Goal: Task Accomplishment & Management: Complete application form

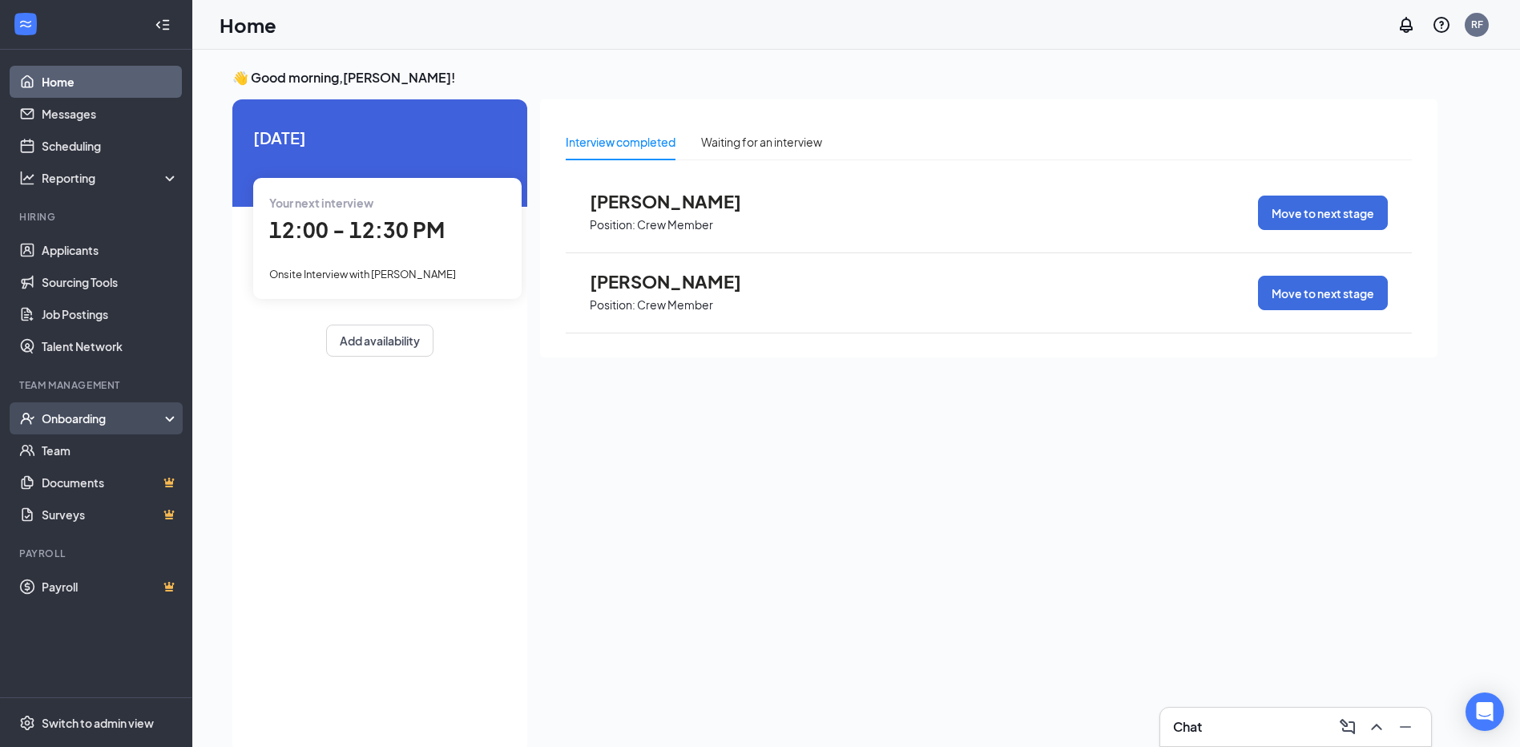
click at [80, 410] on div "Onboarding" at bounding box center [103, 418] width 123 height 16
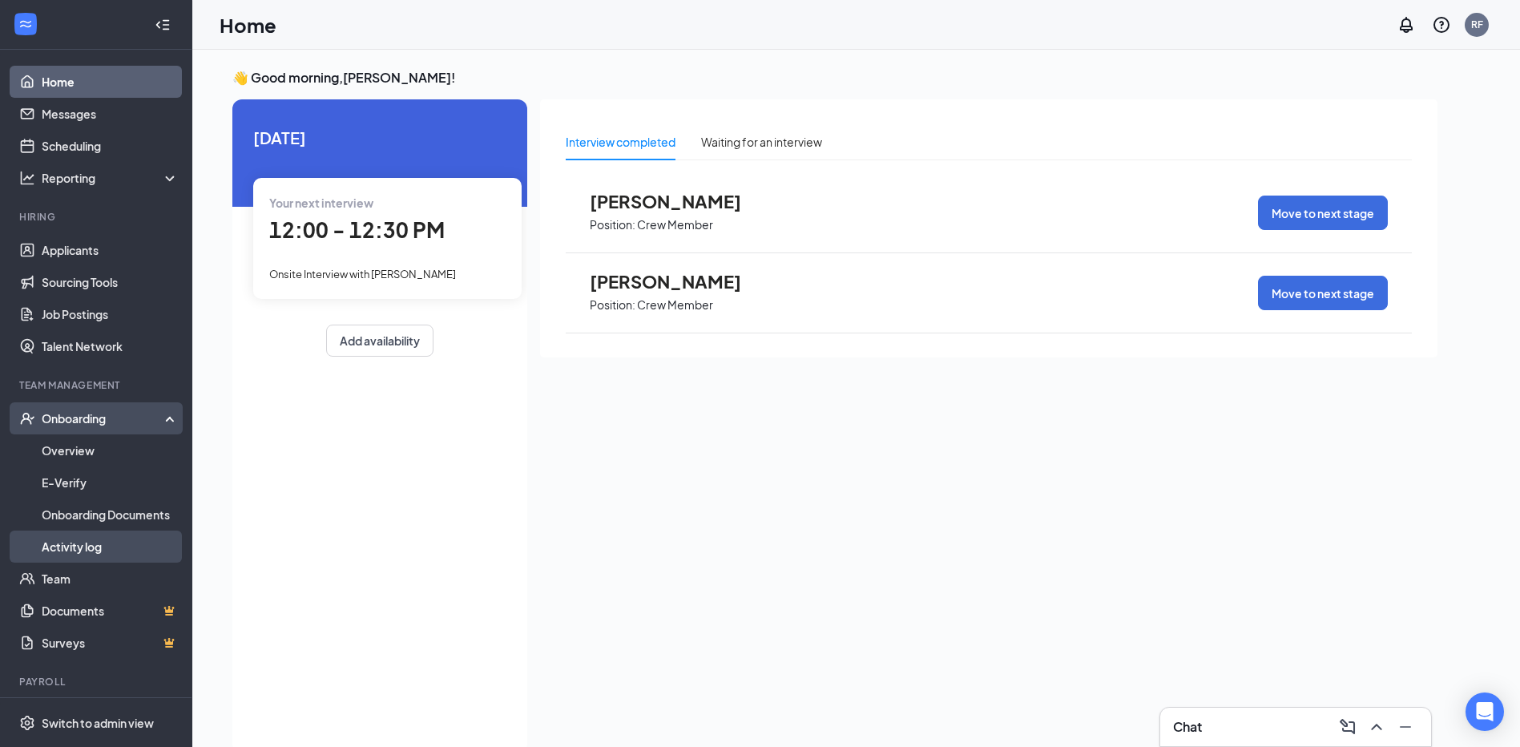
click at [88, 544] on link "Activity log" at bounding box center [110, 547] width 137 height 32
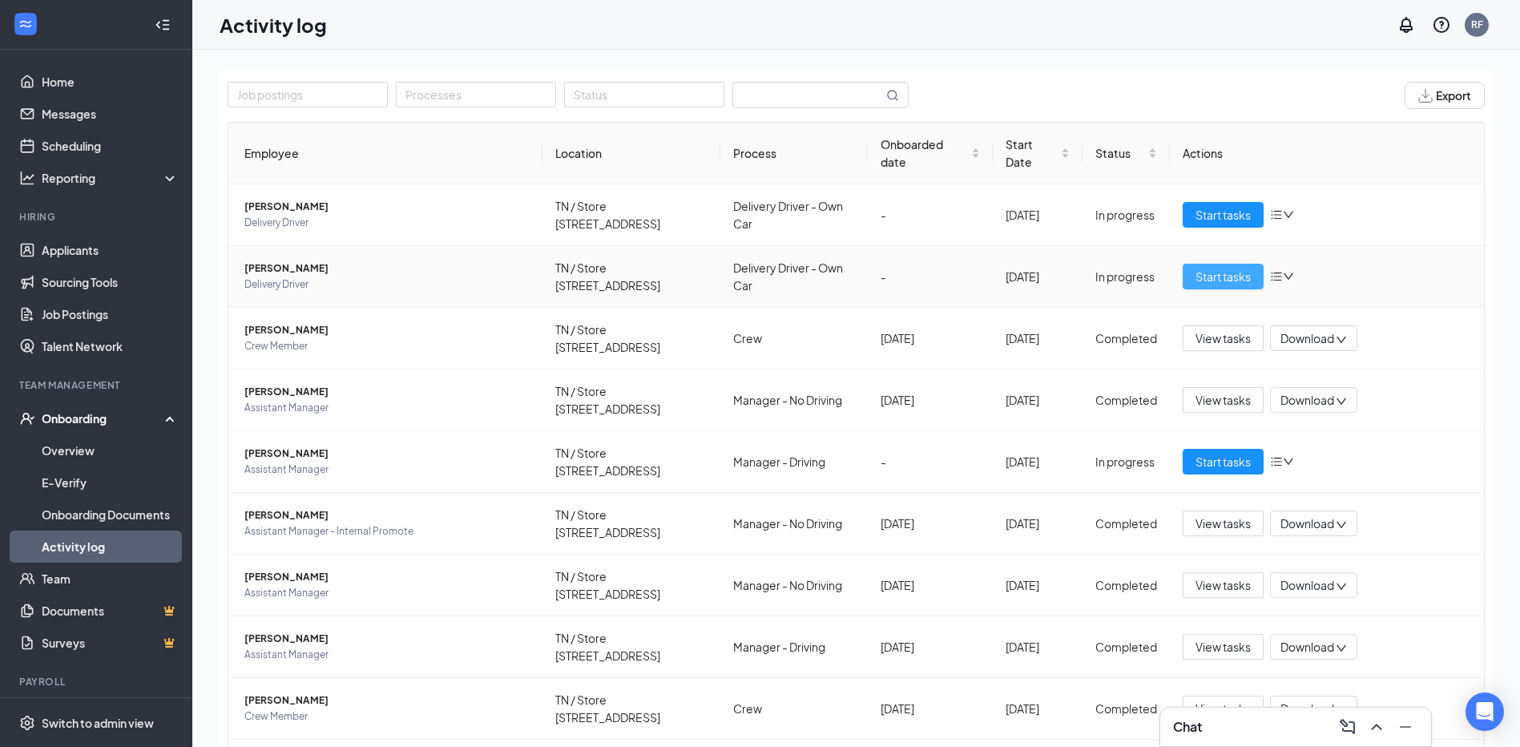
click at [1218, 274] on span "Start tasks" at bounding box center [1223, 277] width 55 height 18
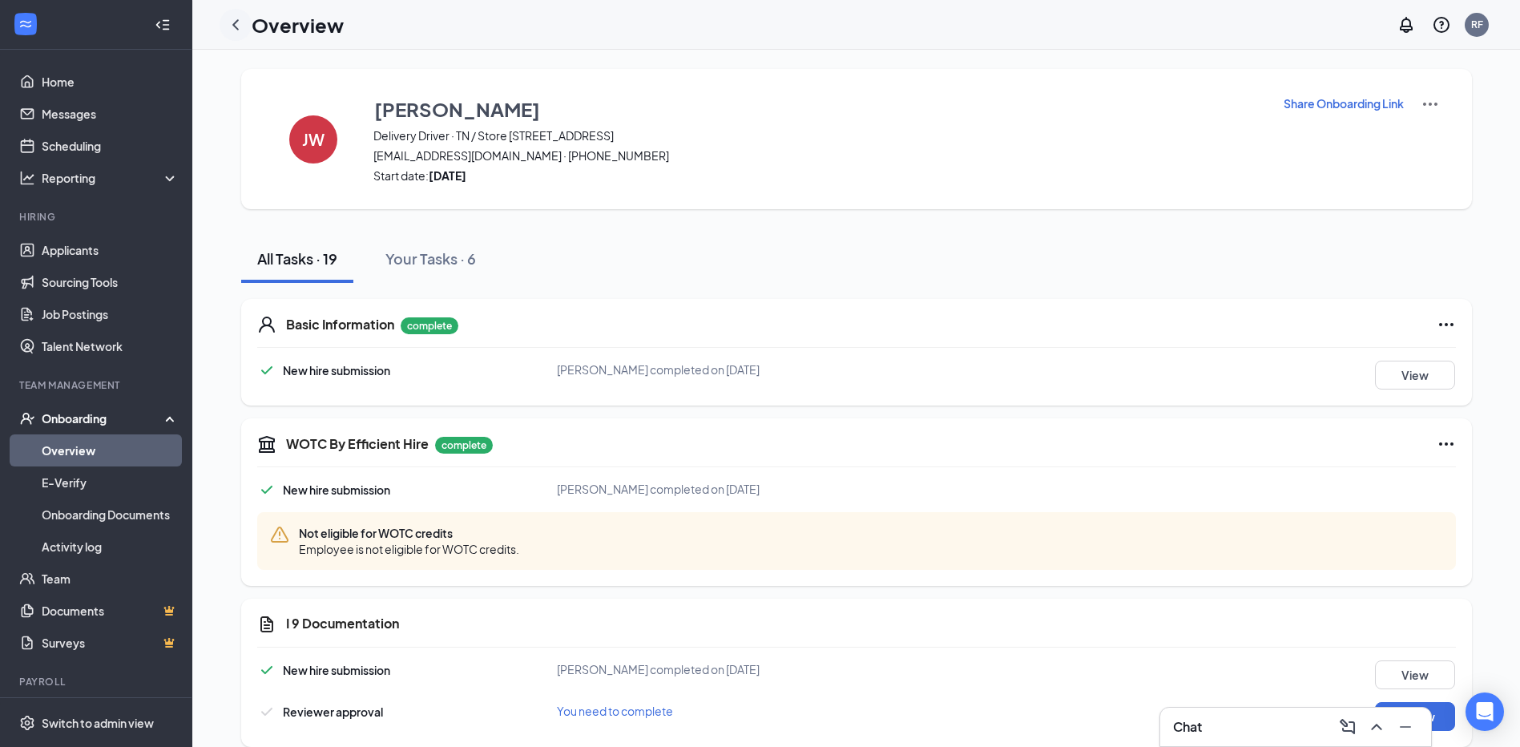
click at [238, 23] on icon "ChevronLeft" at bounding box center [235, 24] width 19 height 19
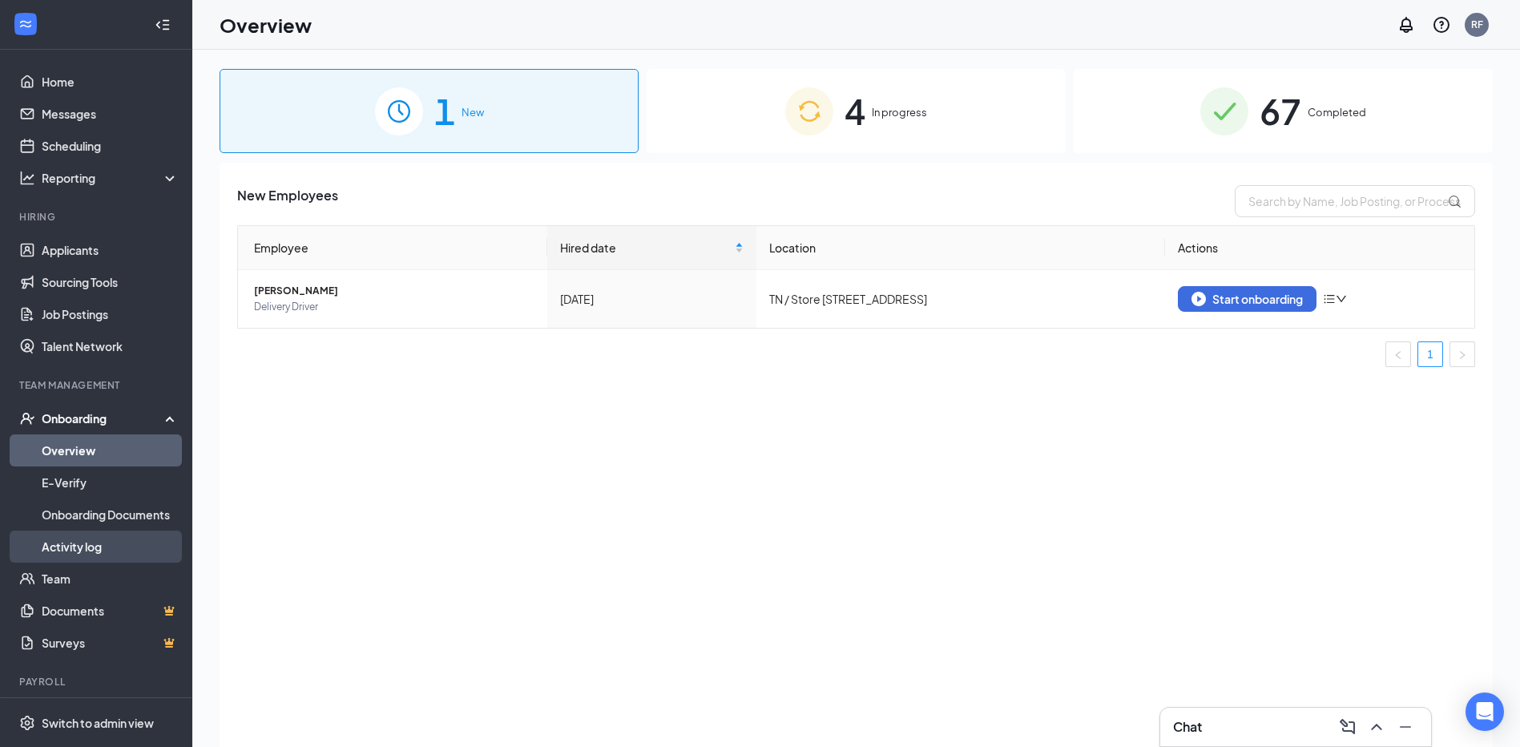
click at [81, 550] on link "Activity log" at bounding box center [110, 547] width 137 height 32
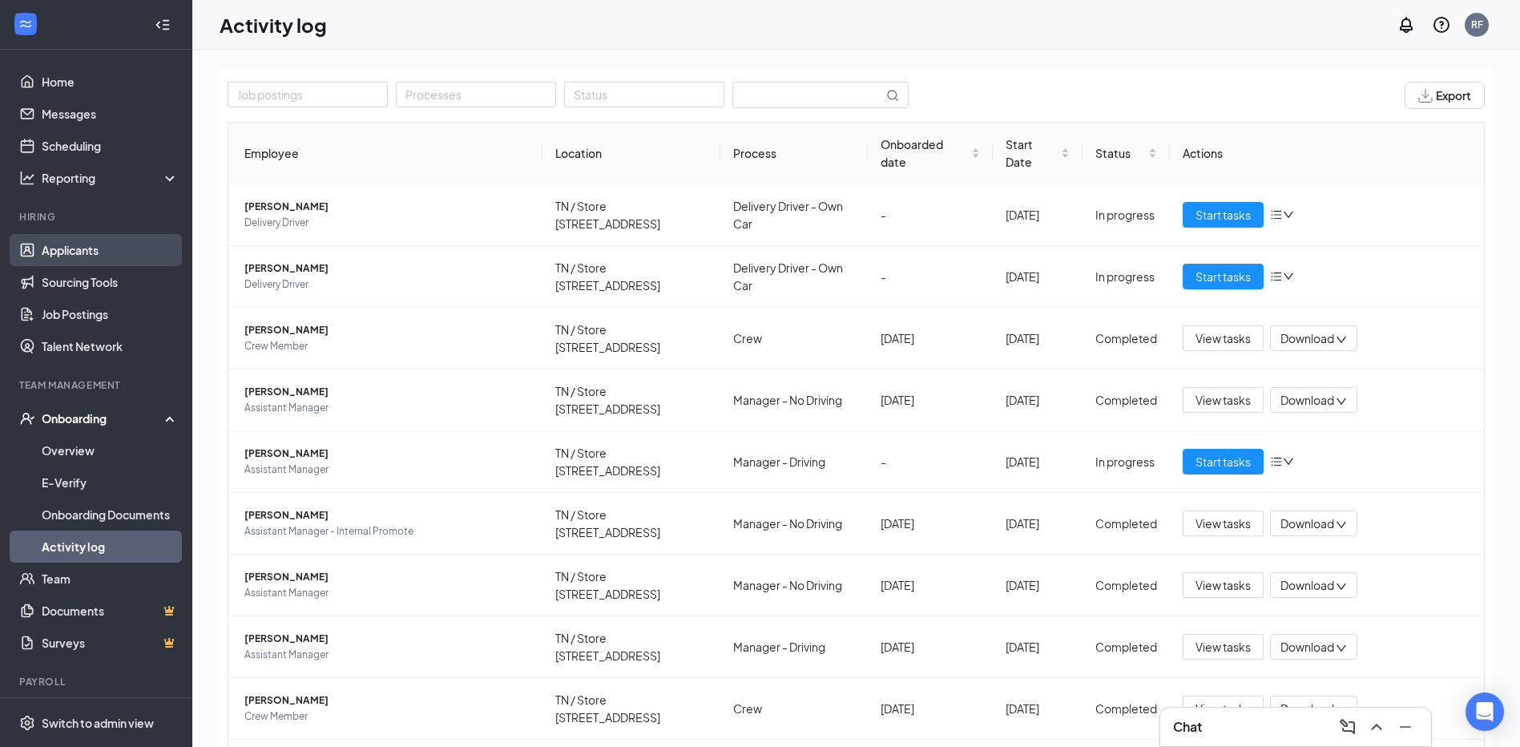
click at [59, 257] on link "Applicants" at bounding box center [110, 250] width 137 height 32
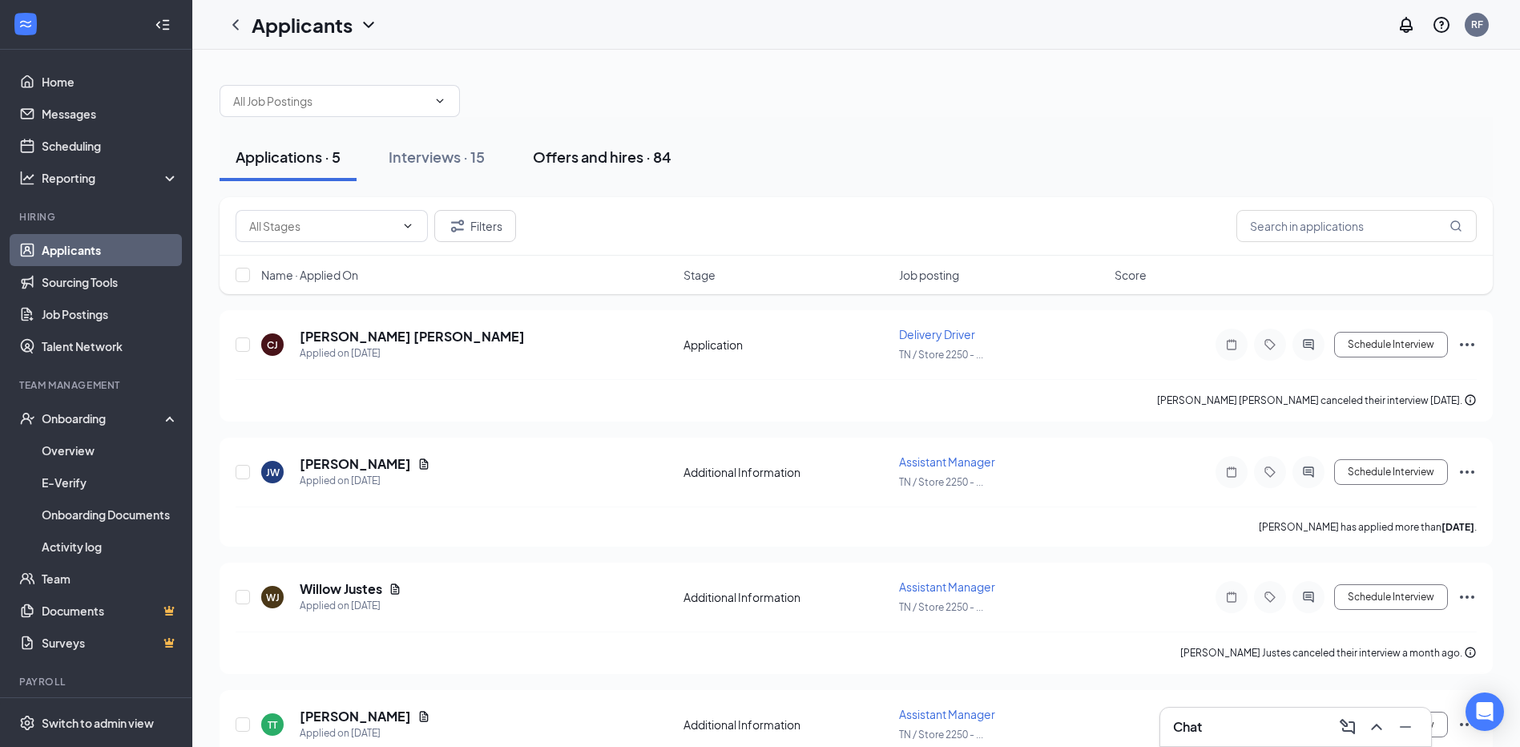
click at [579, 152] on div "Offers and hires · 84" at bounding box center [602, 157] width 139 height 20
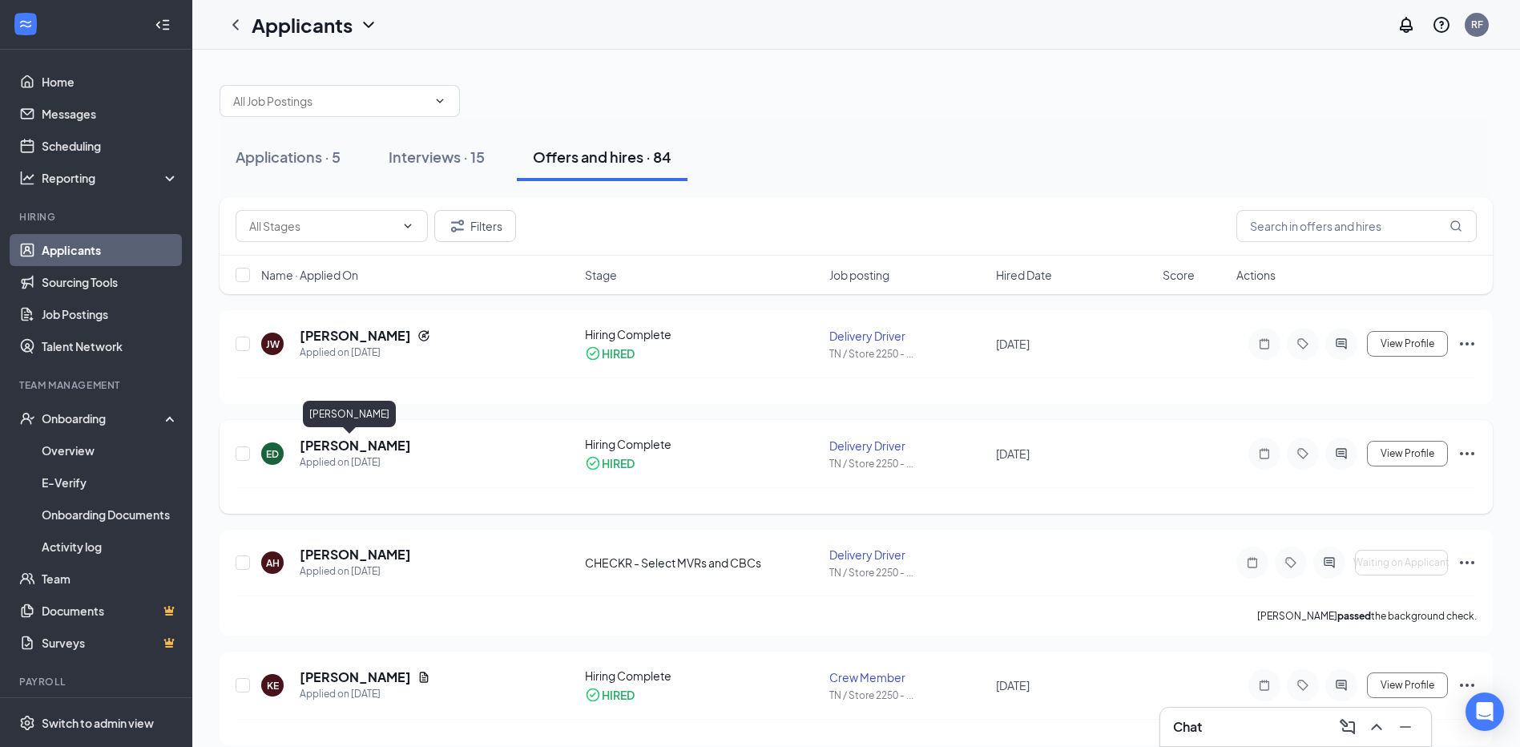
click at [347, 445] on h5 "[PERSON_NAME]" at bounding box center [355, 446] width 111 height 18
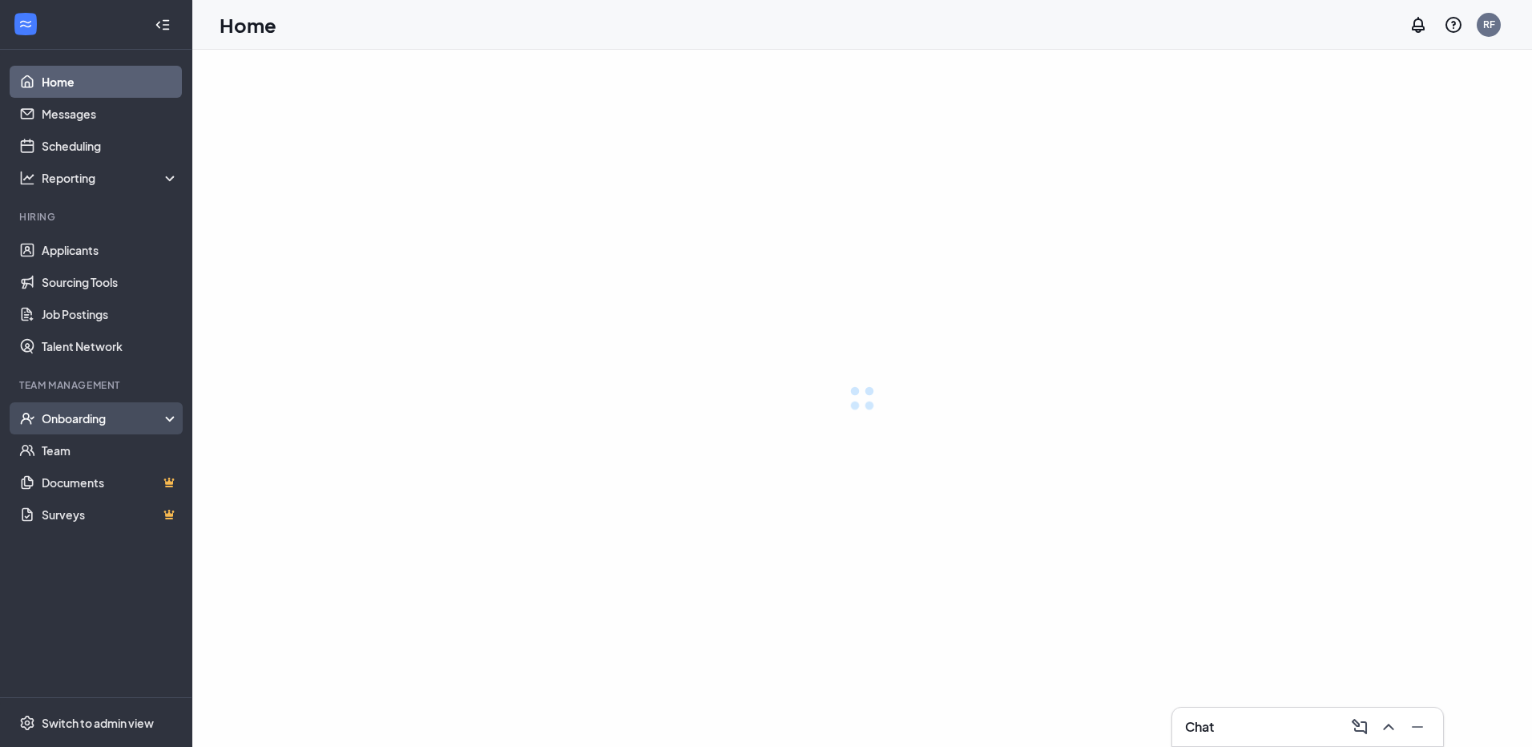
click at [79, 413] on div "Onboarding" at bounding box center [103, 418] width 123 height 16
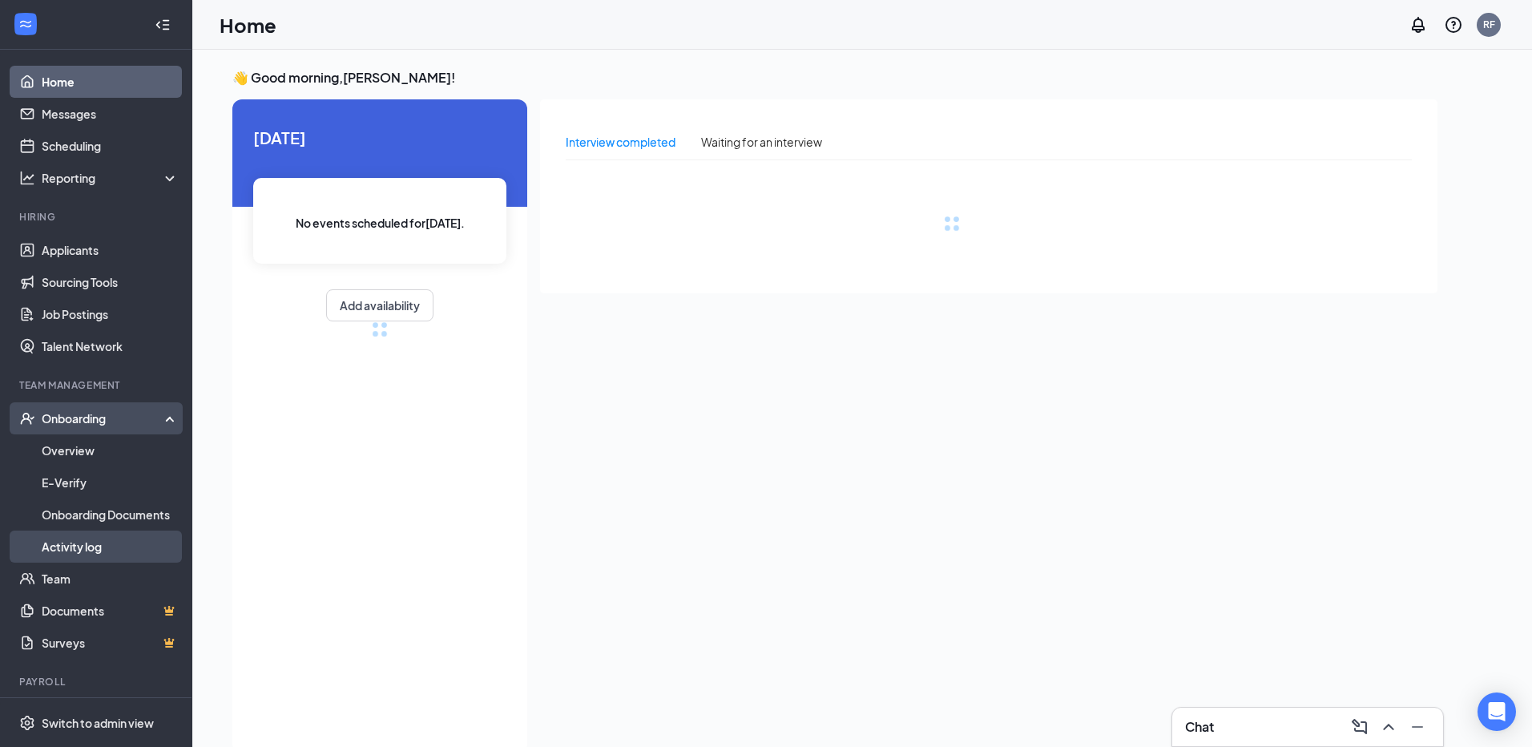
click at [84, 547] on link "Activity log" at bounding box center [110, 547] width 137 height 32
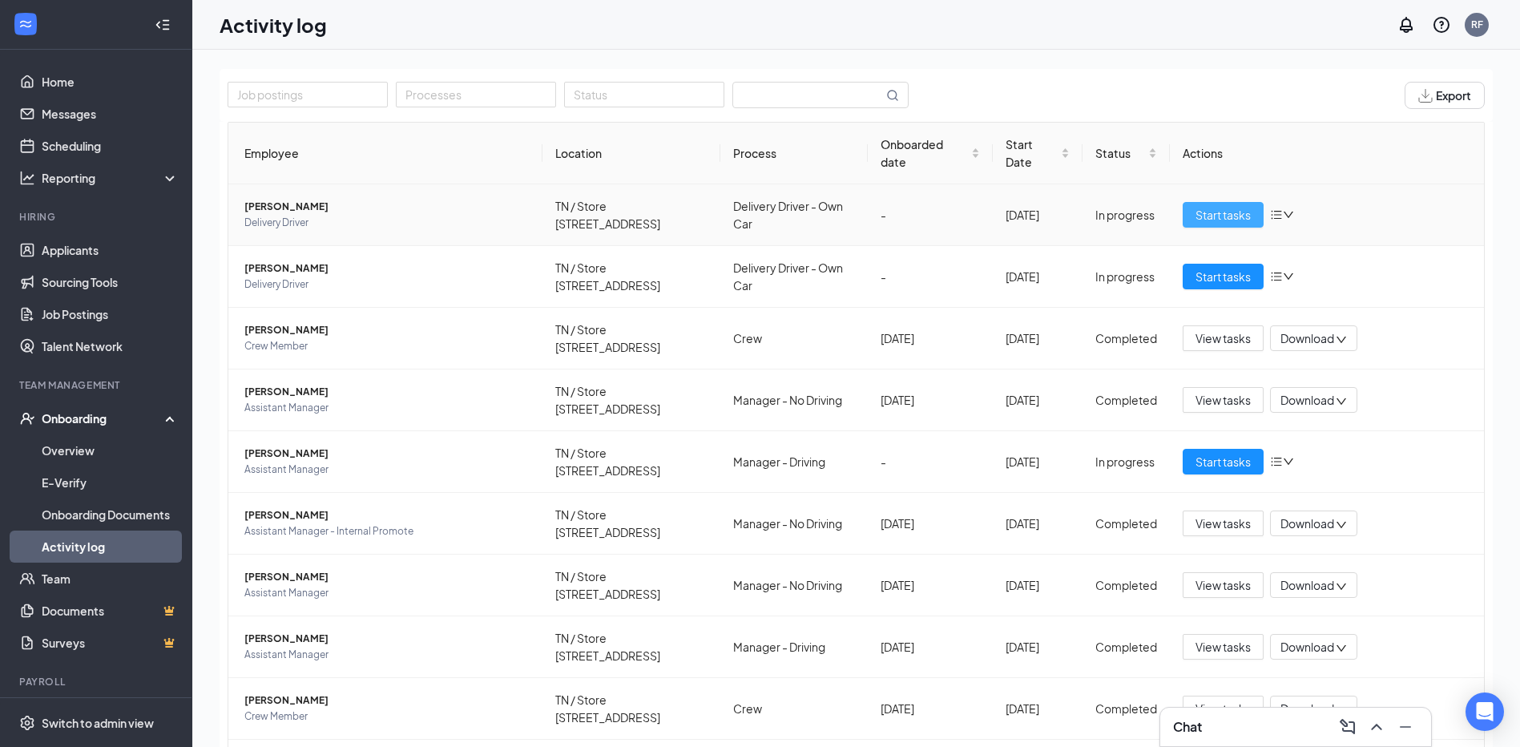
click at [1211, 208] on span "Start tasks" at bounding box center [1223, 215] width 55 height 18
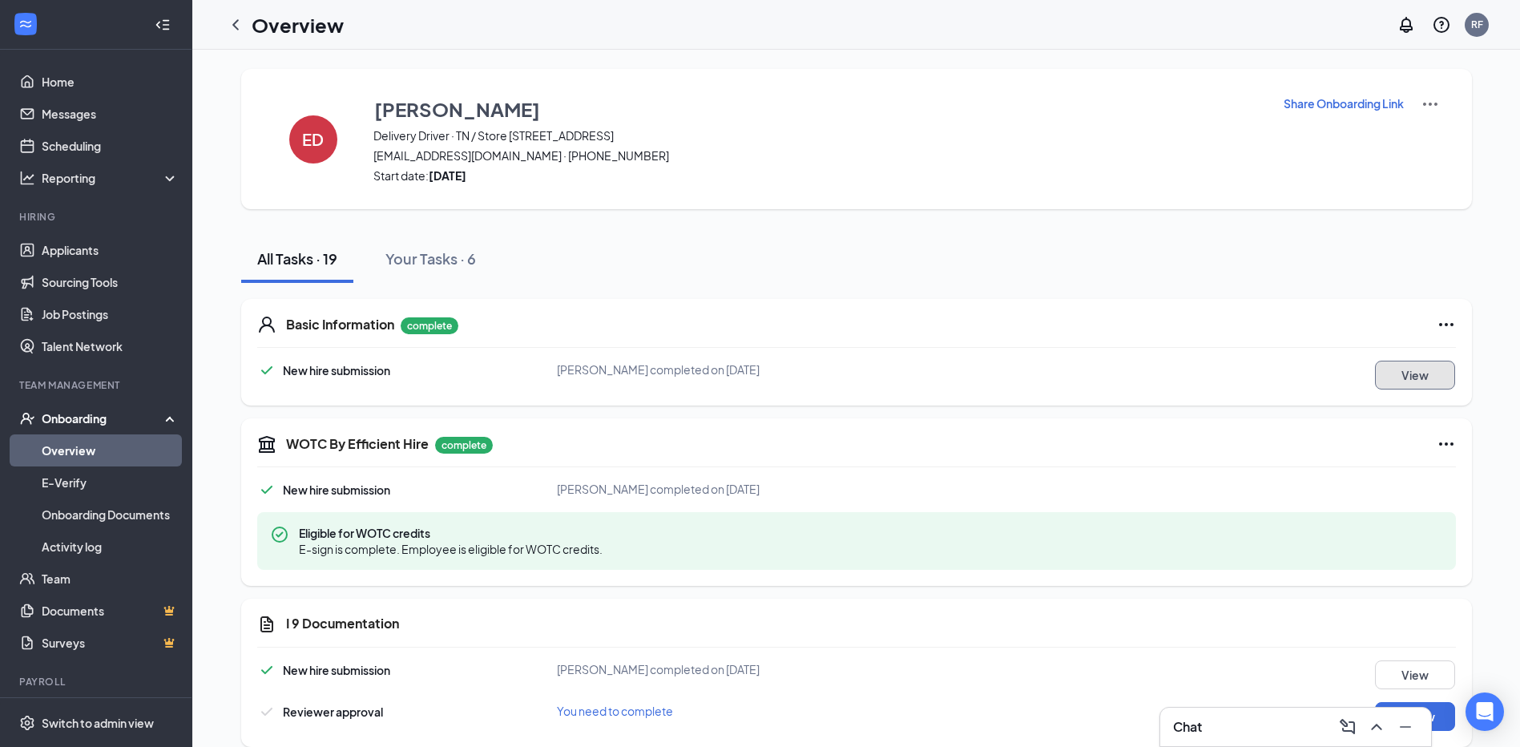
click at [1403, 371] on button "View" at bounding box center [1415, 375] width 80 height 29
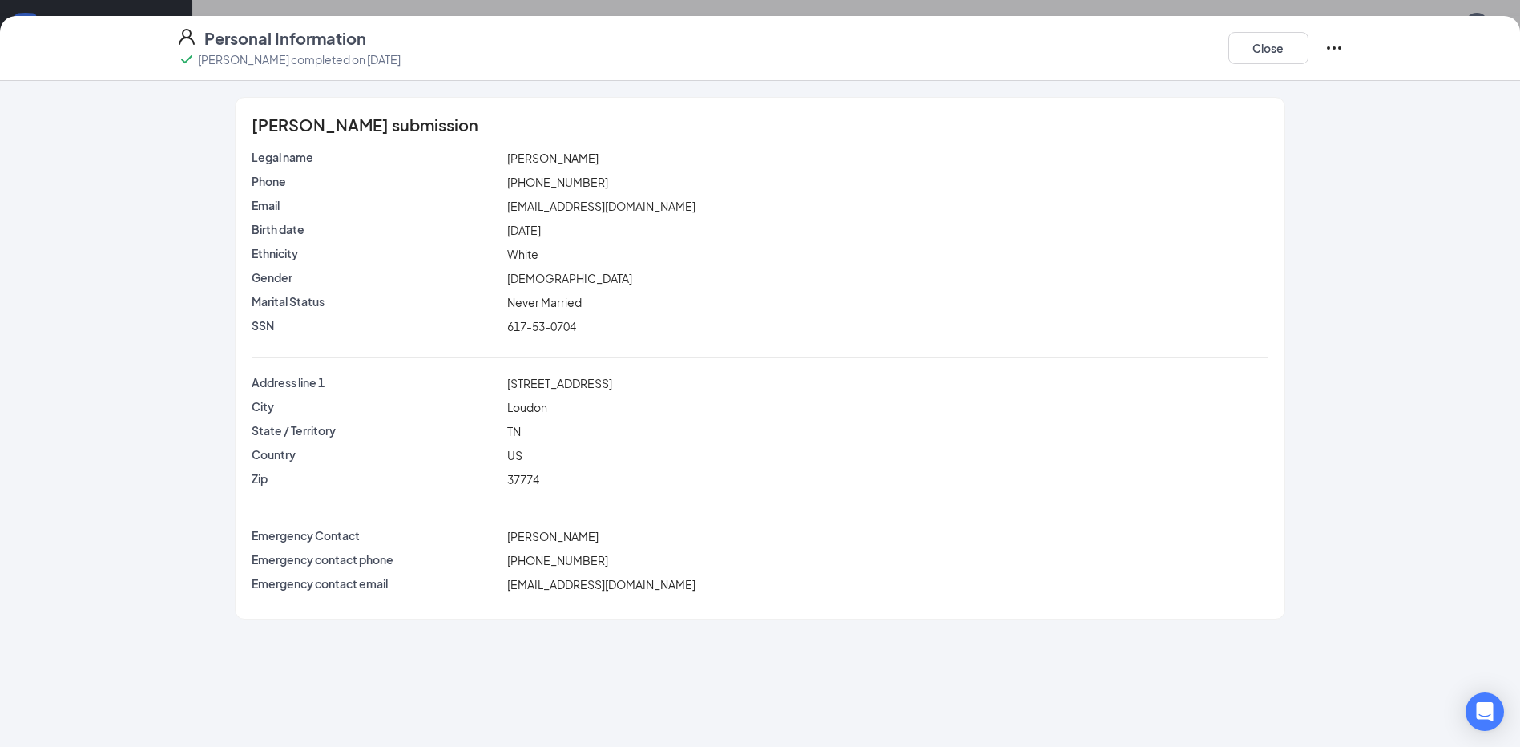
scroll to position [80, 0]
click at [1259, 50] on button "Close" at bounding box center [1269, 48] width 80 height 32
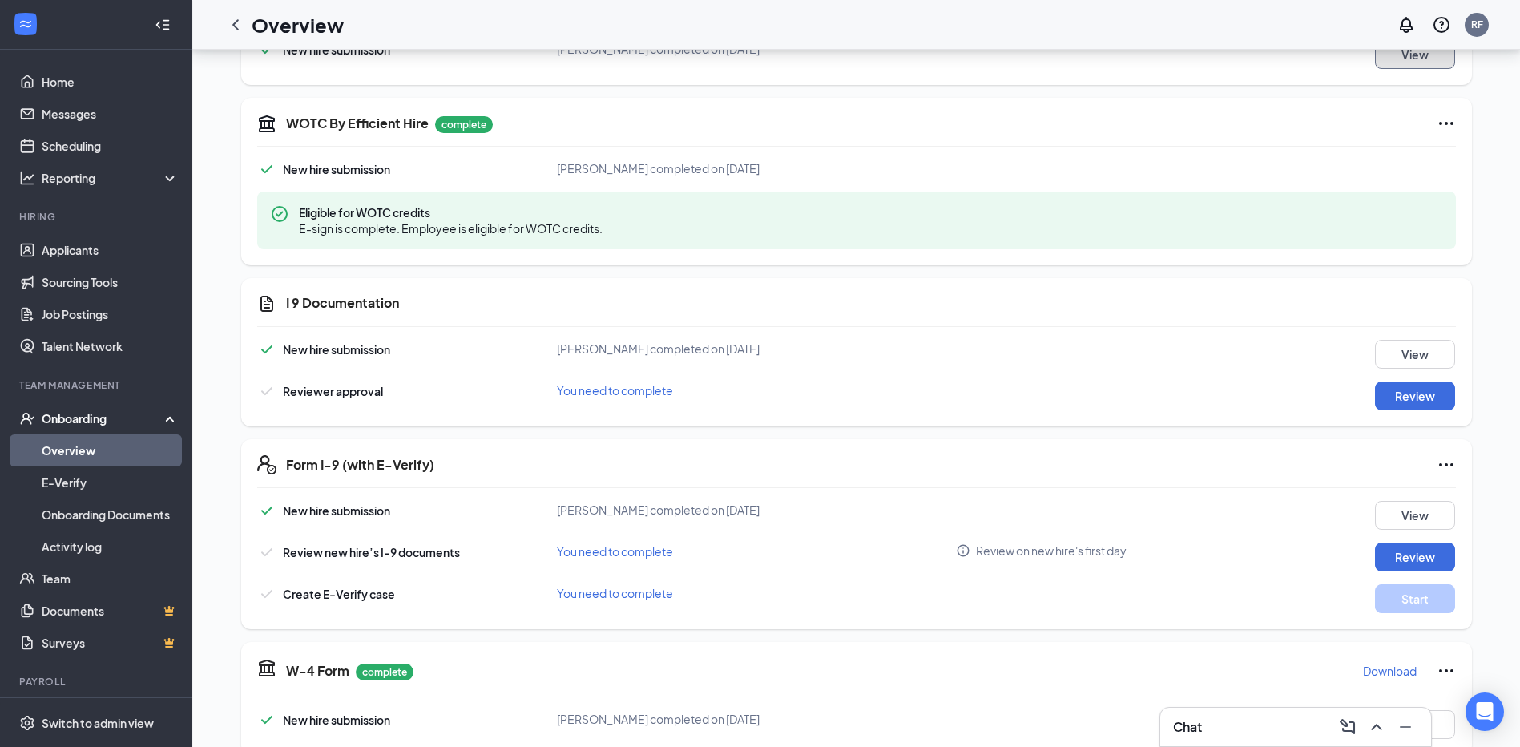
scroll to position [321, 0]
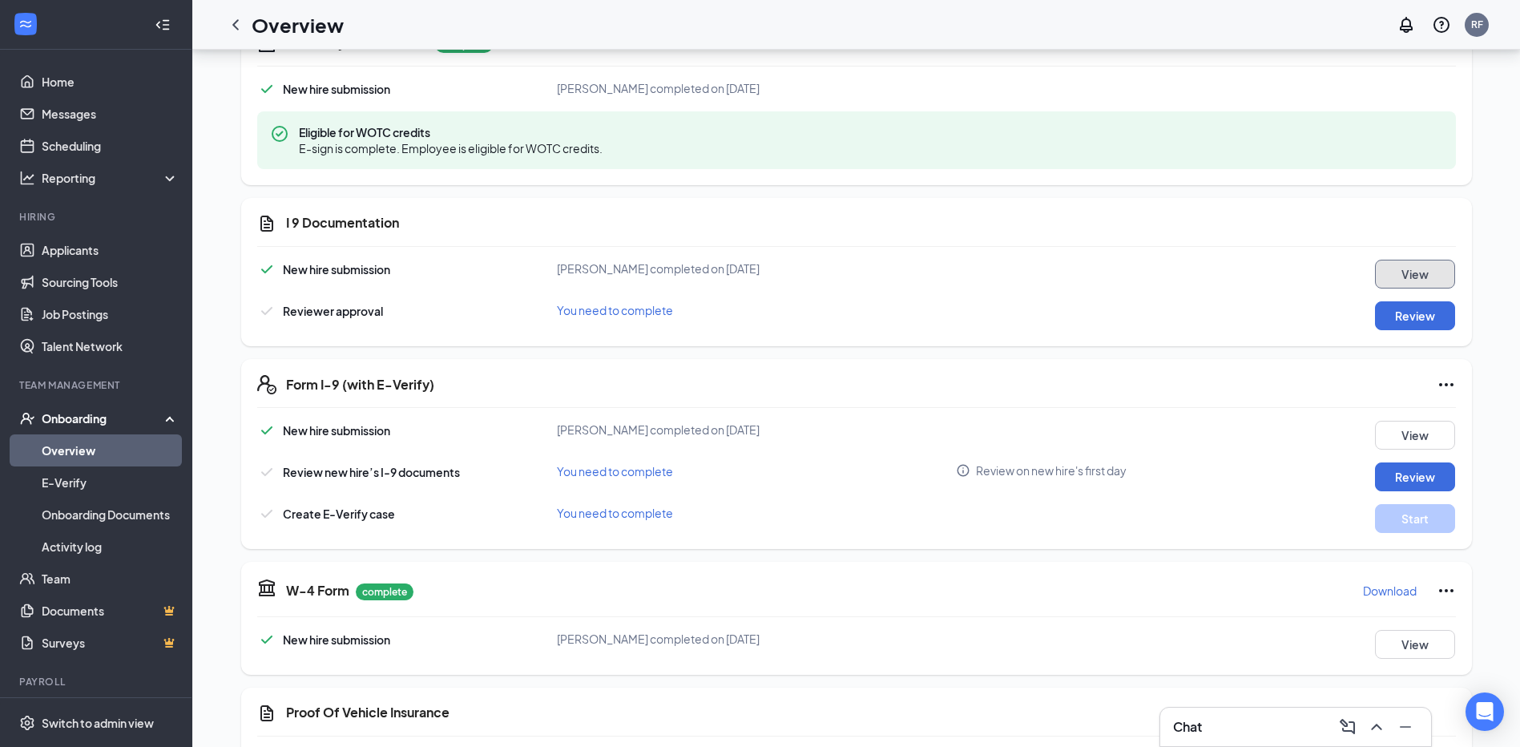
click at [1404, 268] on button "View" at bounding box center [1415, 274] width 80 height 29
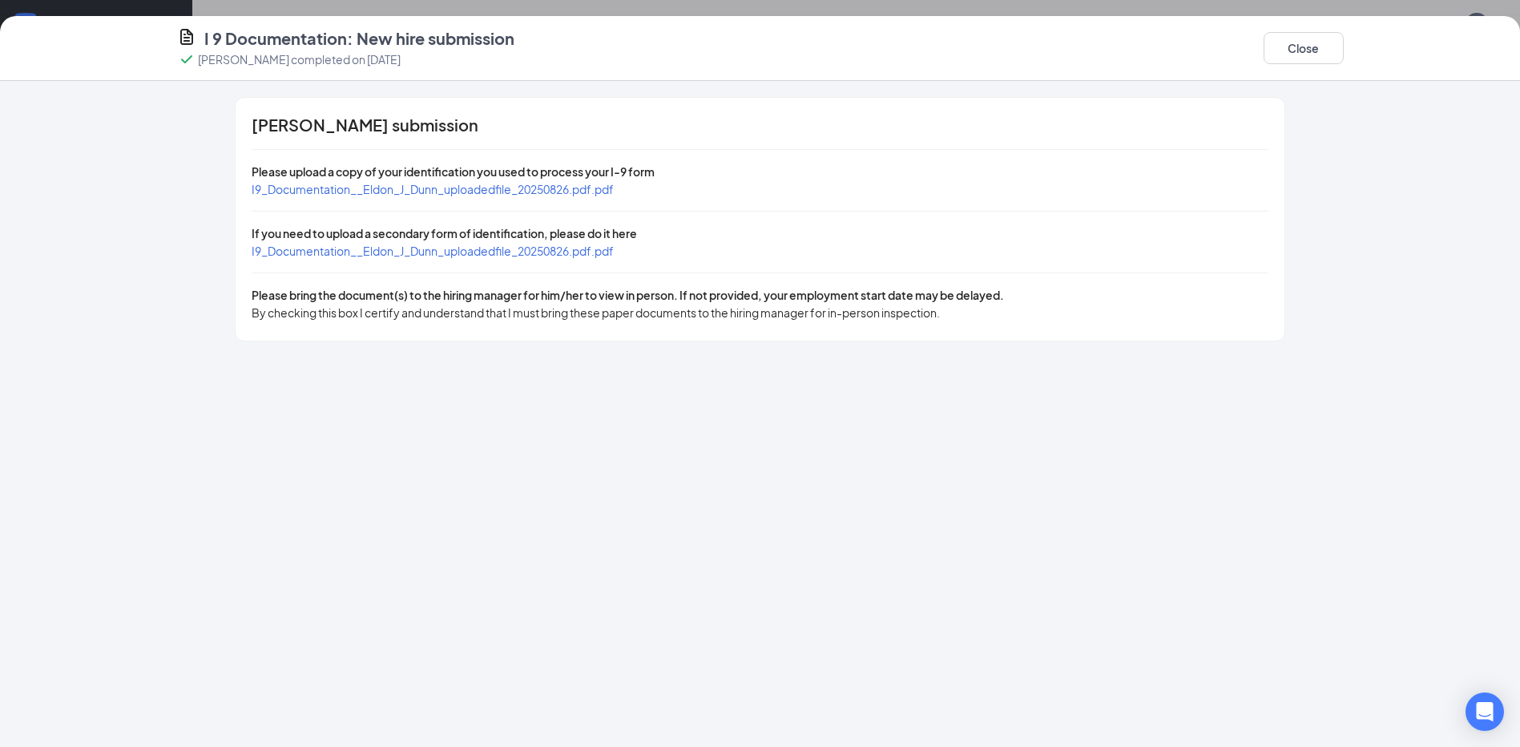
click at [434, 184] on span "I9_Documentation__Eldon_J_Dunn_uploadedfile_20250826.pdf.pdf" at bounding box center [433, 189] width 362 height 14
click at [490, 244] on span "I9_Documentation__Eldon_J_Dunn_uploadedfile_20250826.pdf.pdf" at bounding box center [433, 251] width 362 height 14
click at [1321, 46] on button "Close" at bounding box center [1304, 48] width 80 height 32
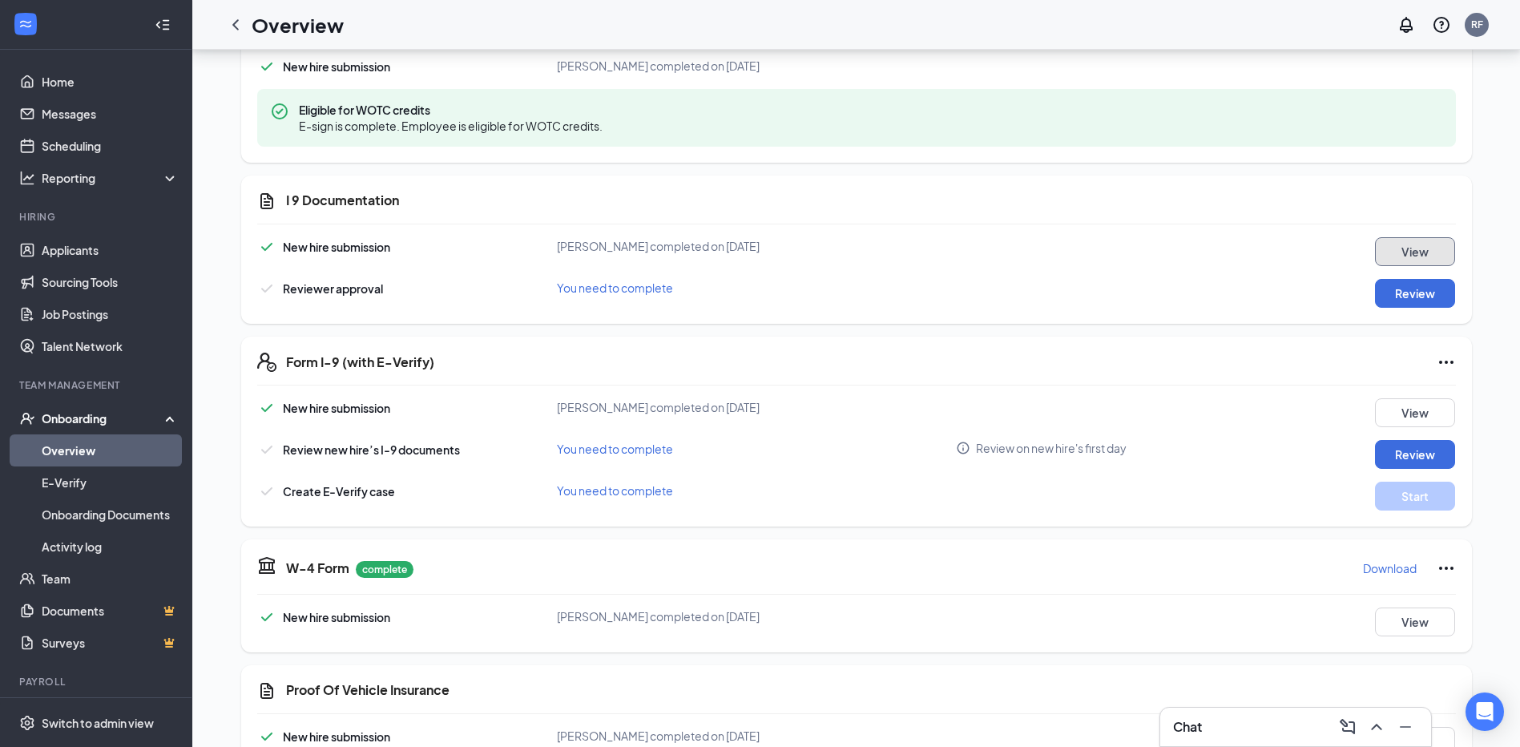
scroll to position [355, 0]
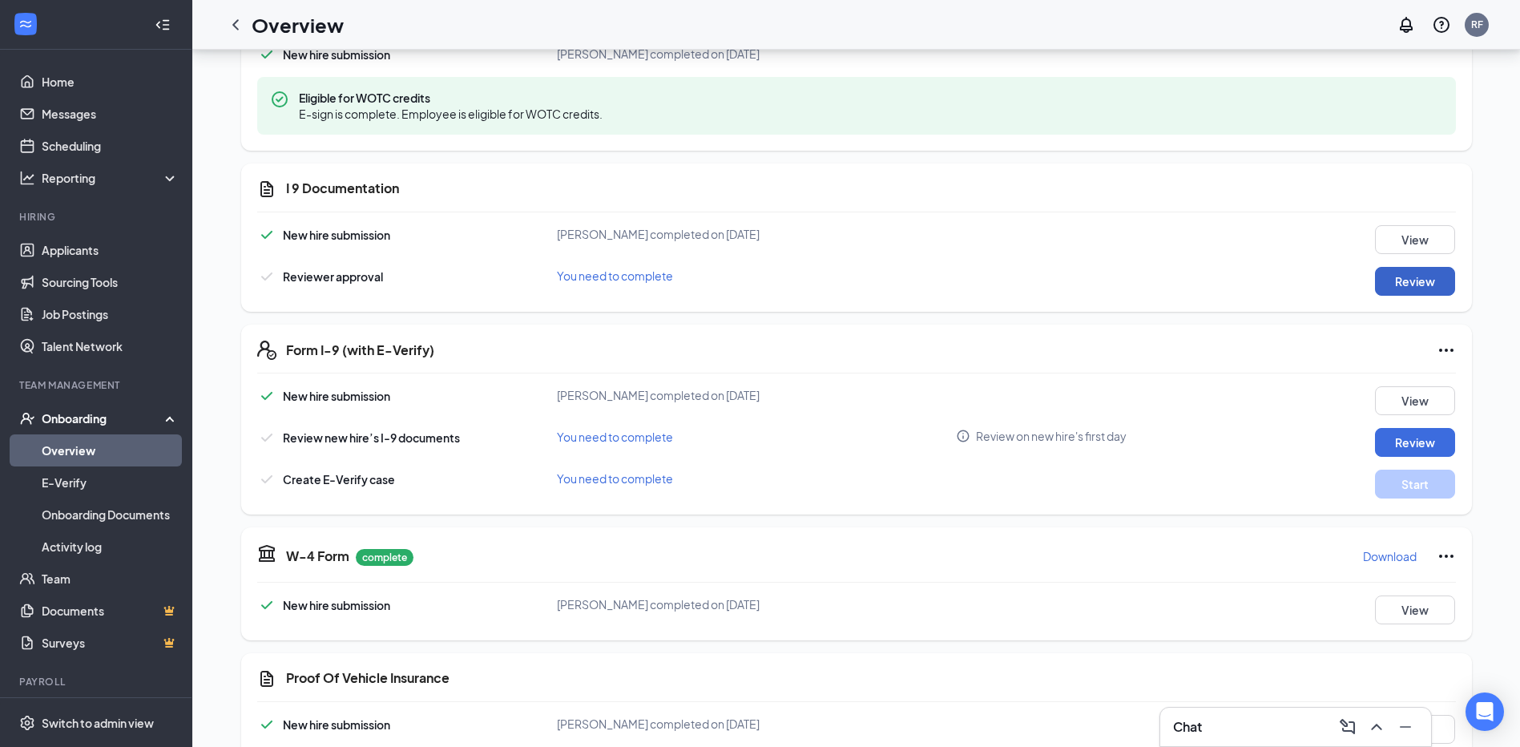
click at [1400, 278] on button "Review" at bounding box center [1415, 281] width 80 height 29
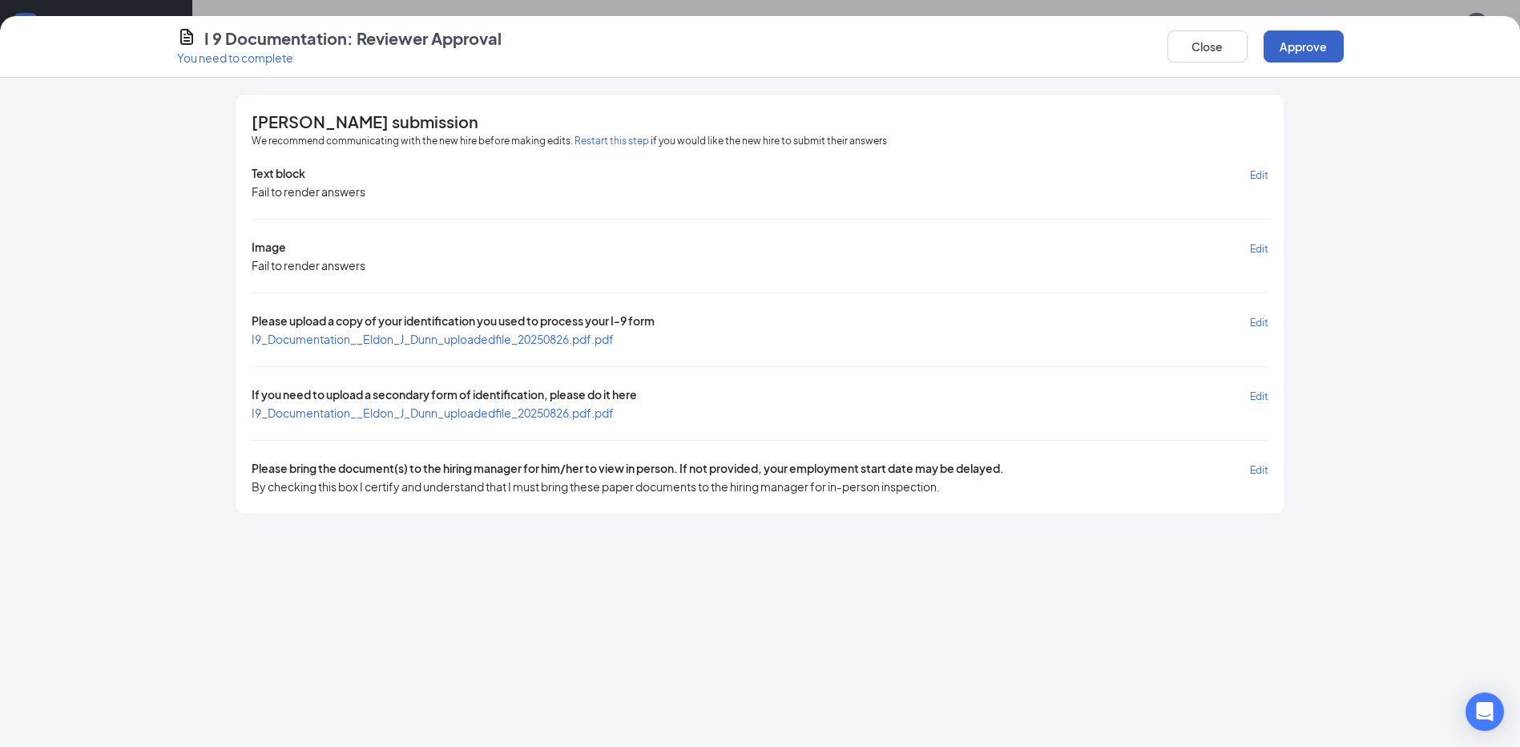
click at [1307, 40] on button "Approve" at bounding box center [1304, 46] width 80 height 32
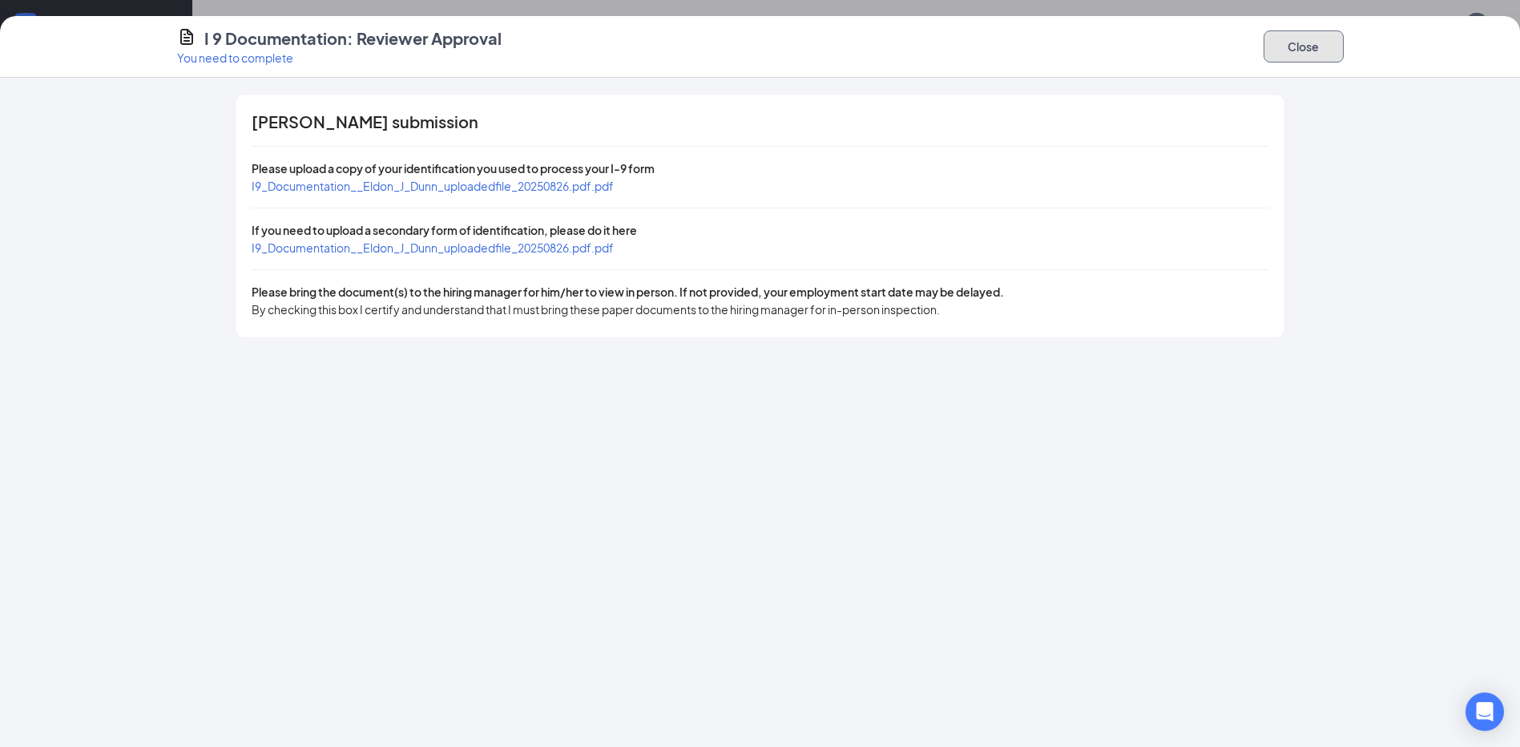
click at [1288, 53] on button "Close" at bounding box center [1304, 46] width 80 height 32
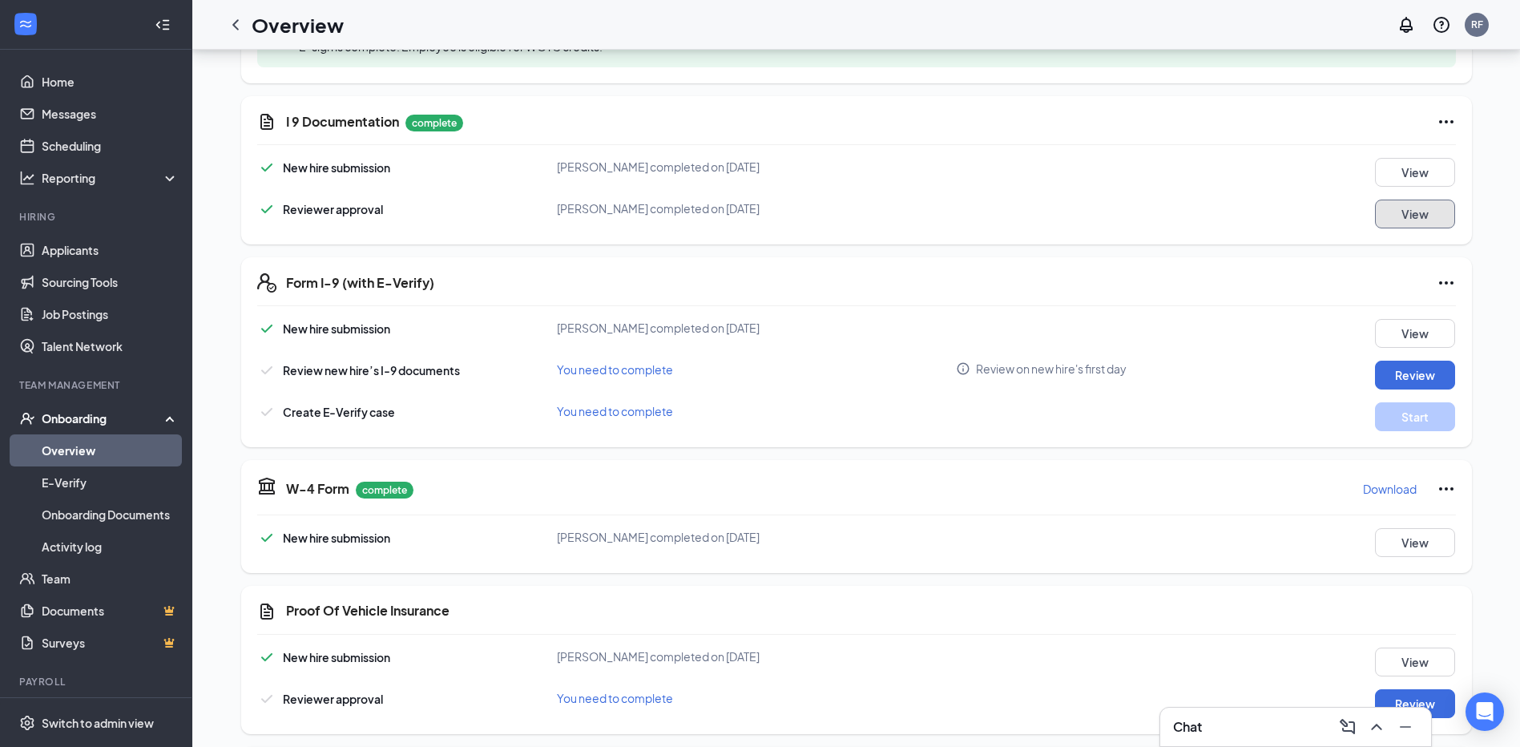
scroll to position [321, 0]
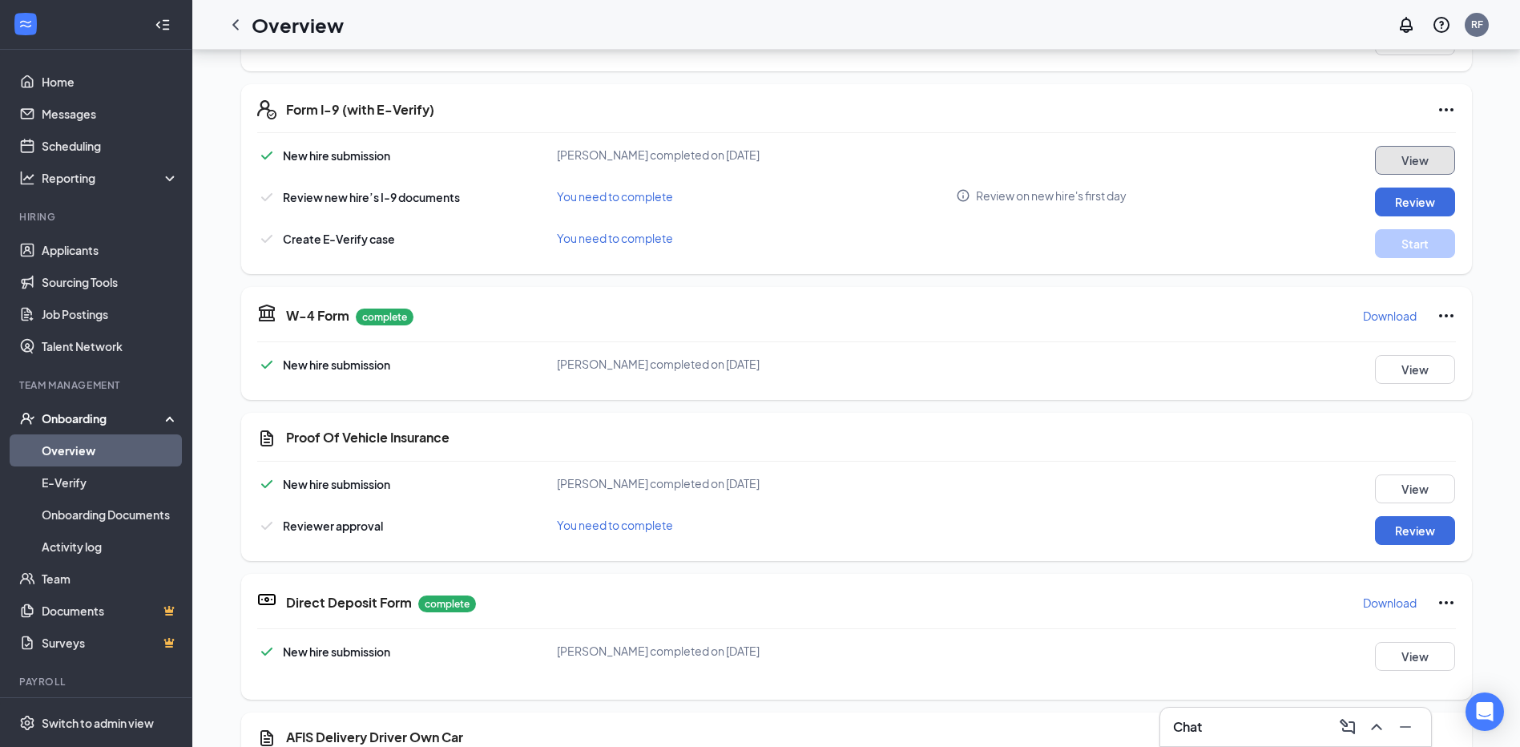
click at [1403, 154] on button "View" at bounding box center [1415, 160] width 80 height 29
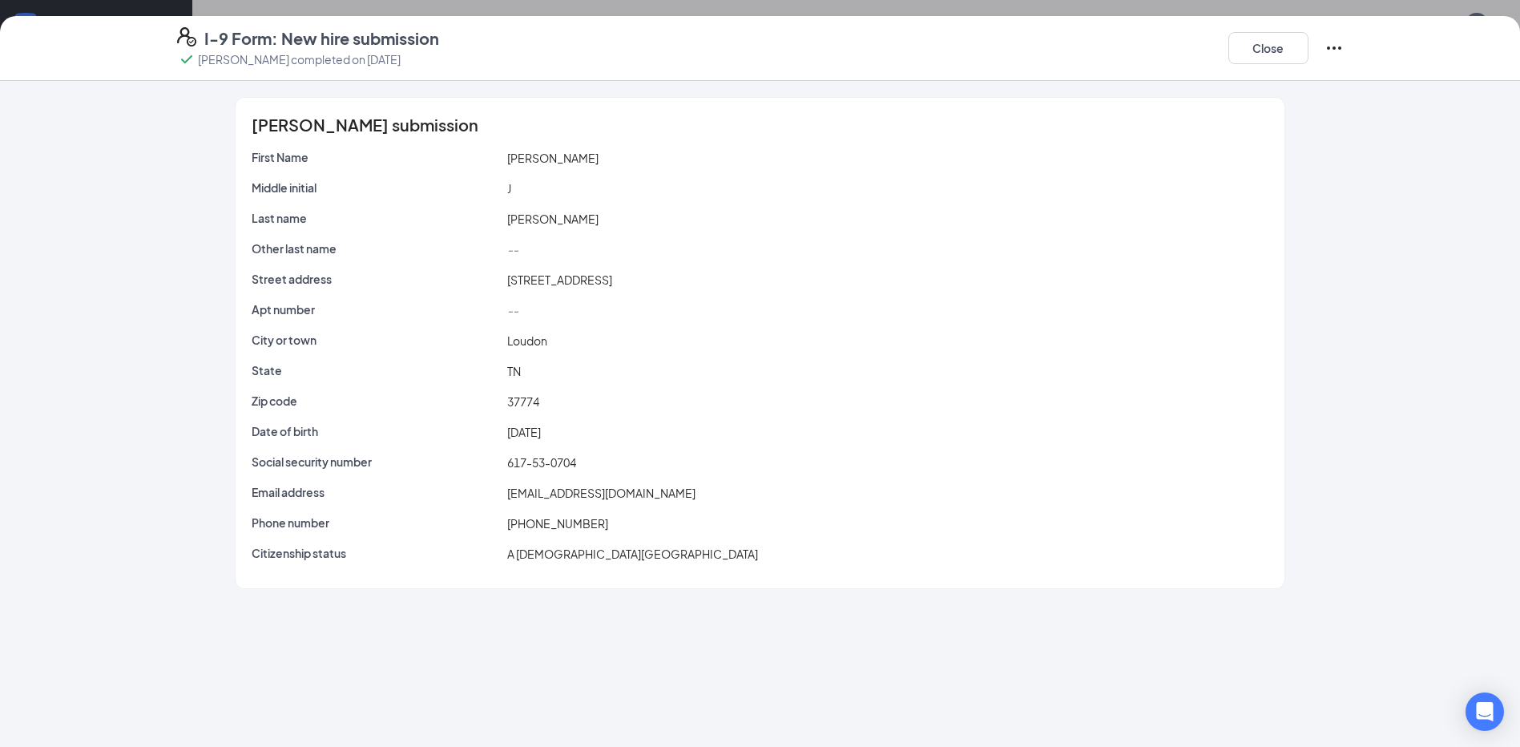
scroll to position [721, 0]
click at [1259, 42] on button "Close" at bounding box center [1269, 48] width 80 height 32
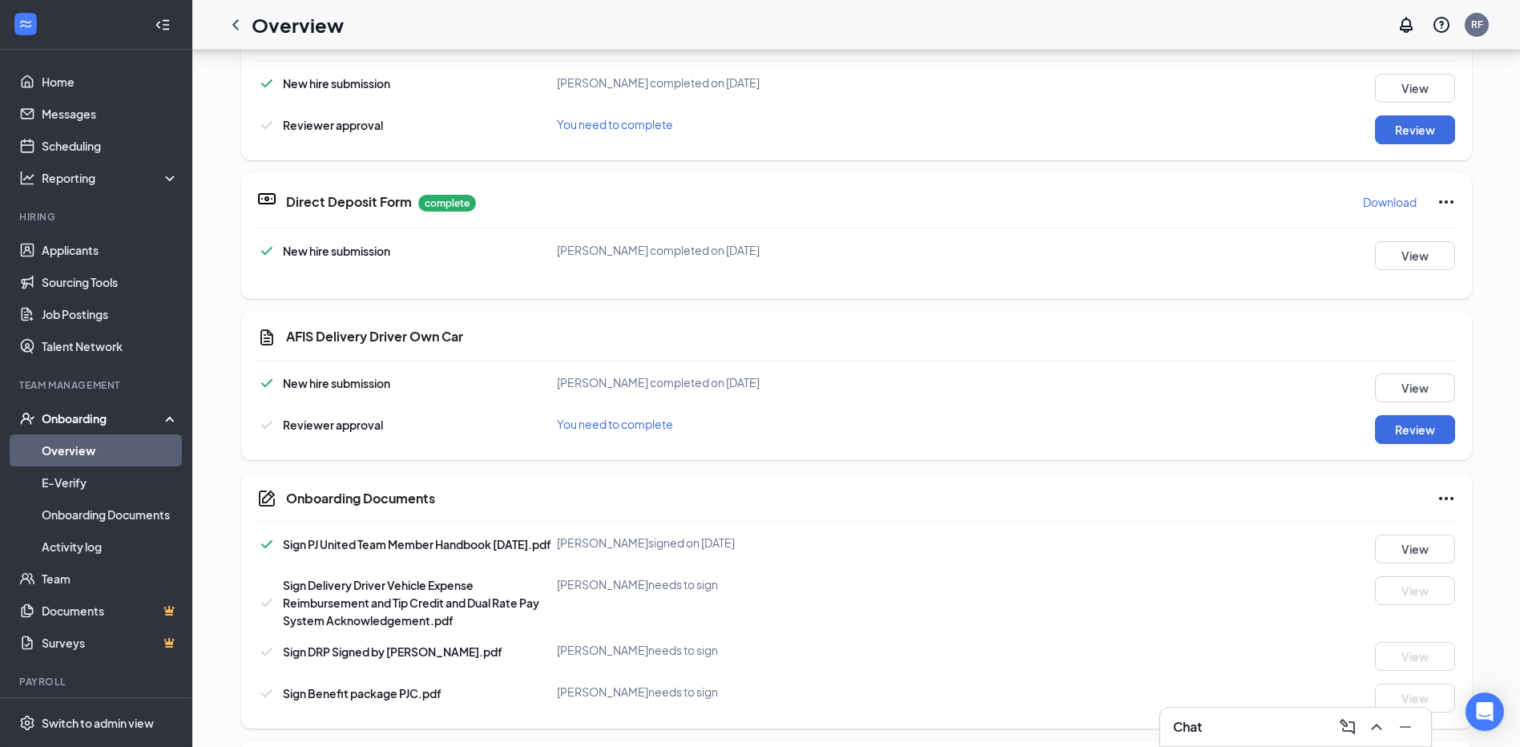
scroll to position [107, 0]
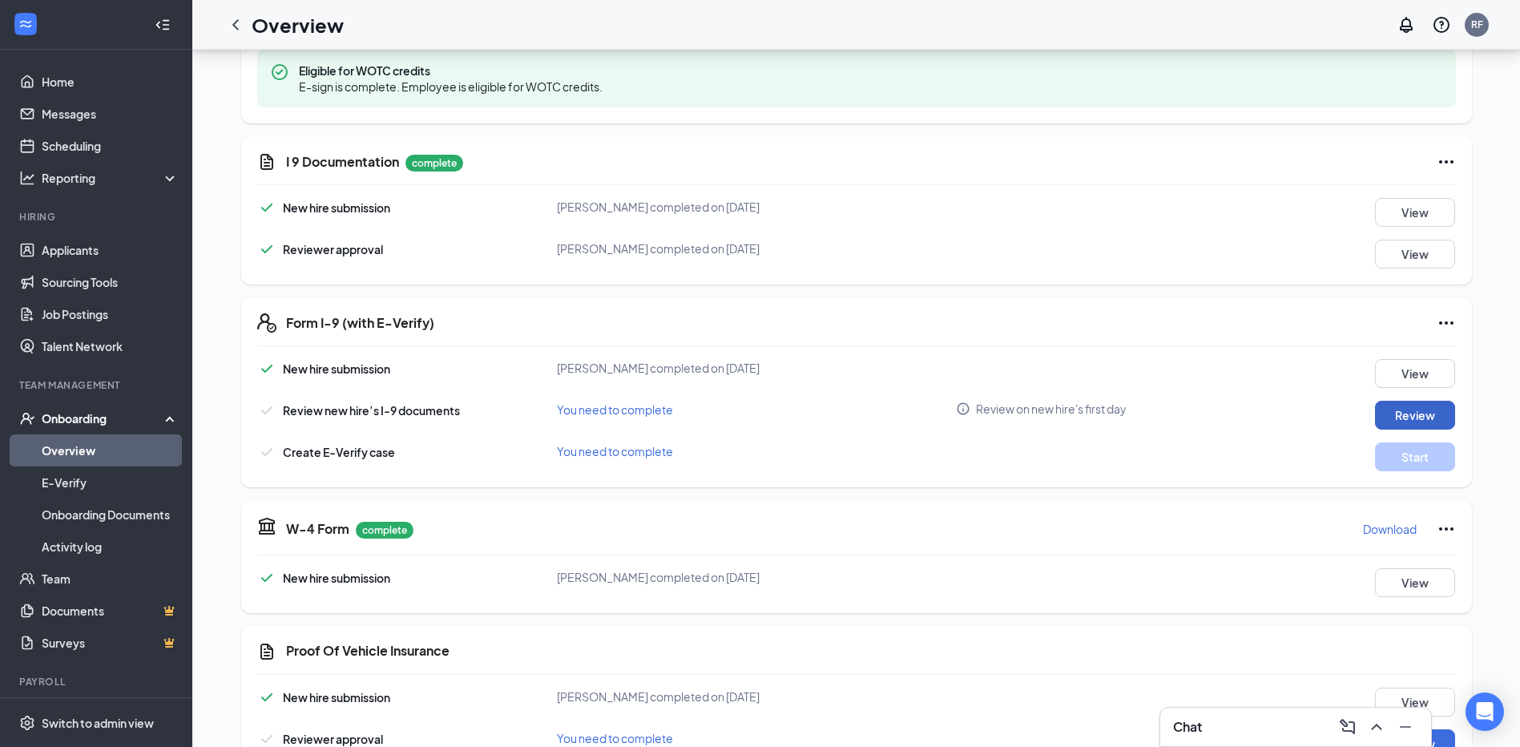
click at [1422, 409] on button "Review" at bounding box center [1415, 415] width 80 height 29
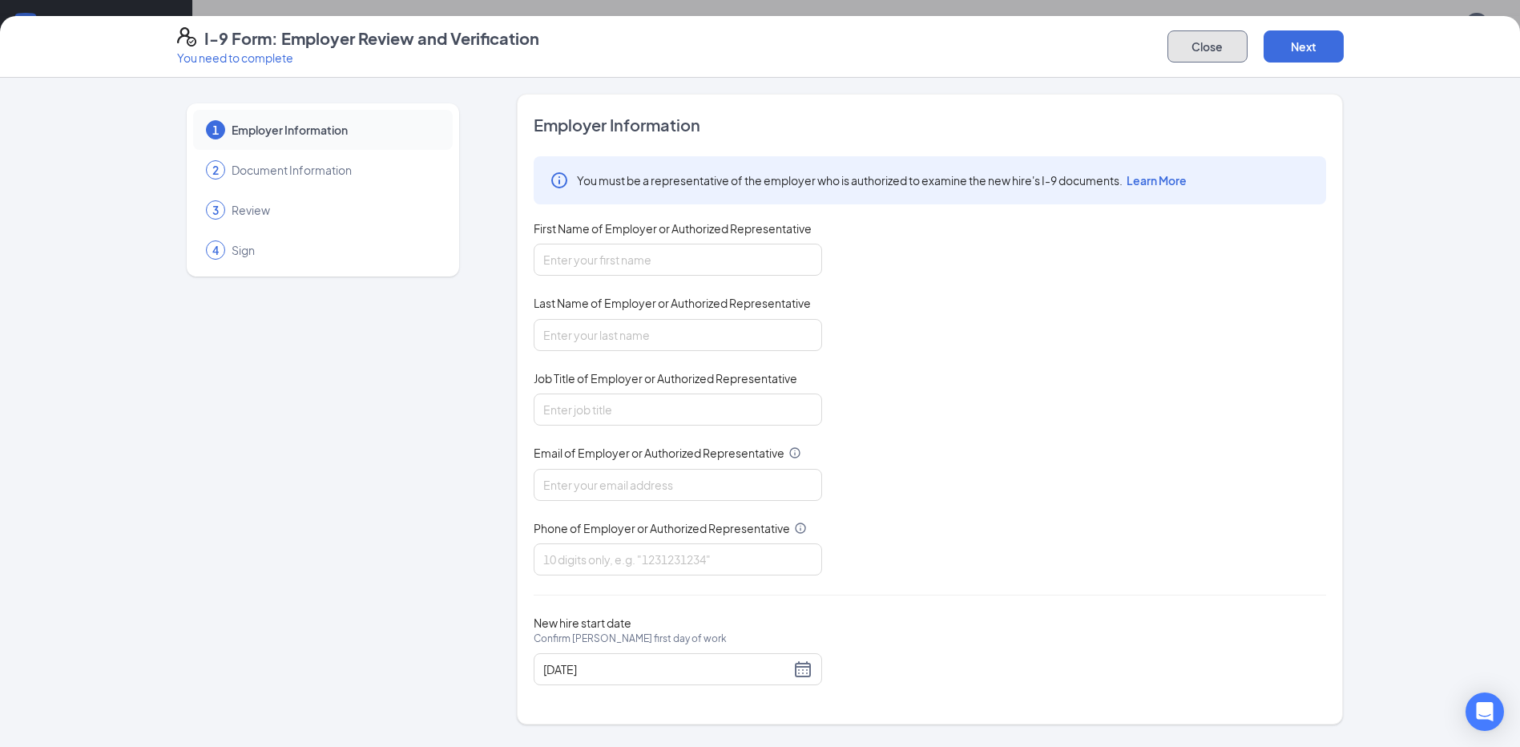
click at [1235, 41] on button "Close" at bounding box center [1208, 46] width 80 height 32
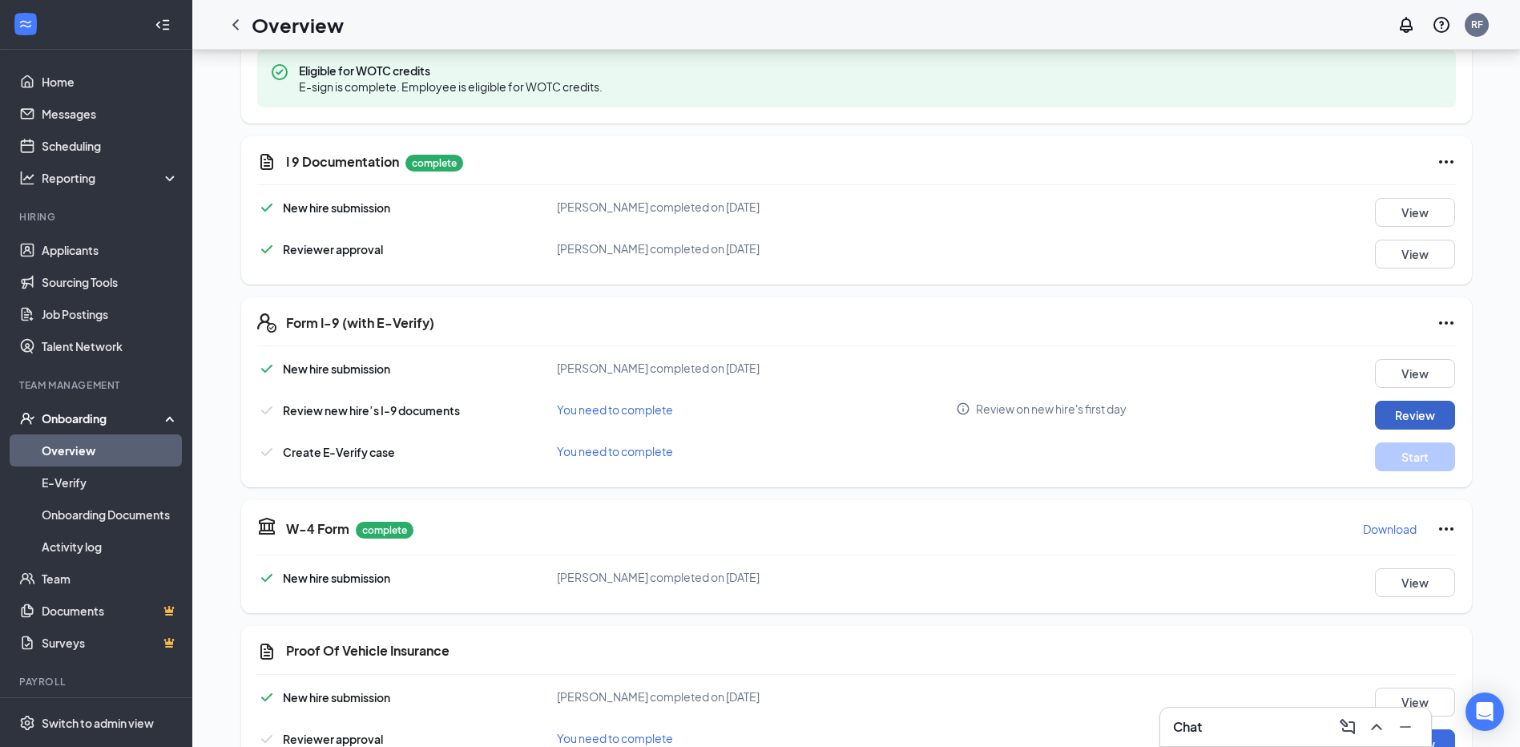
click at [1383, 413] on button "Review" at bounding box center [1415, 415] width 80 height 29
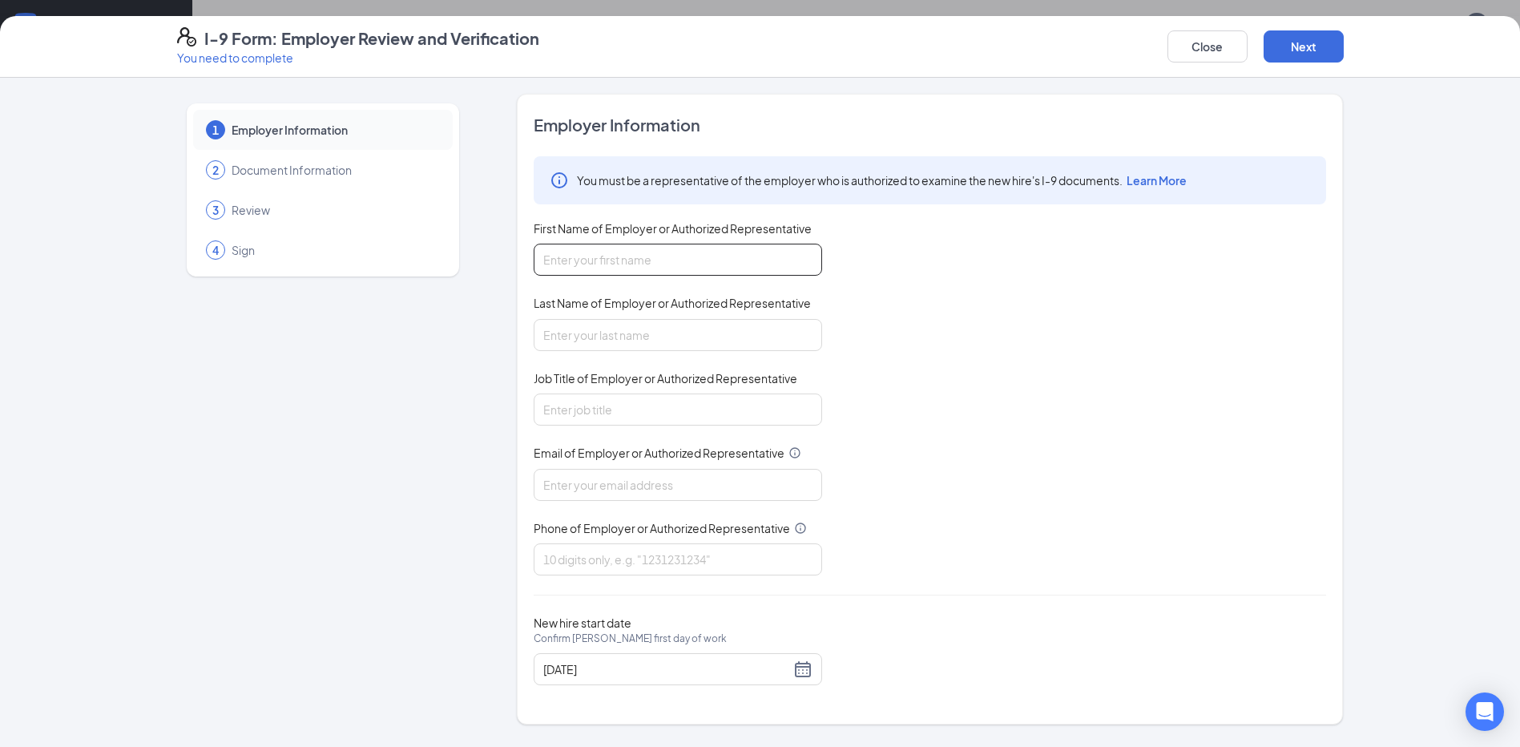
click at [589, 262] on input "First Name of Employer or Authorized Representative" at bounding box center [678, 260] width 289 height 32
type input "Deborah"
type input "Reed"
type input "General Manager"
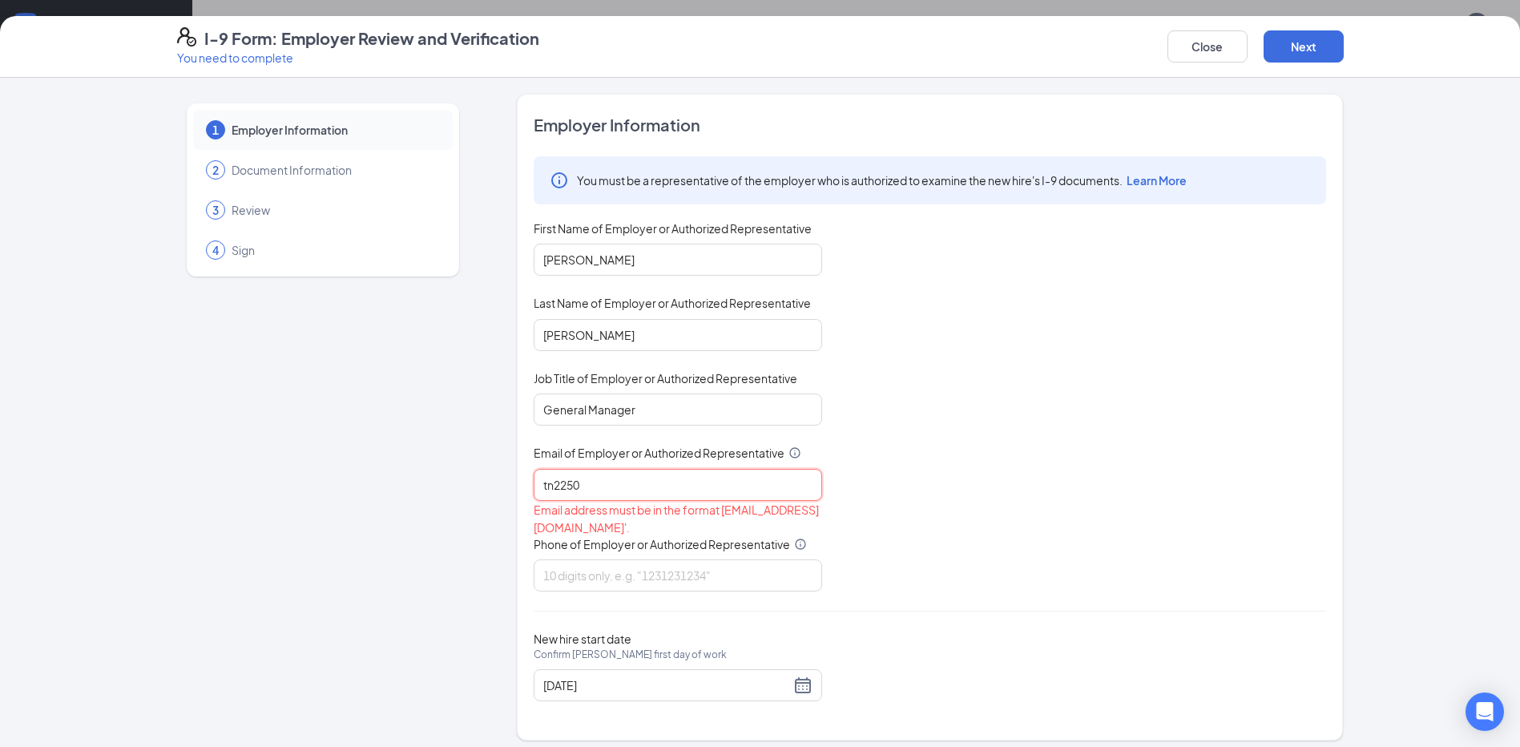
type input "tn2250@pjunited.com"
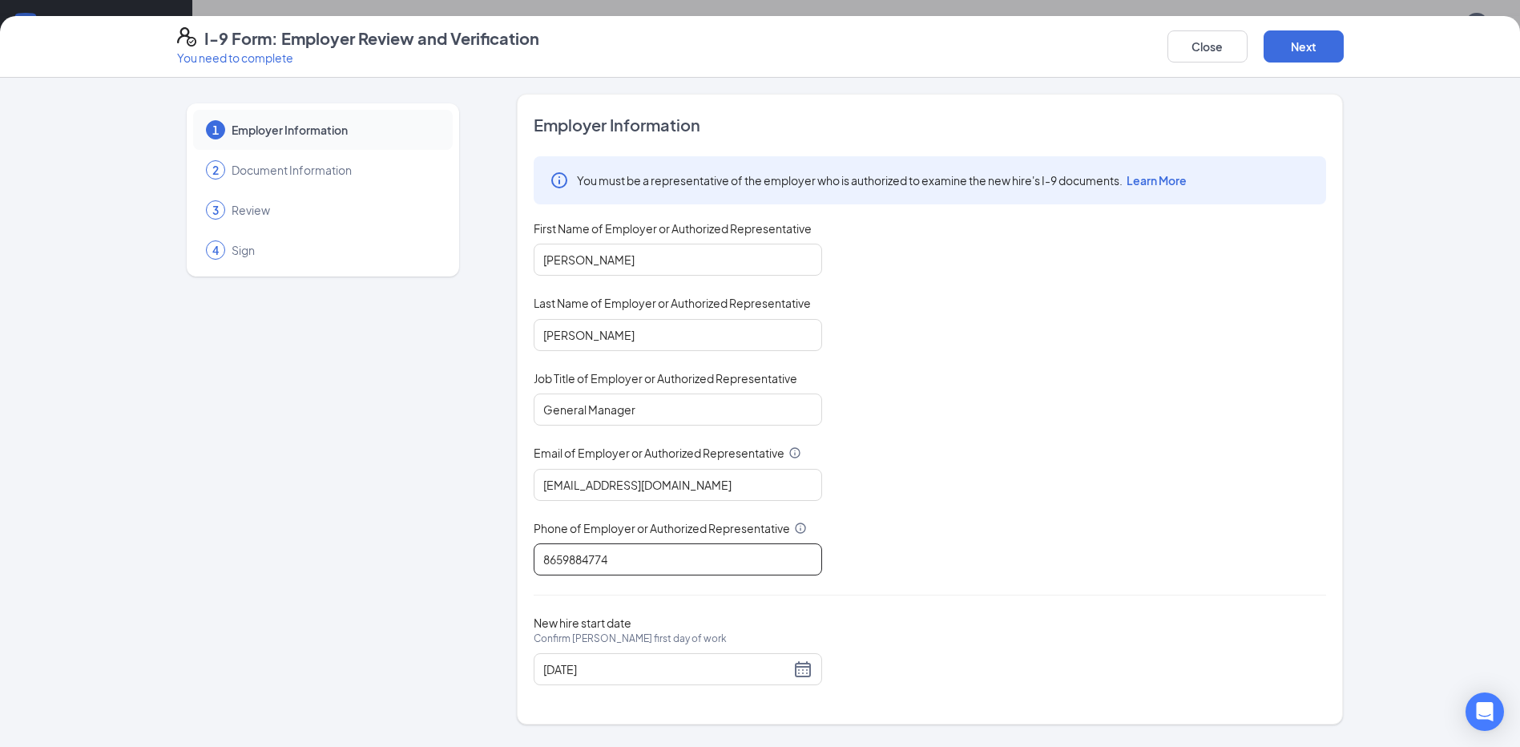
type input "8659884774"
click at [1310, 43] on button "Next" at bounding box center [1304, 46] width 80 height 32
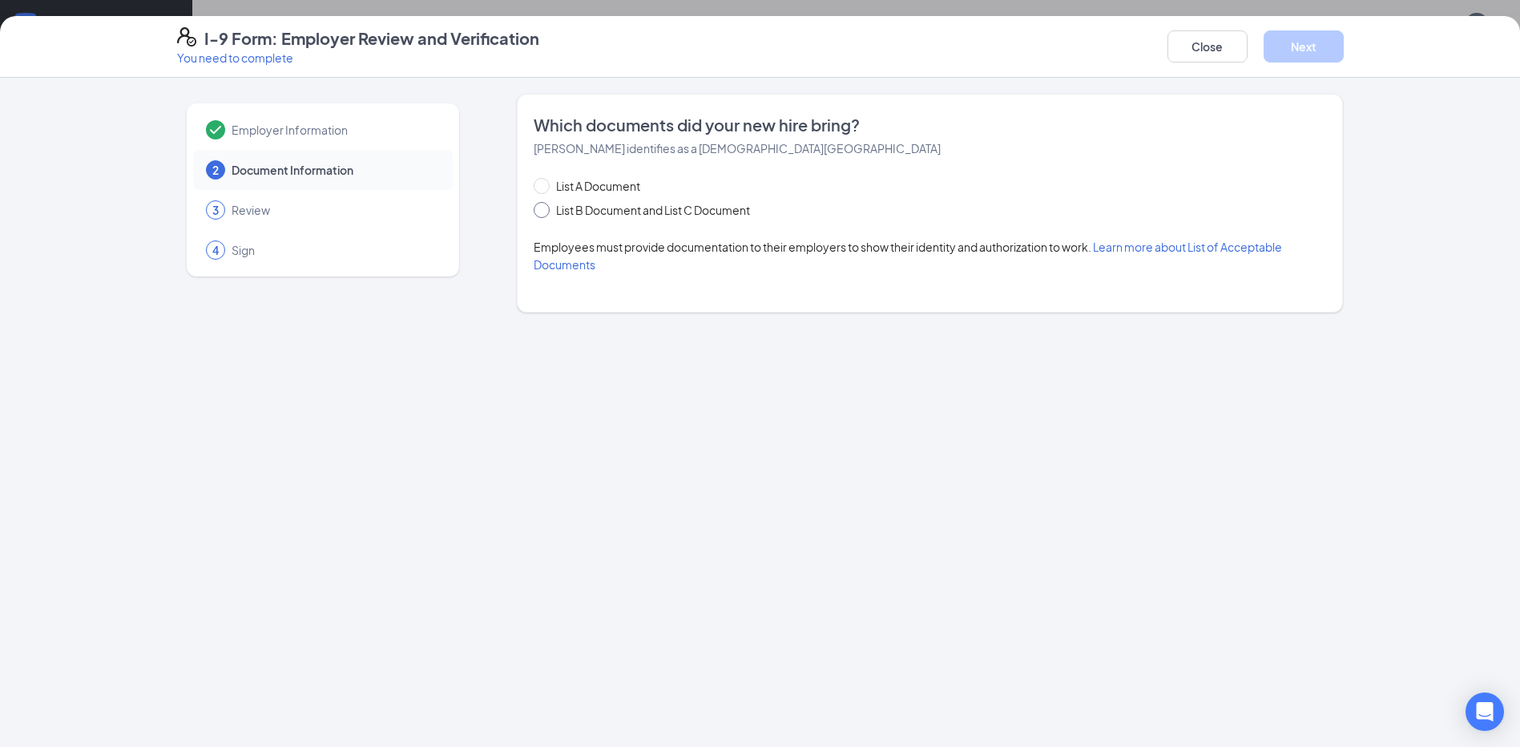
click at [546, 209] on span at bounding box center [542, 210] width 16 height 16
click at [545, 209] on input "List B Document and List C Document" at bounding box center [539, 207] width 11 height 11
radio input "true"
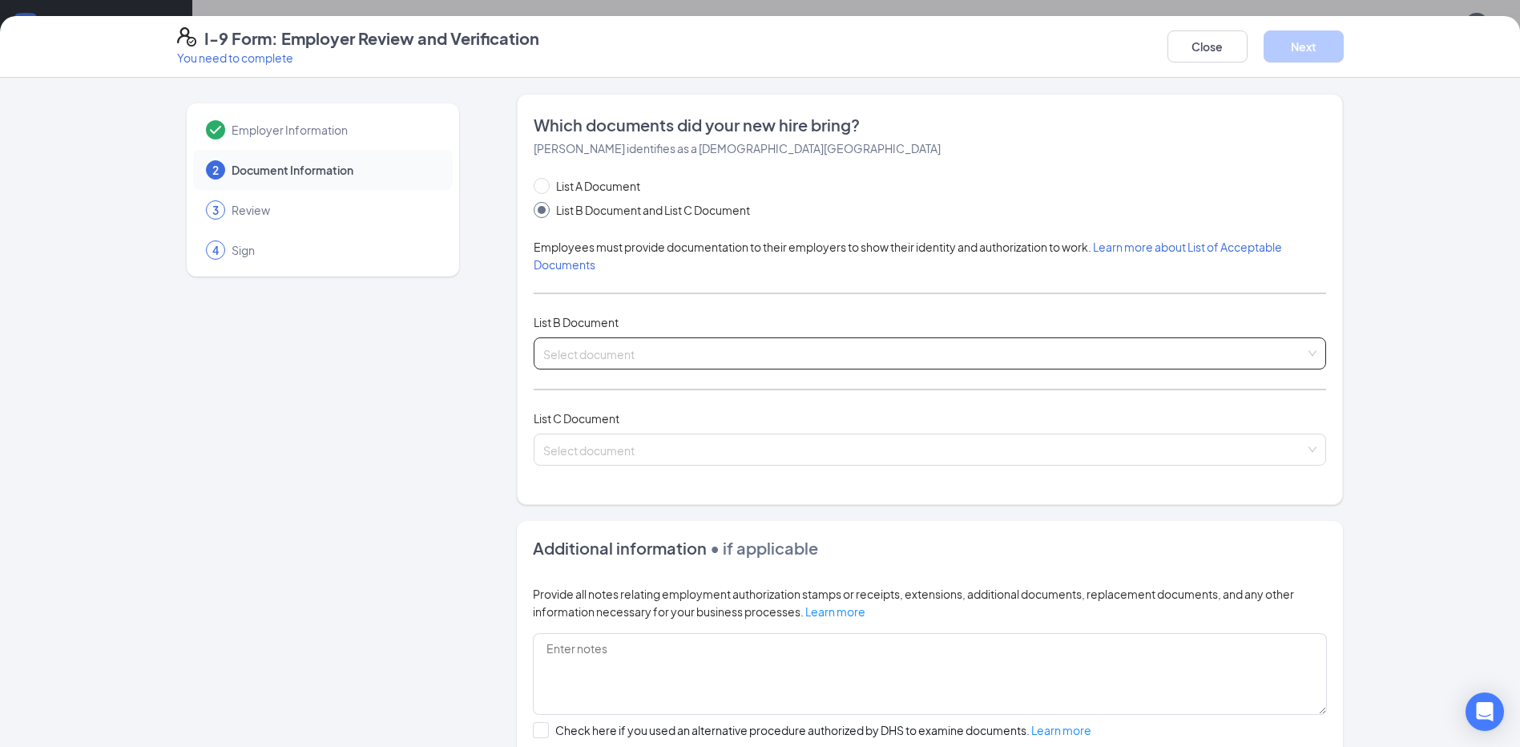
click at [568, 351] on input "search" at bounding box center [924, 350] width 762 height 24
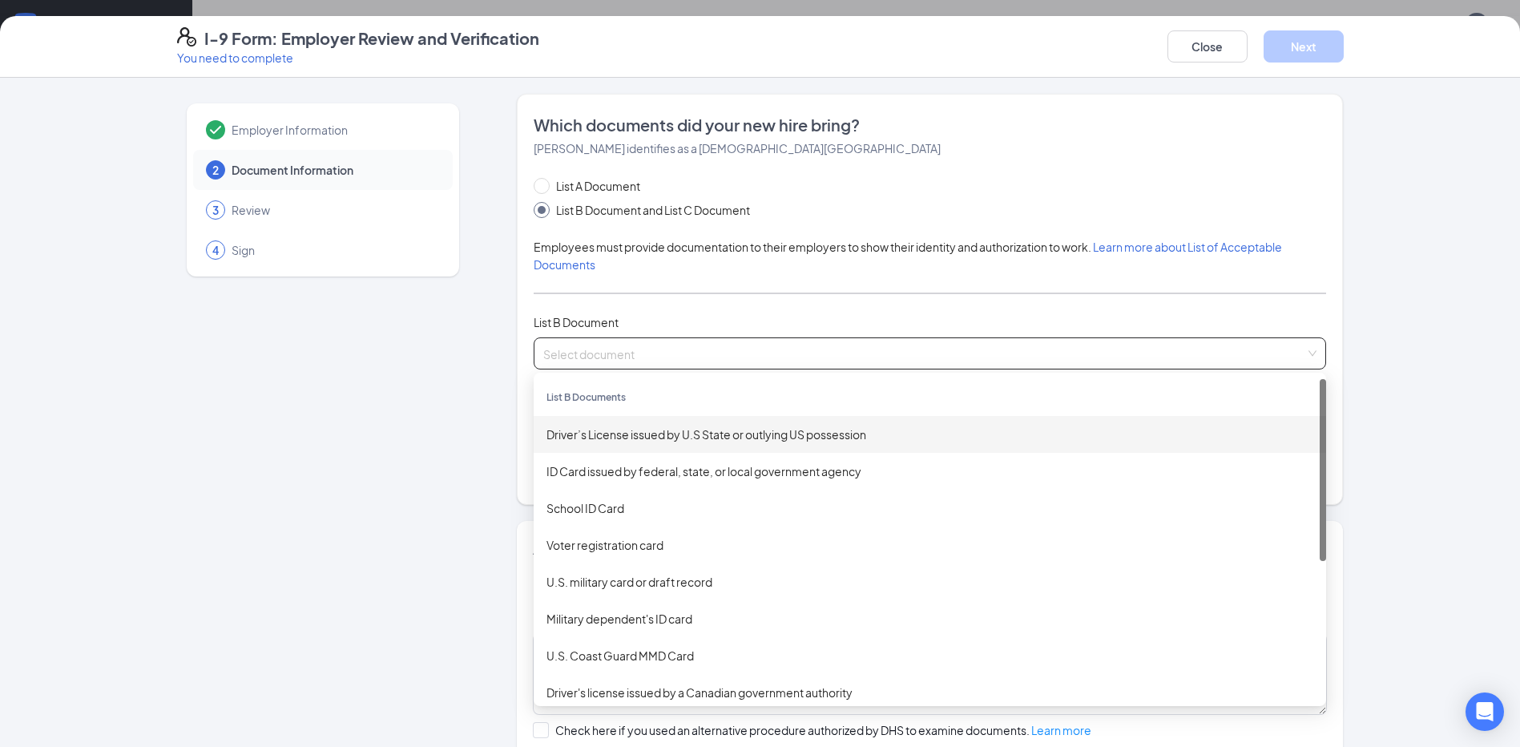
click at [567, 435] on div "Driver’s License issued by U.S State or outlying US possession" at bounding box center [930, 435] width 767 height 18
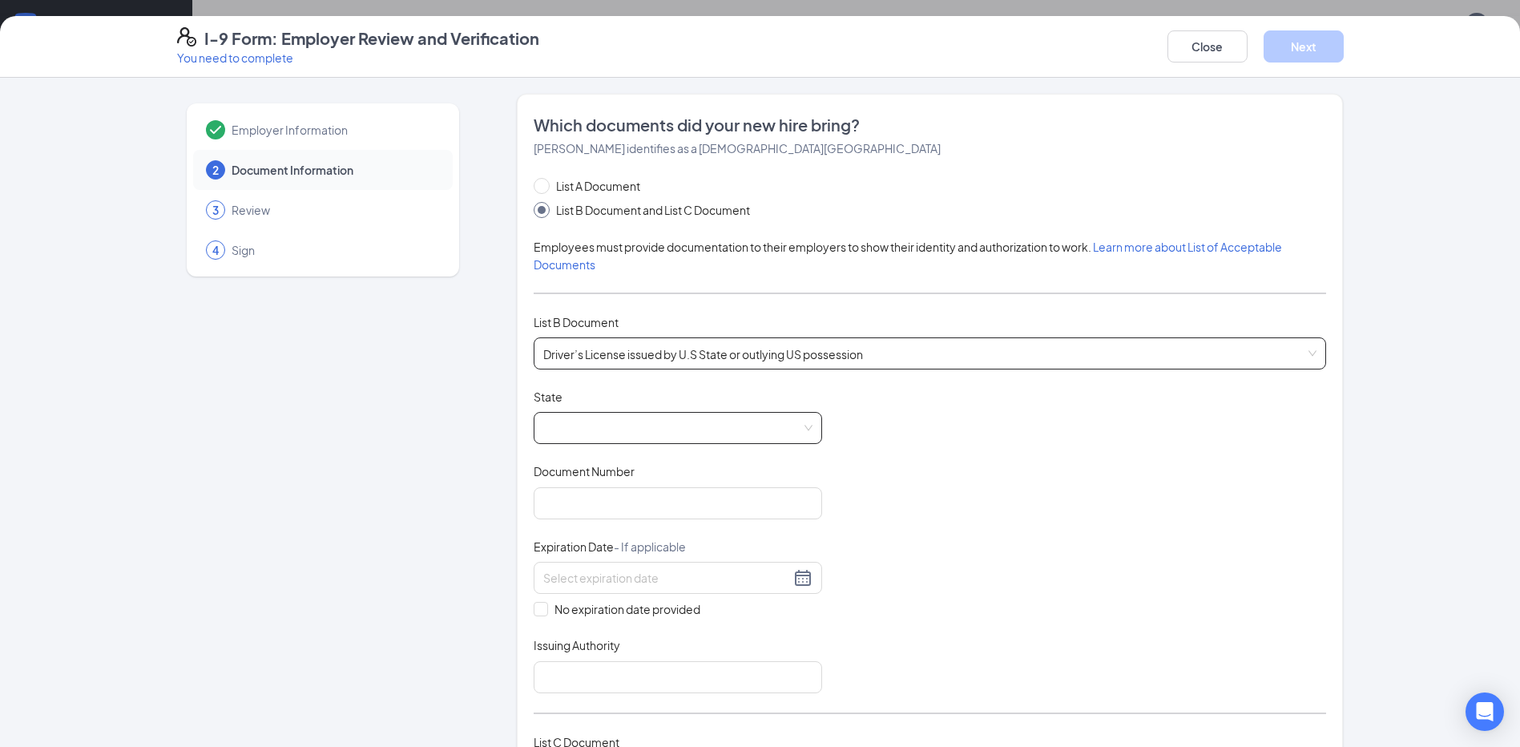
click at [574, 430] on span at bounding box center [677, 428] width 269 height 30
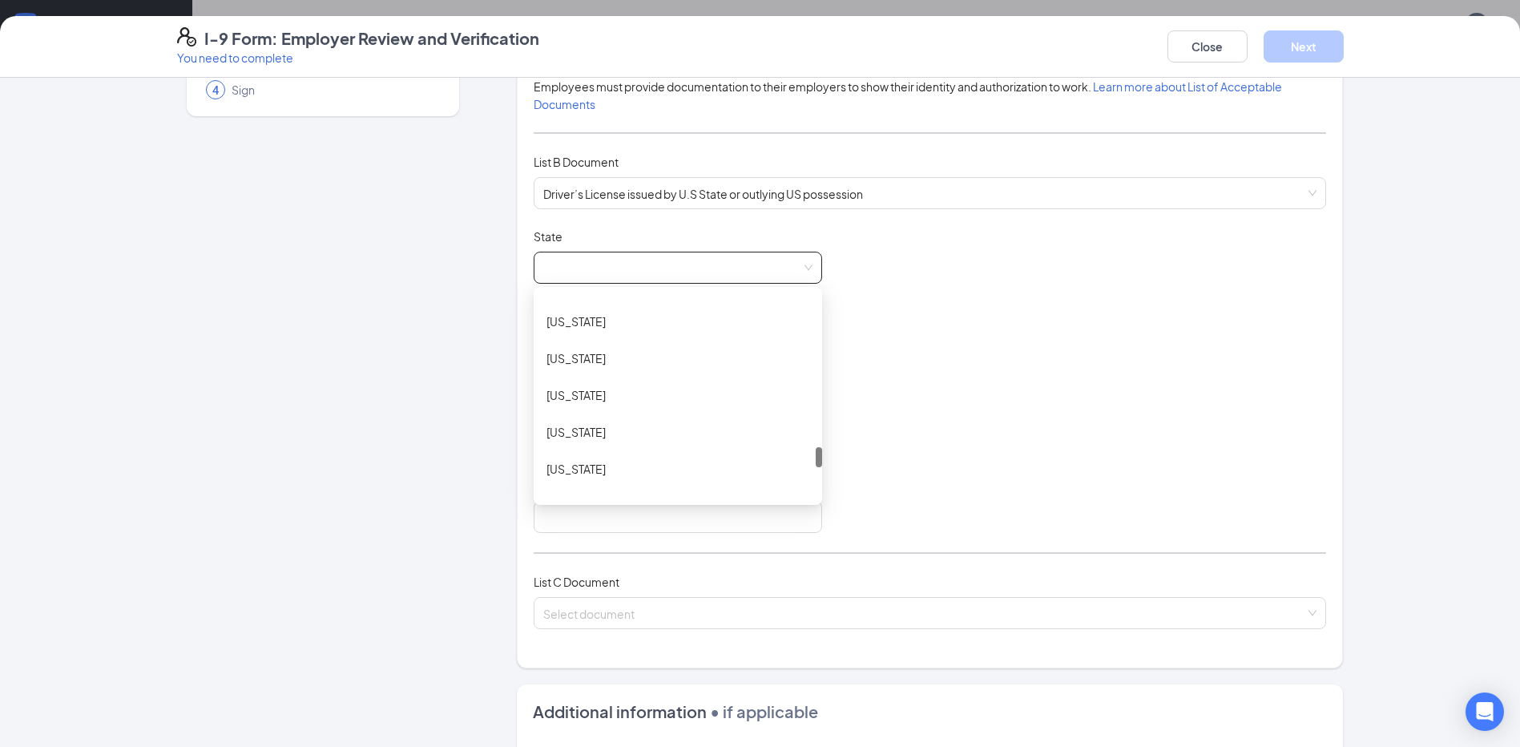
scroll to position [1619, 0]
click at [567, 386] on div "Tennessee" at bounding box center [678, 389] width 263 height 18
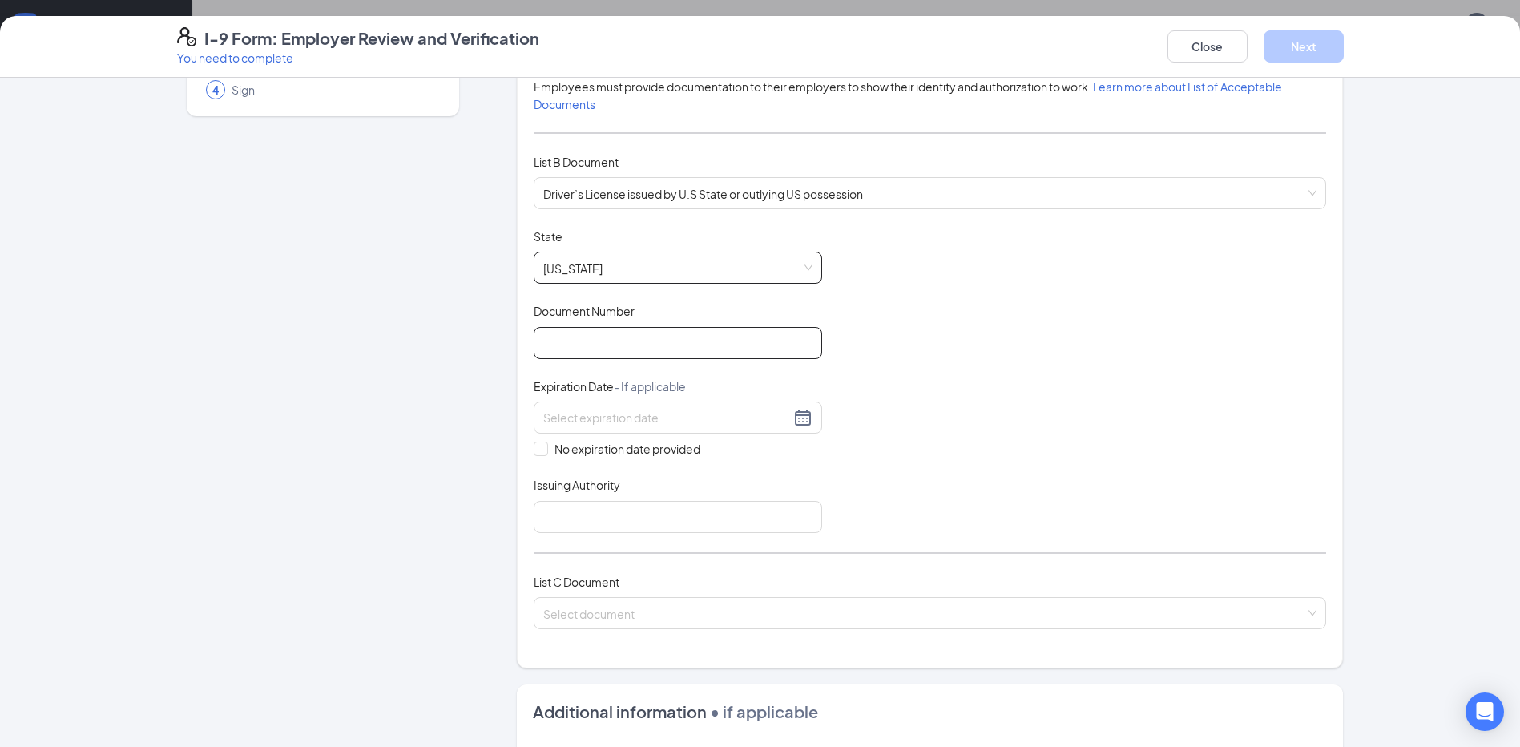
click at [604, 345] on input "Document Number" at bounding box center [678, 343] width 289 height 32
type input "158725901"
click at [797, 419] on div at bounding box center [677, 417] width 269 height 19
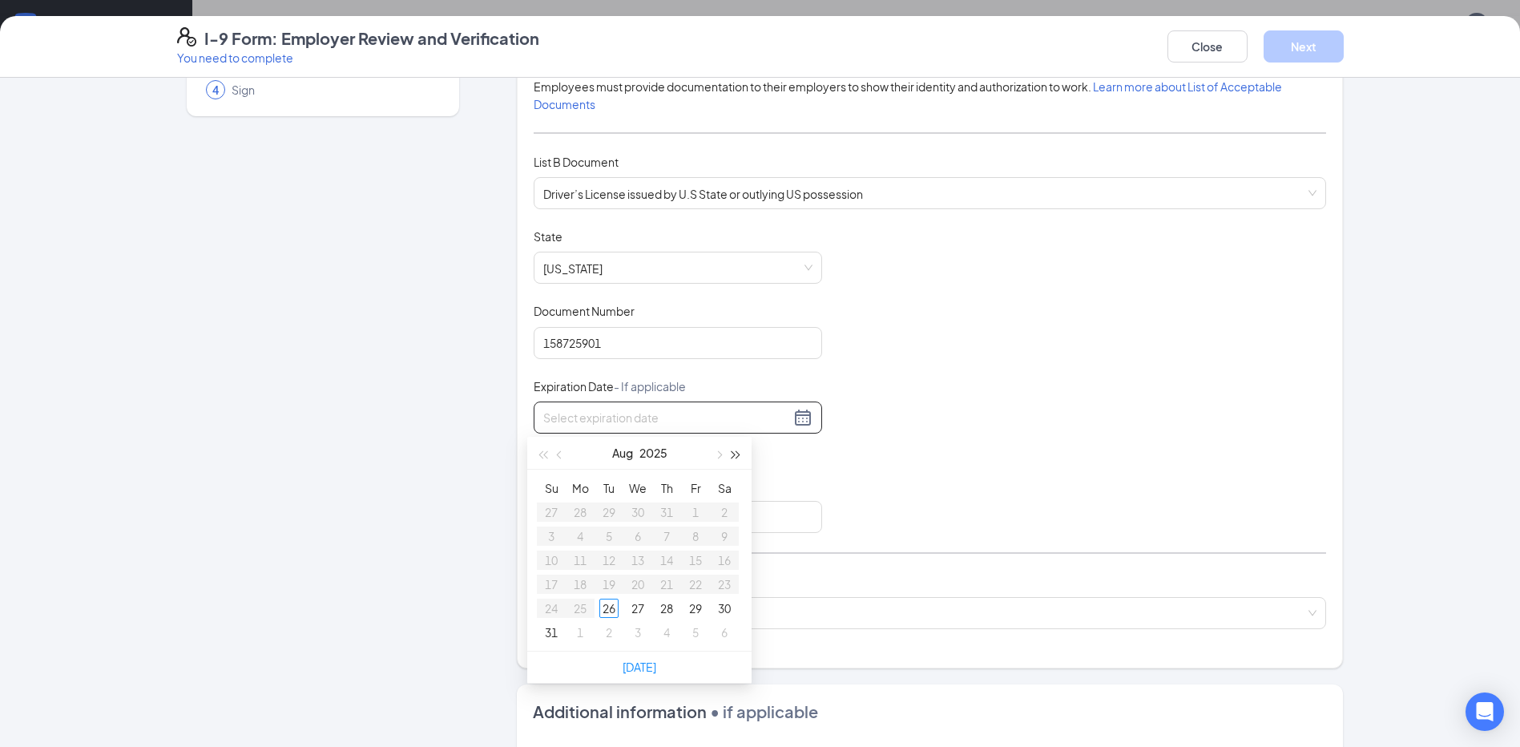
click at [737, 458] on button "button" at bounding box center [737, 453] width 18 height 32
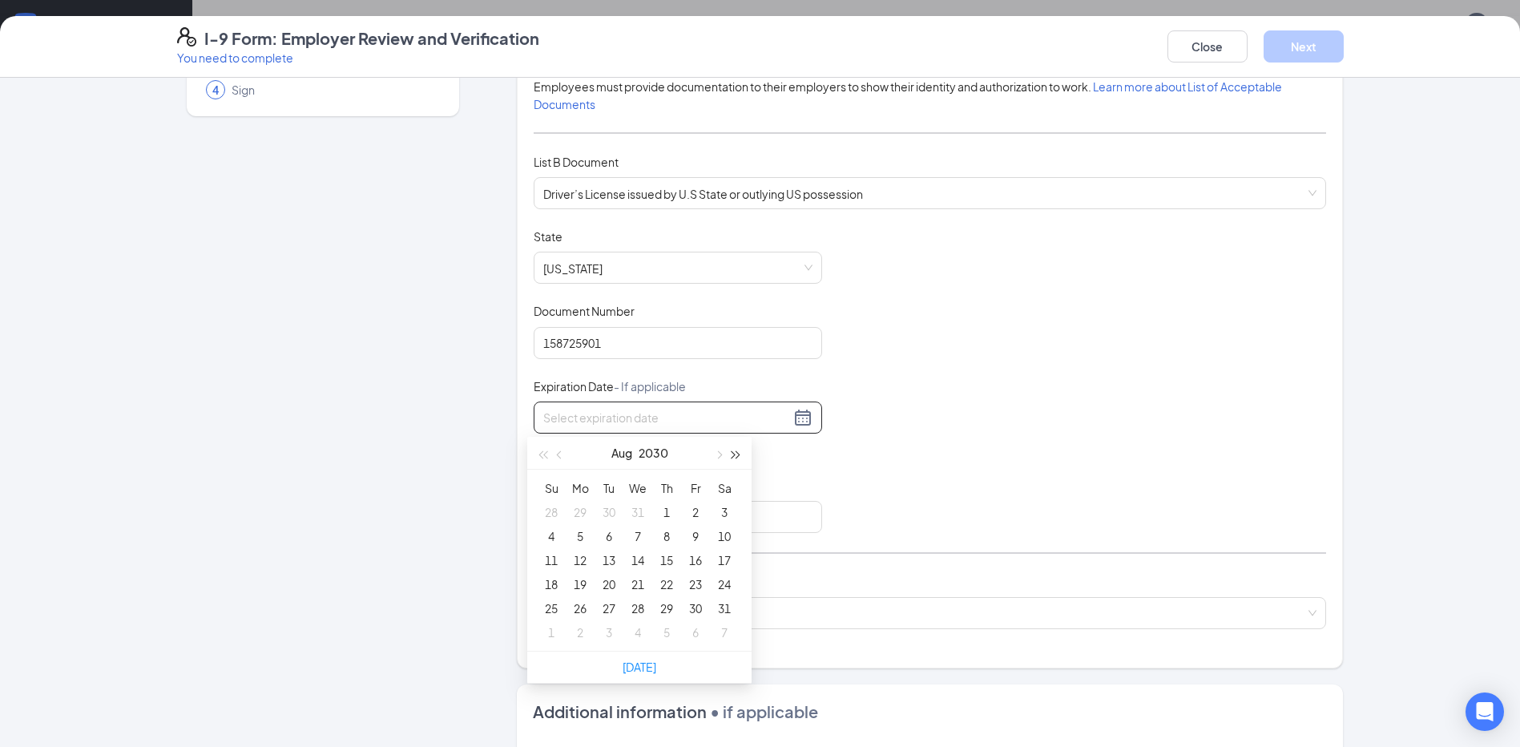
click at [737, 458] on button "button" at bounding box center [737, 453] width 18 height 32
click at [619, 451] on button "Aug" at bounding box center [622, 453] width 21 height 32
click at [566, 596] on div "Jul" at bounding box center [569, 601] width 48 height 19
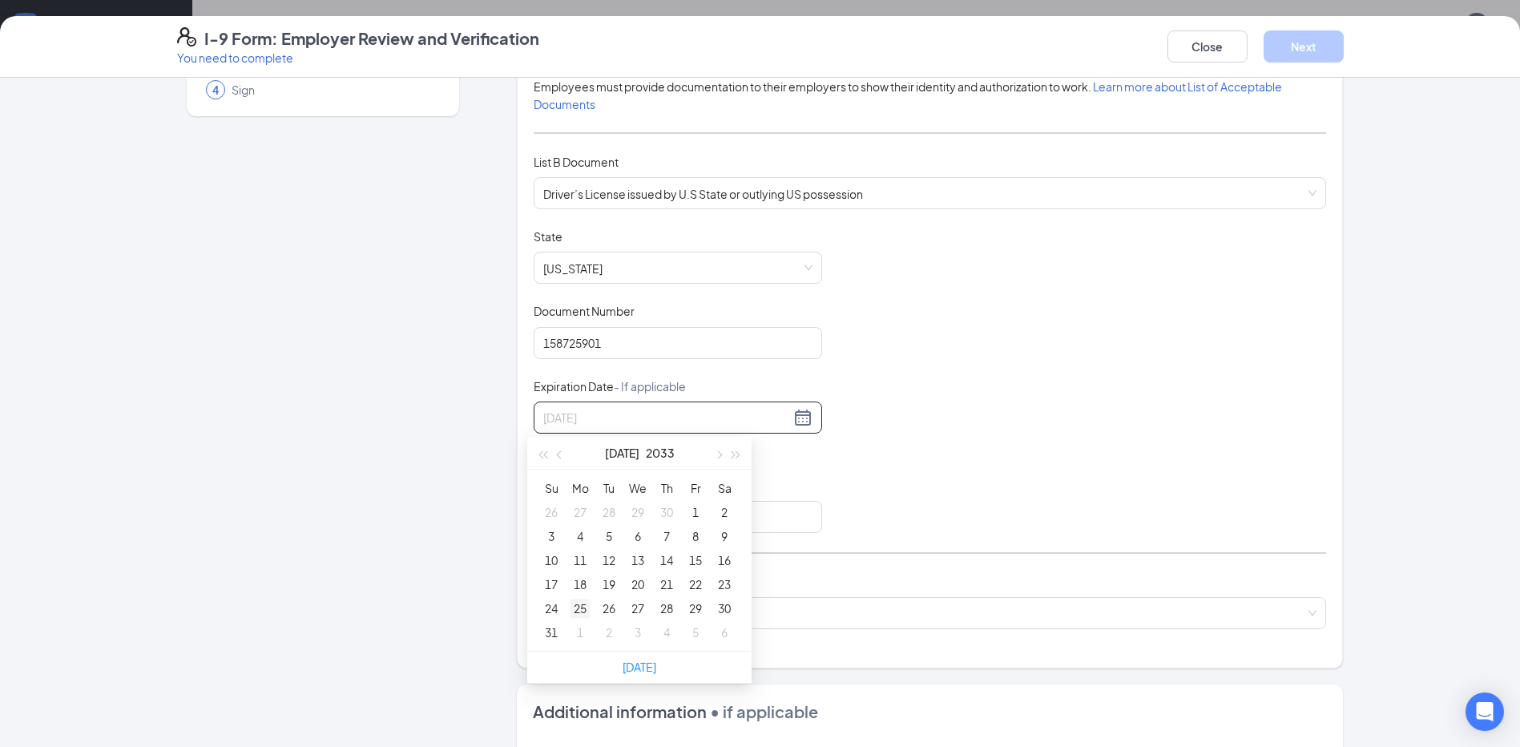
type input "07/25/2033"
click at [580, 607] on div "25" at bounding box center [580, 608] width 19 height 19
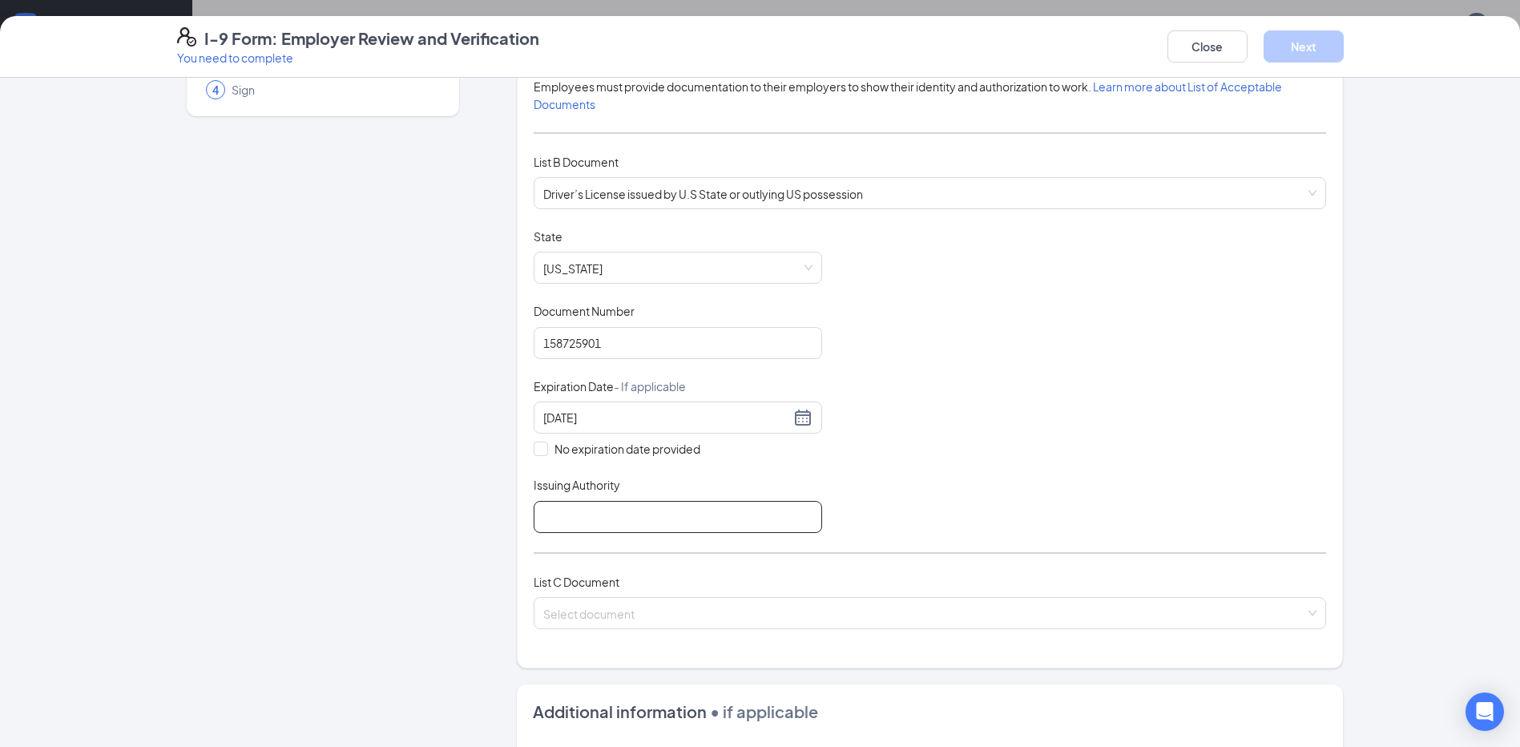
click at [579, 516] on input "Issuing Authority" at bounding box center [678, 517] width 289 height 32
type input "Tennessee"
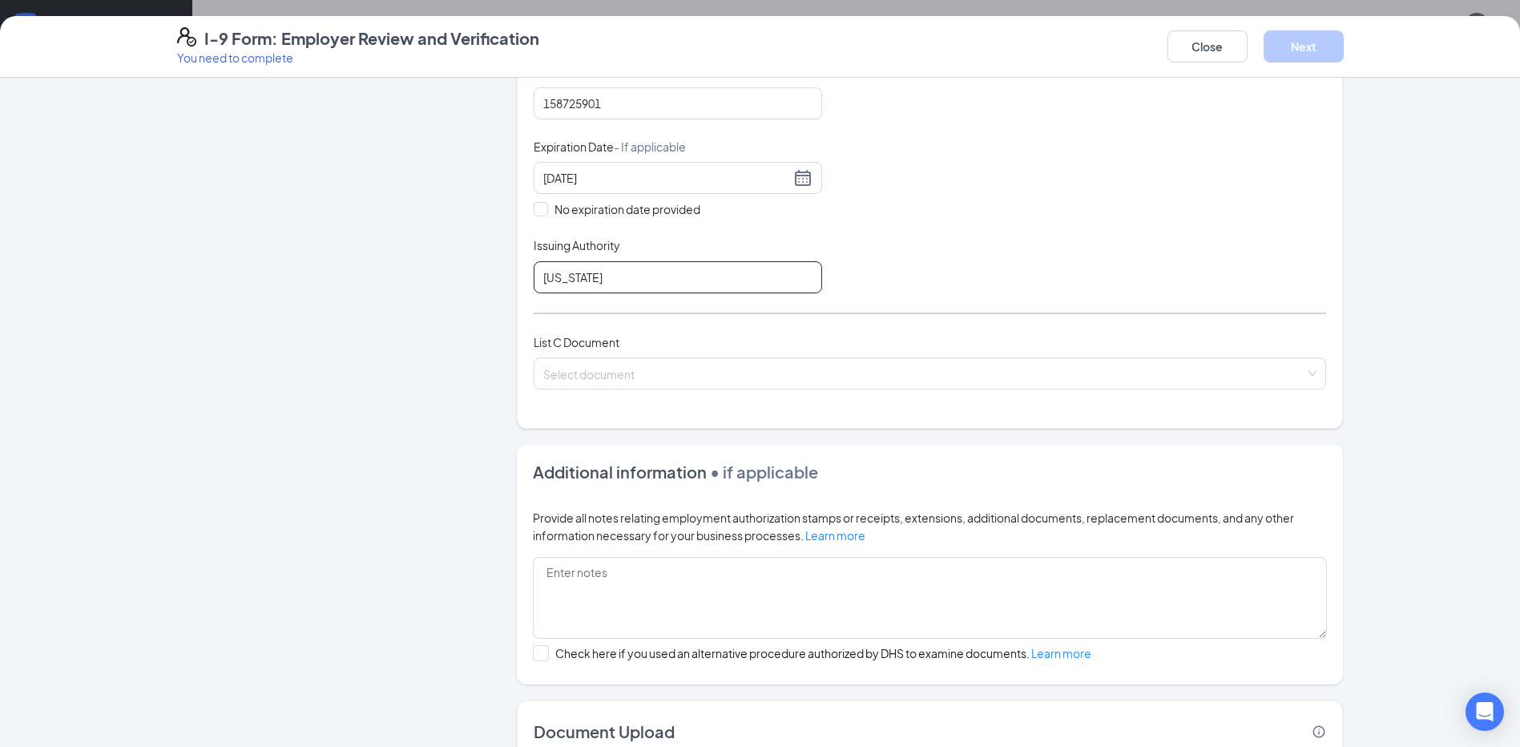
scroll to position [401, 0]
click at [595, 376] on input "search" at bounding box center [924, 369] width 762 height 24
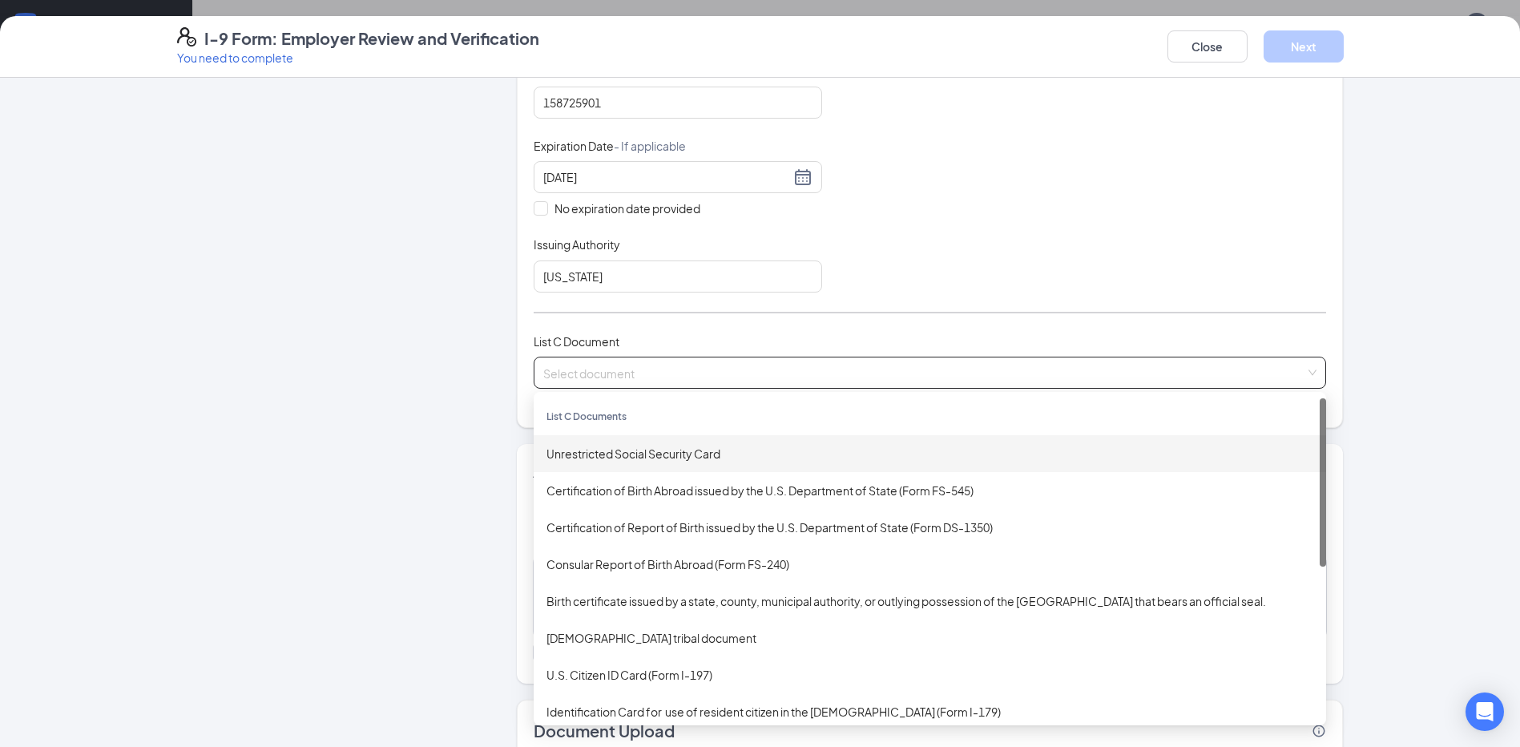
click at [575, 457] on div "Unrestricted Social Security Card" at bounding box center [930, 454] width 767 height 18
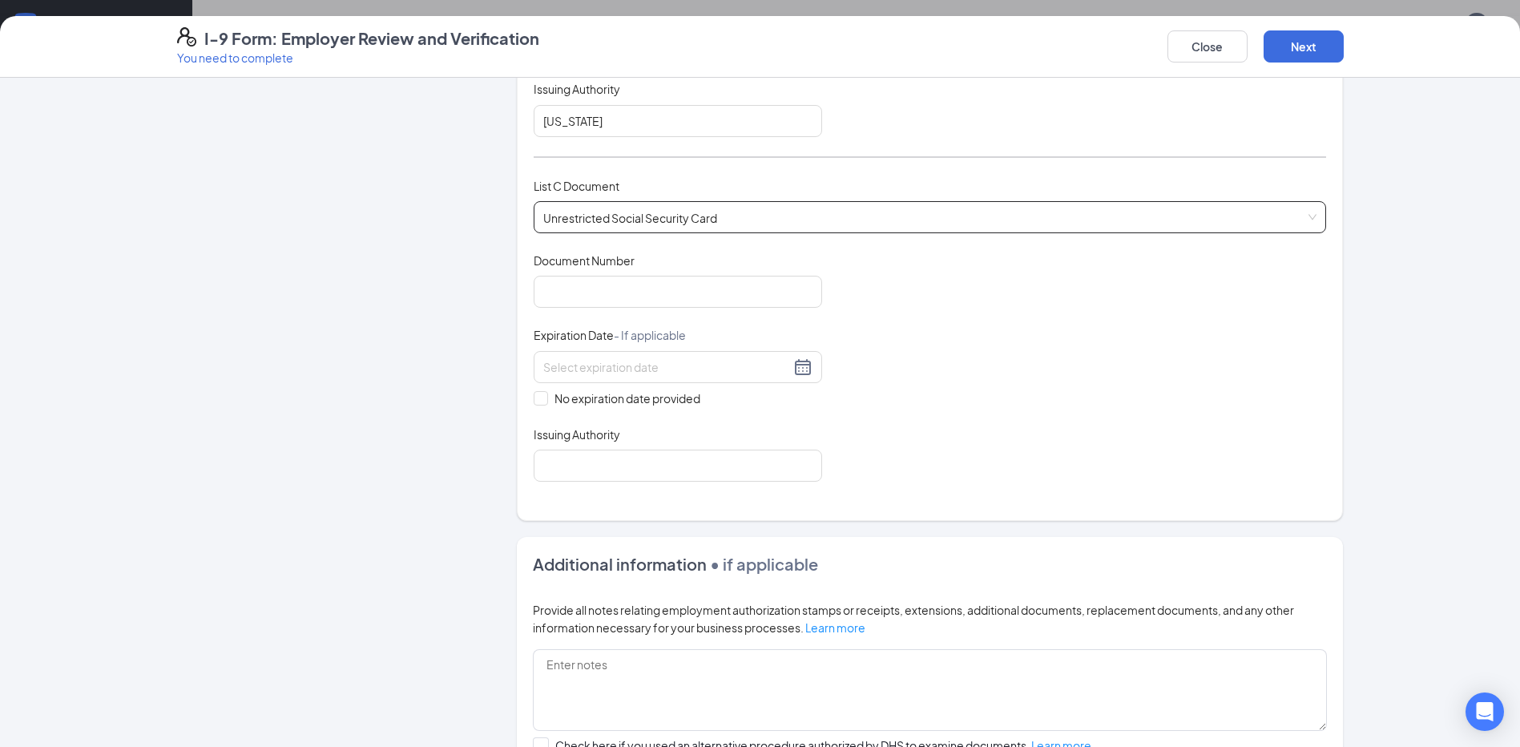
scroll to position [561, 0]
click at [579, 294] on input "Document Number" at bounding box center [678, 287] width 289 height 32
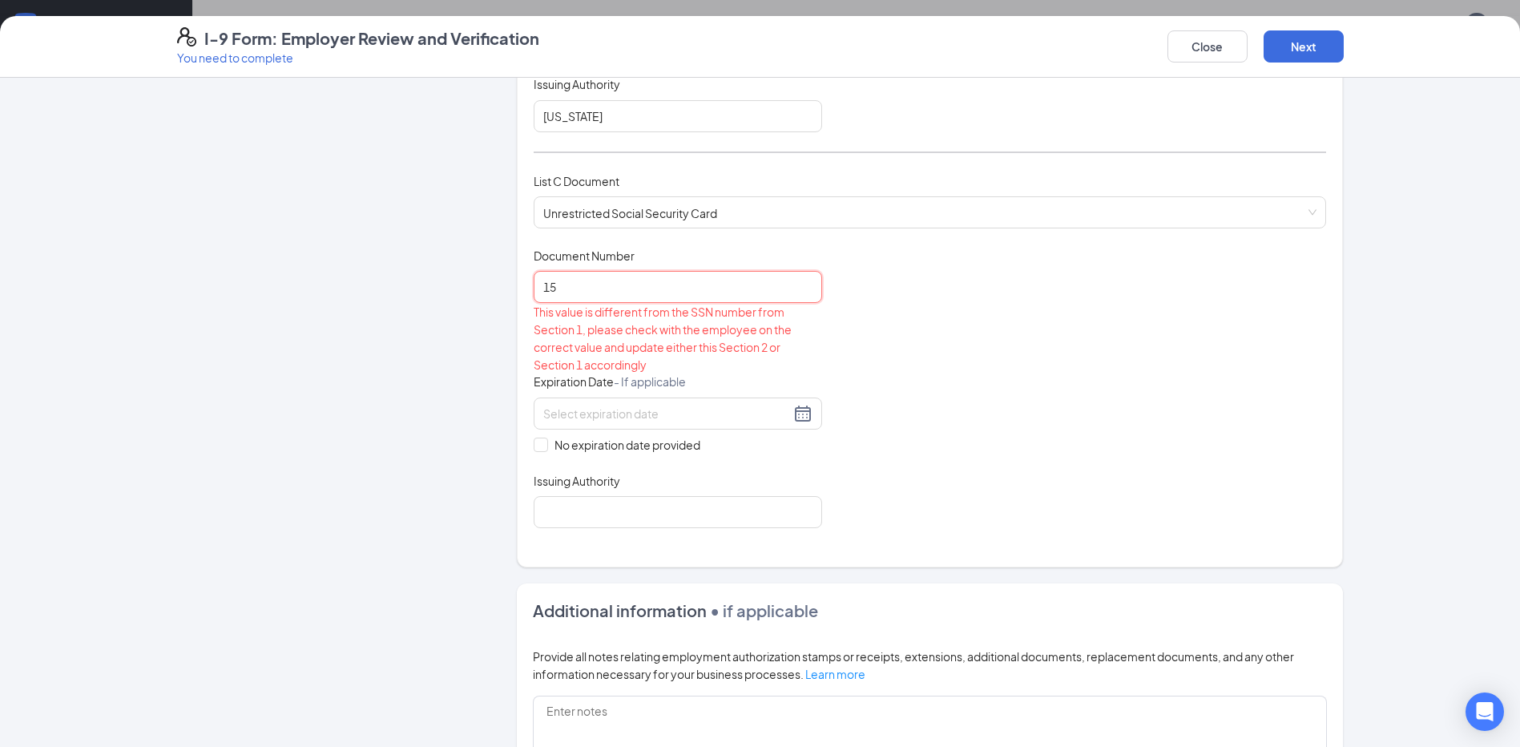
type input "1"
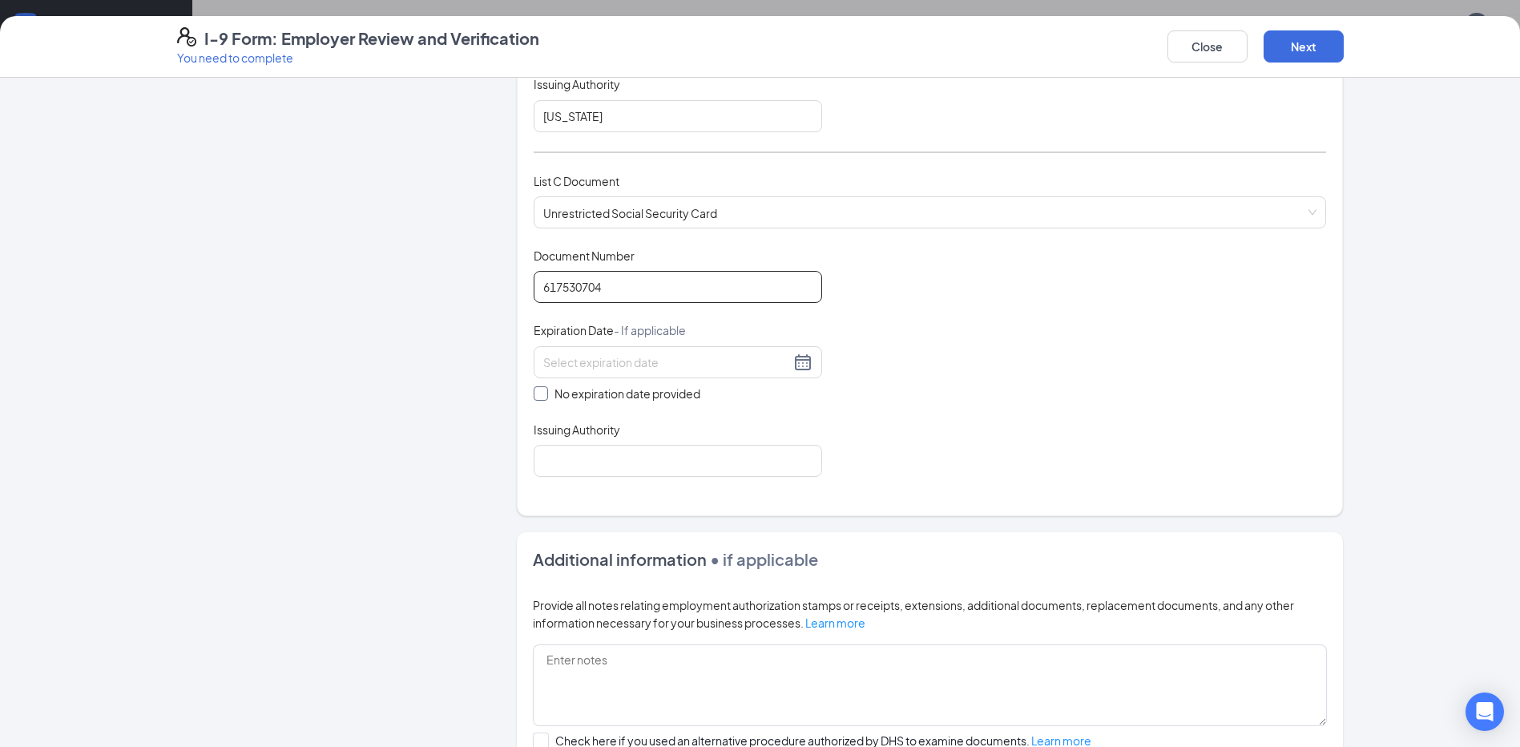
type input "617530704"
click at [534, 392] on input "No expiration date provided" at bounding box center [539, 391] width 11 height 11
checkbox input "true"
click at [552, 467] on input "Issuing Authority" at bounding box center [678, 464] width 289 height 32
type input "social security administration"
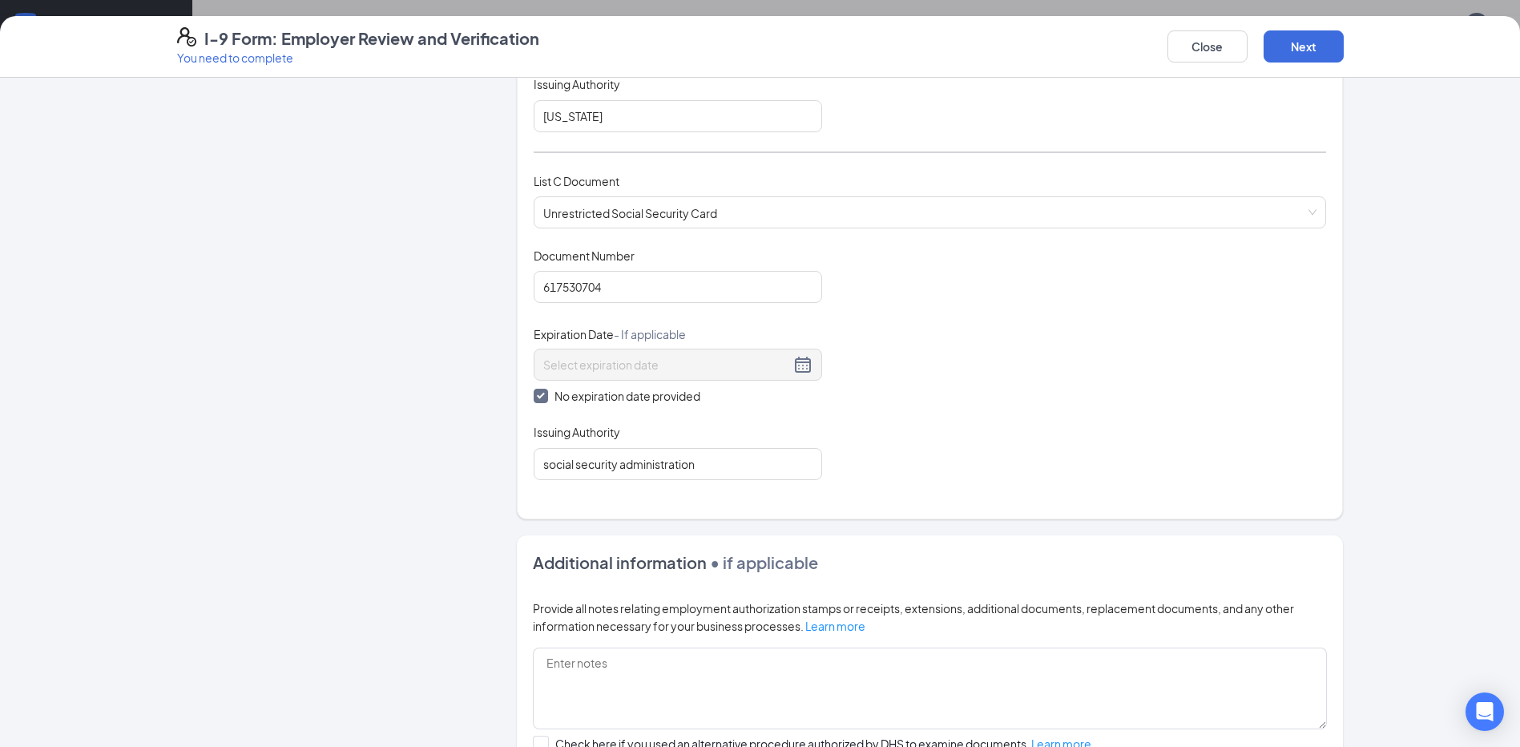
click at [441, 420] on div "Employer Information 2 Document Information 3 Review 4 Sign" at bounding box center [323, 230] width 292 height 1395
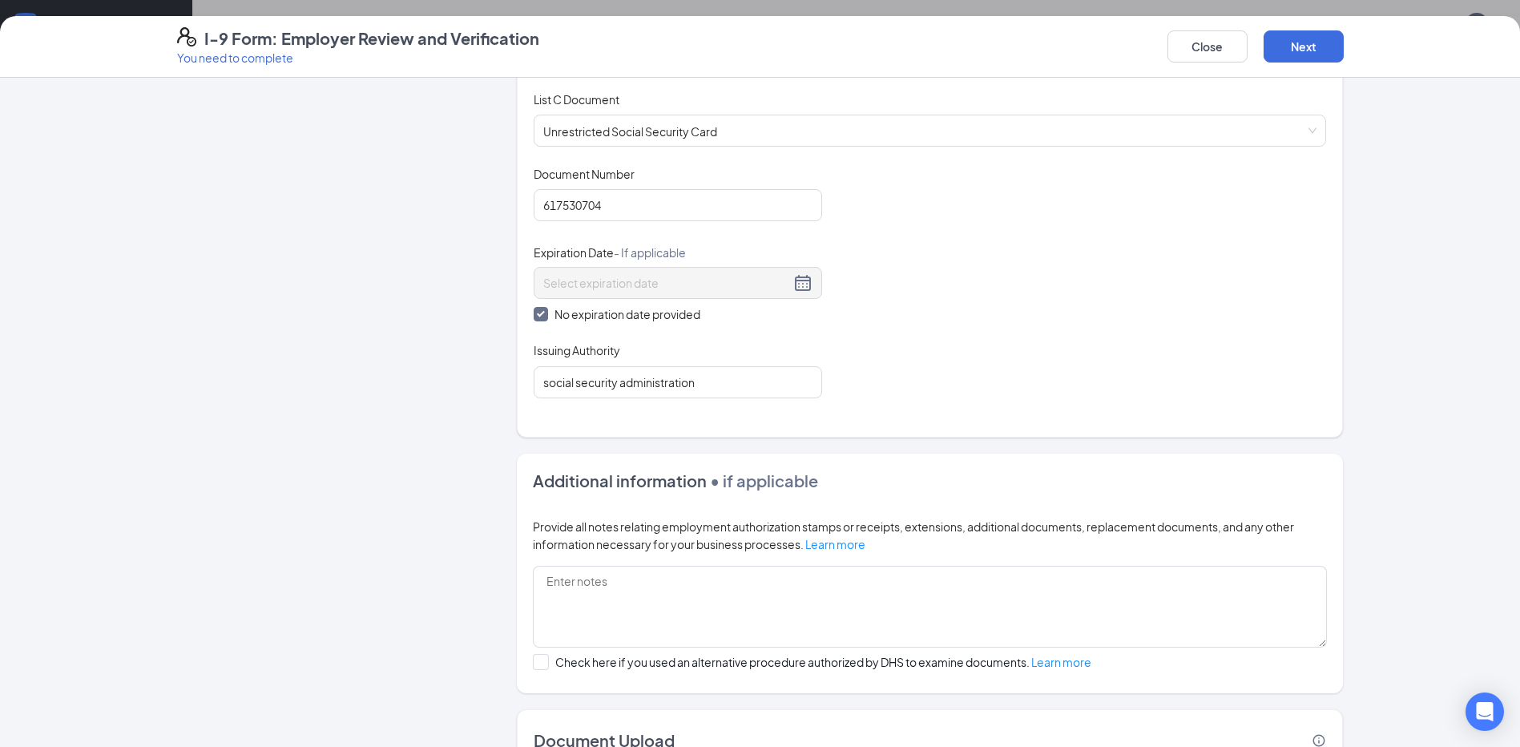
scroll to position [757, 0]
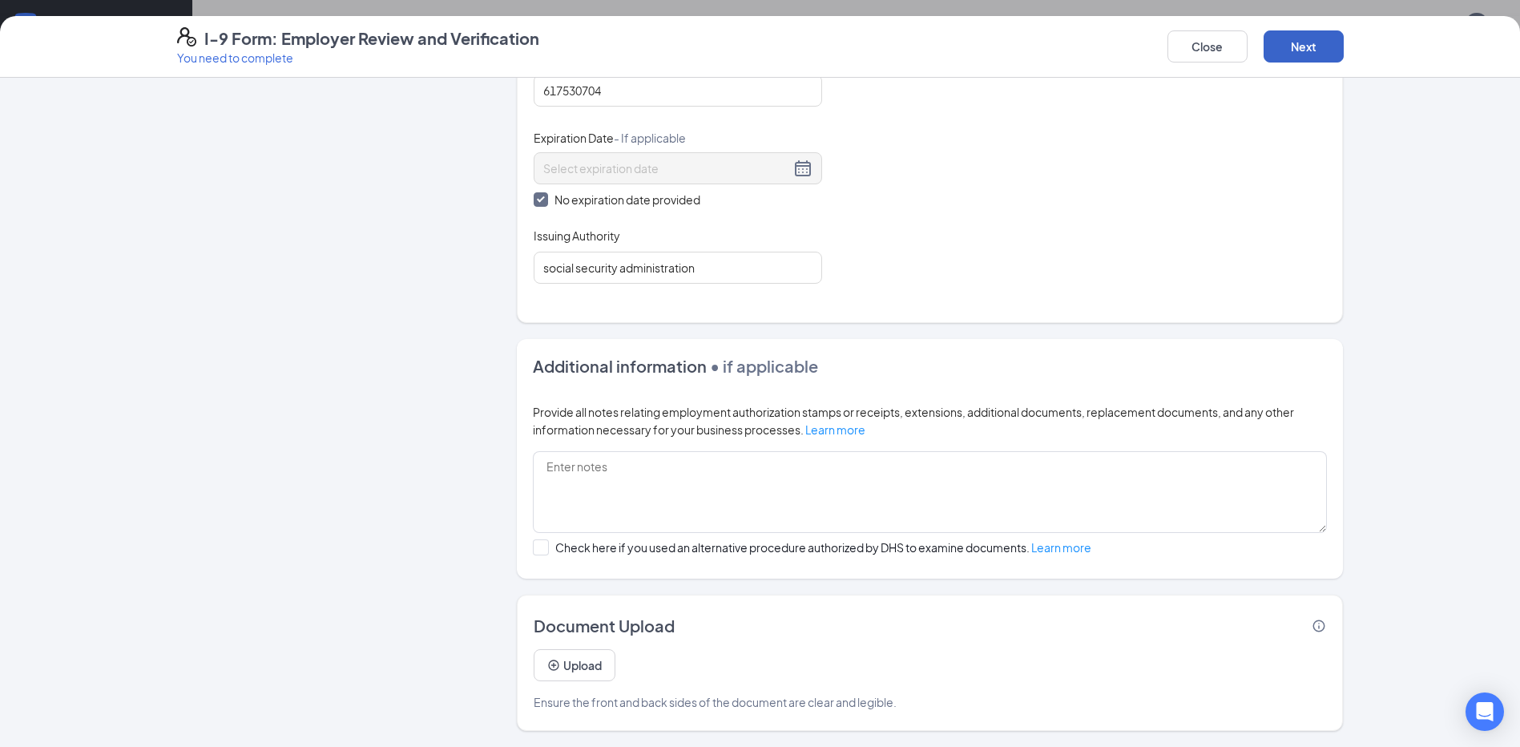
click at [1289, 46] on button "Next" at bounding box center [1304, 46] width 80 height 32
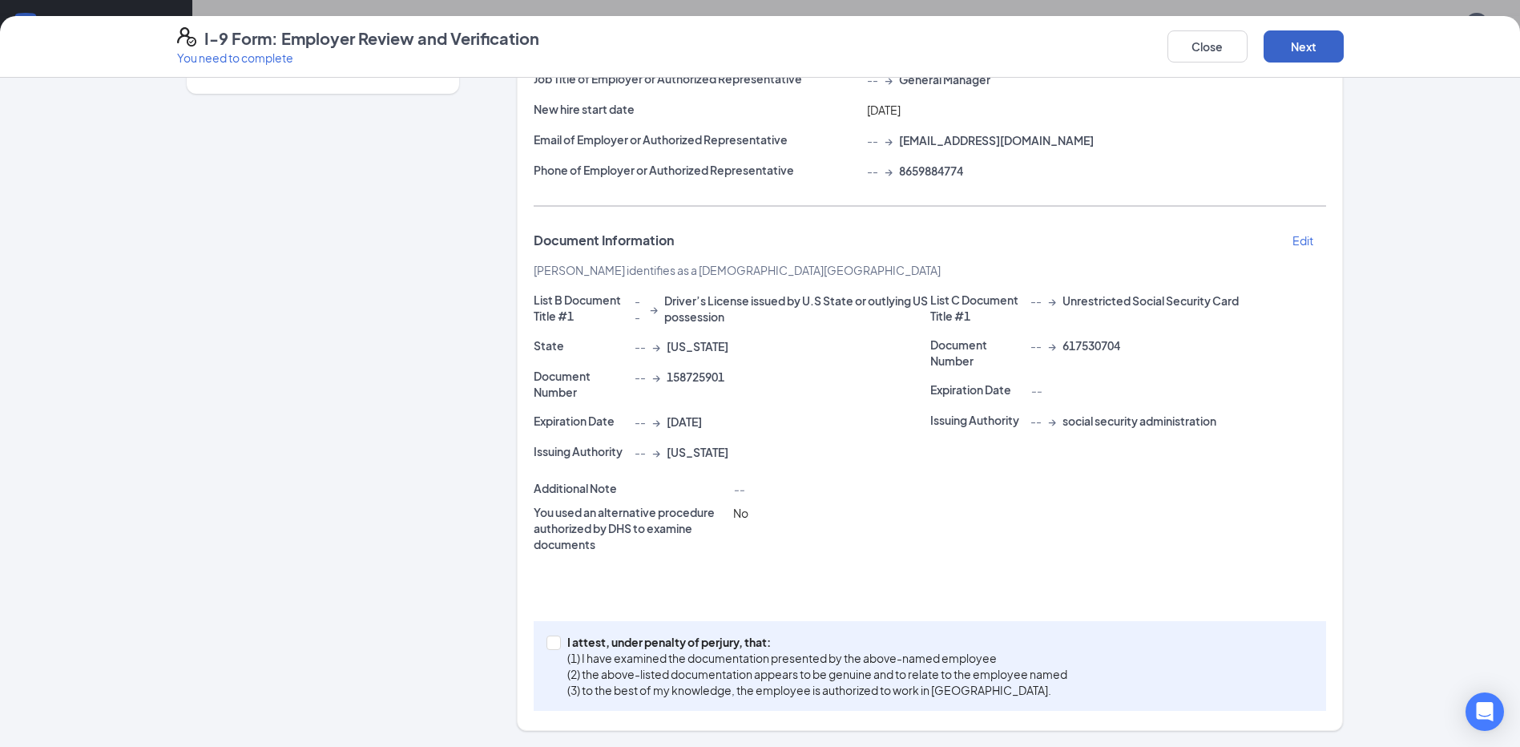
scroll to position [588, 0]
click at [547, 641] on input "I attest, under penalty of perjury, that: (1) I have examined the documentation…" at bounding box center [552, 641] width 11 height 11
checkbox input "true"
click at [1289, 45] on button "Next" at bounding box center [1304, 46] width 80 height 32
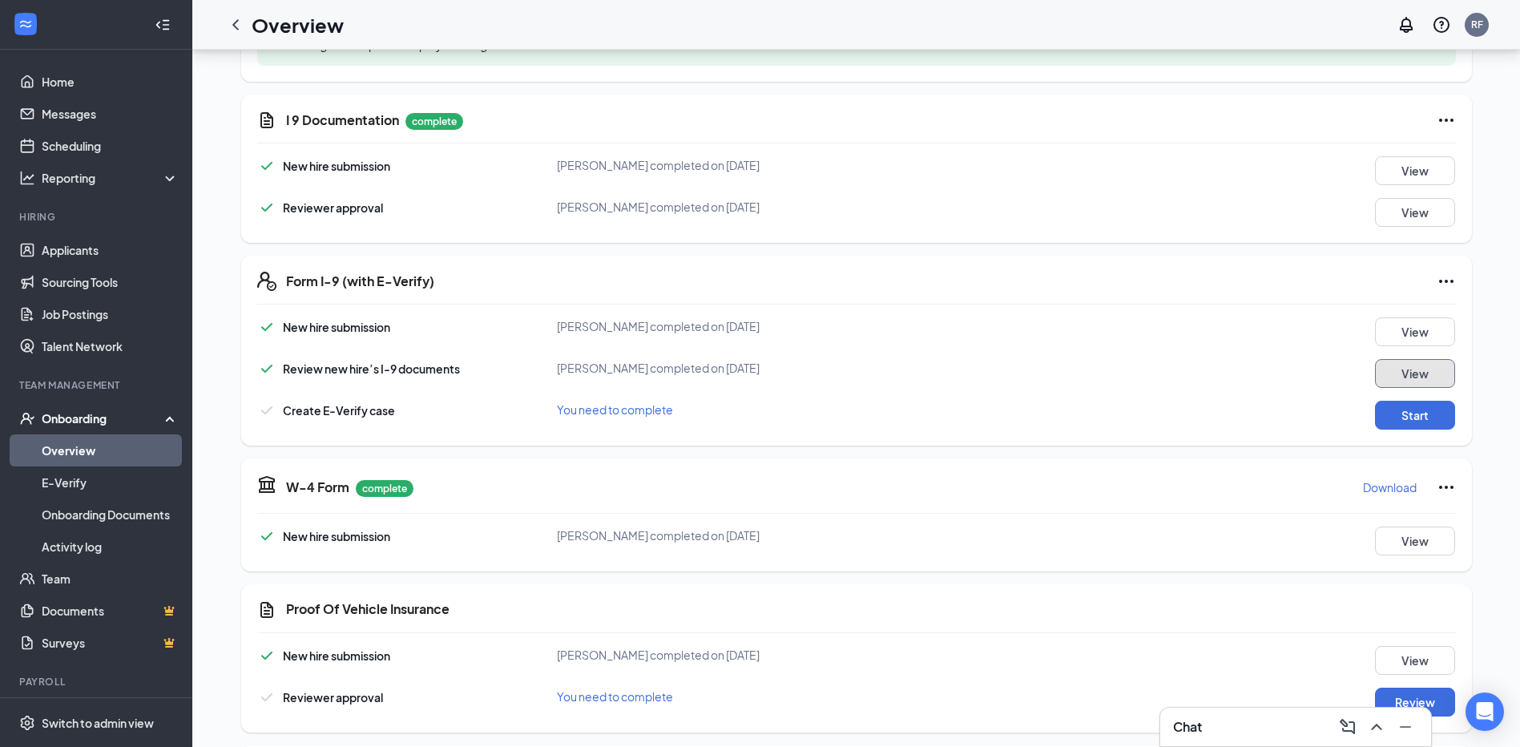
scroll to position [236, 0]
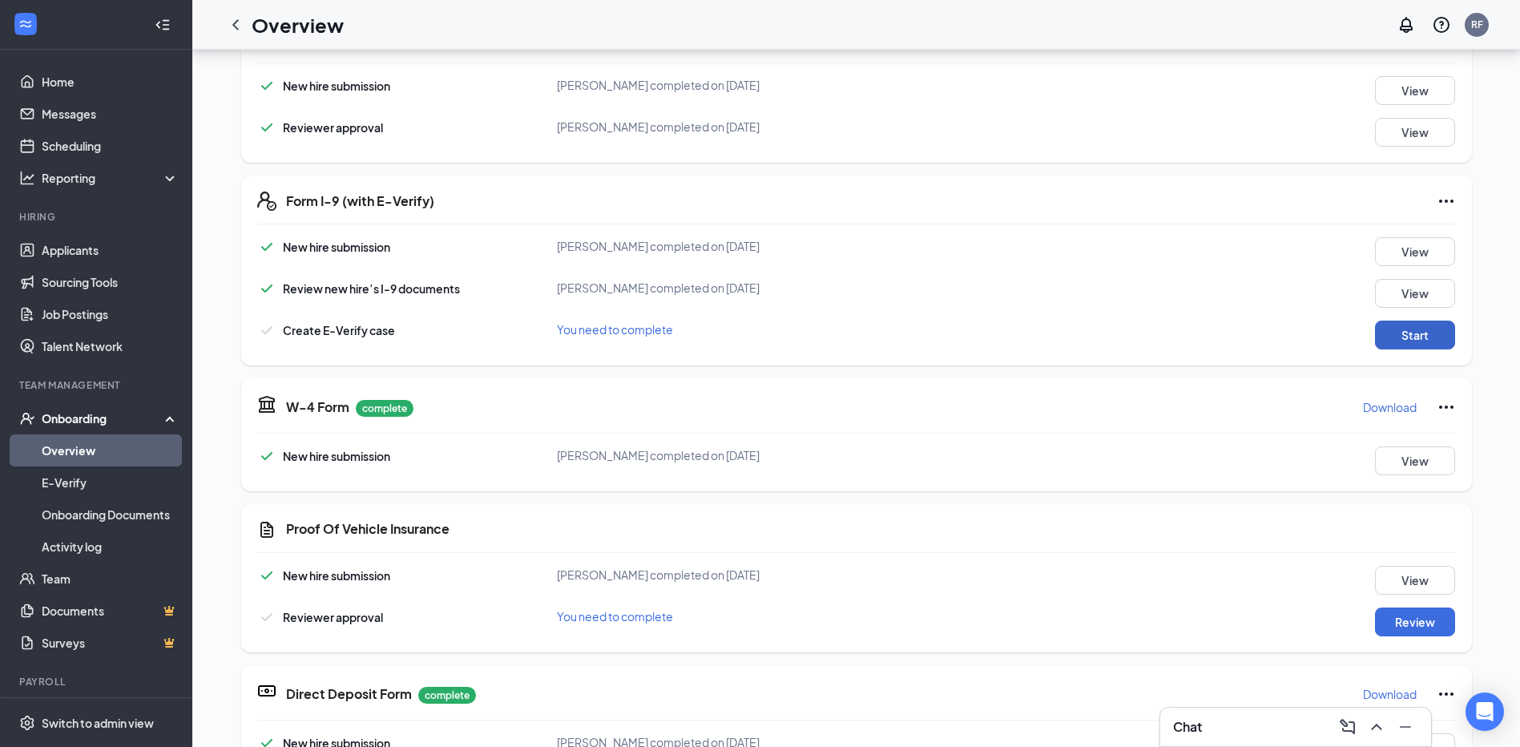
click at [1402, 333] on button "Start" at bounding box center [1415, 335] width 80 height 29
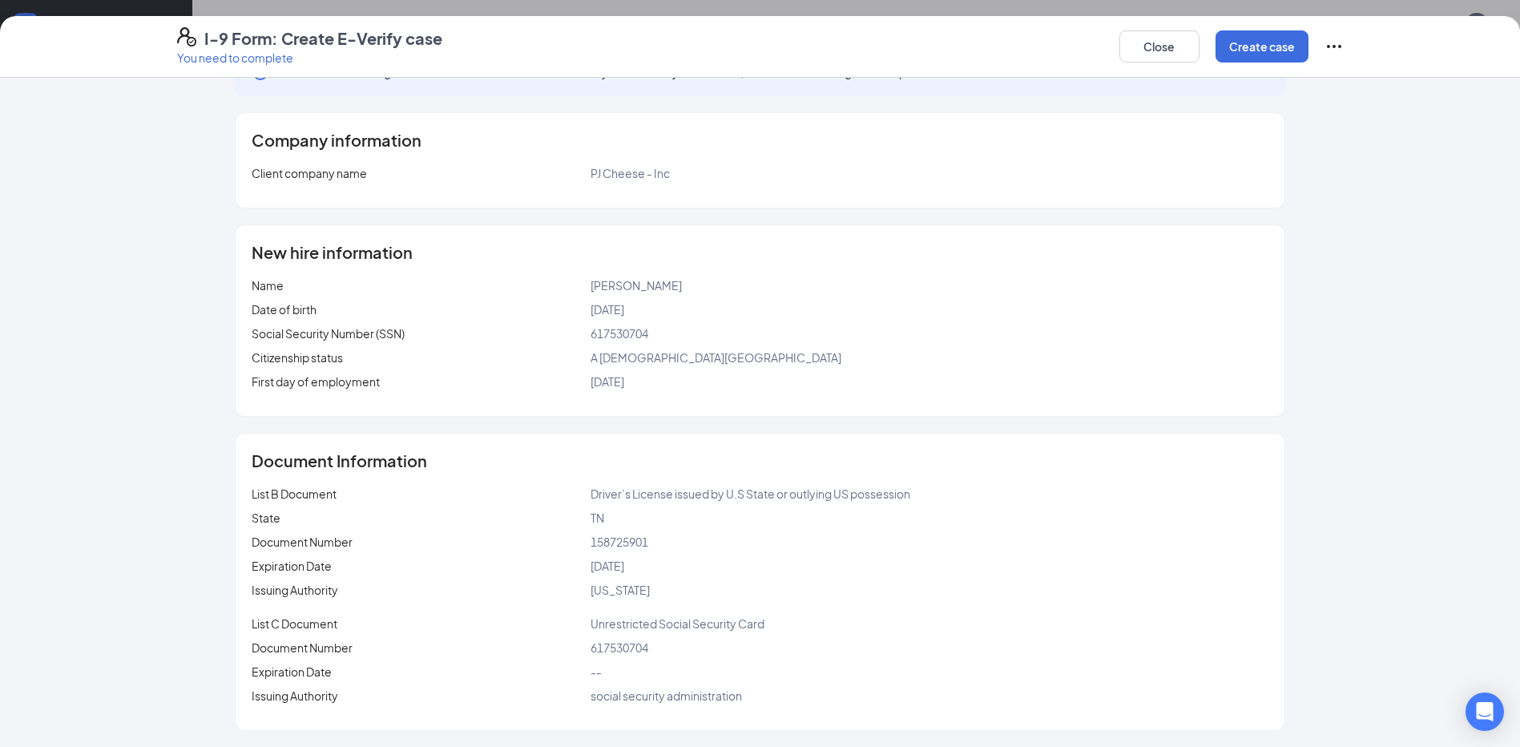
scroll to position [877, 0]
click at [1269, 52] on button "Create case" at bounding box center [1262, 46] width 93 height 32
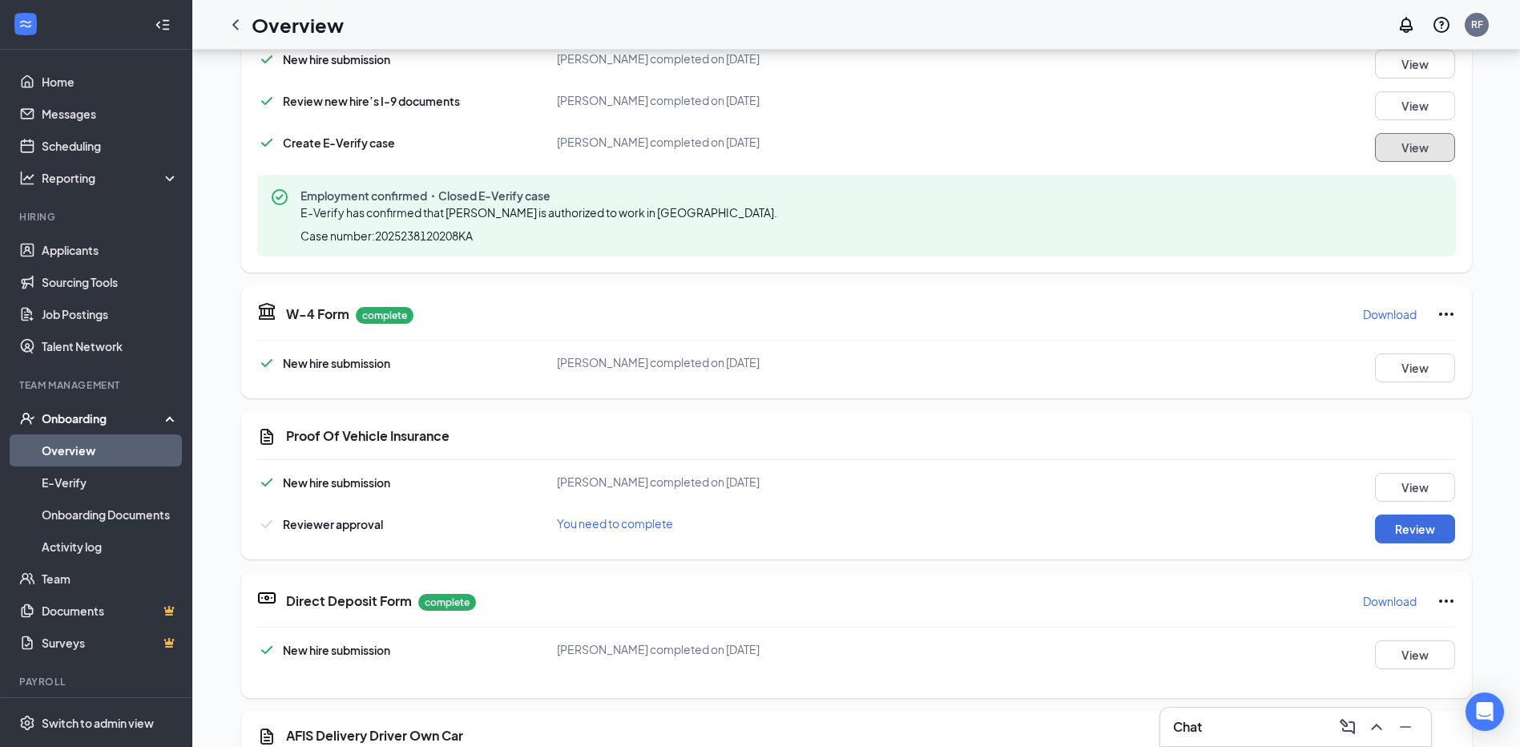
scroll to position [438, 0]
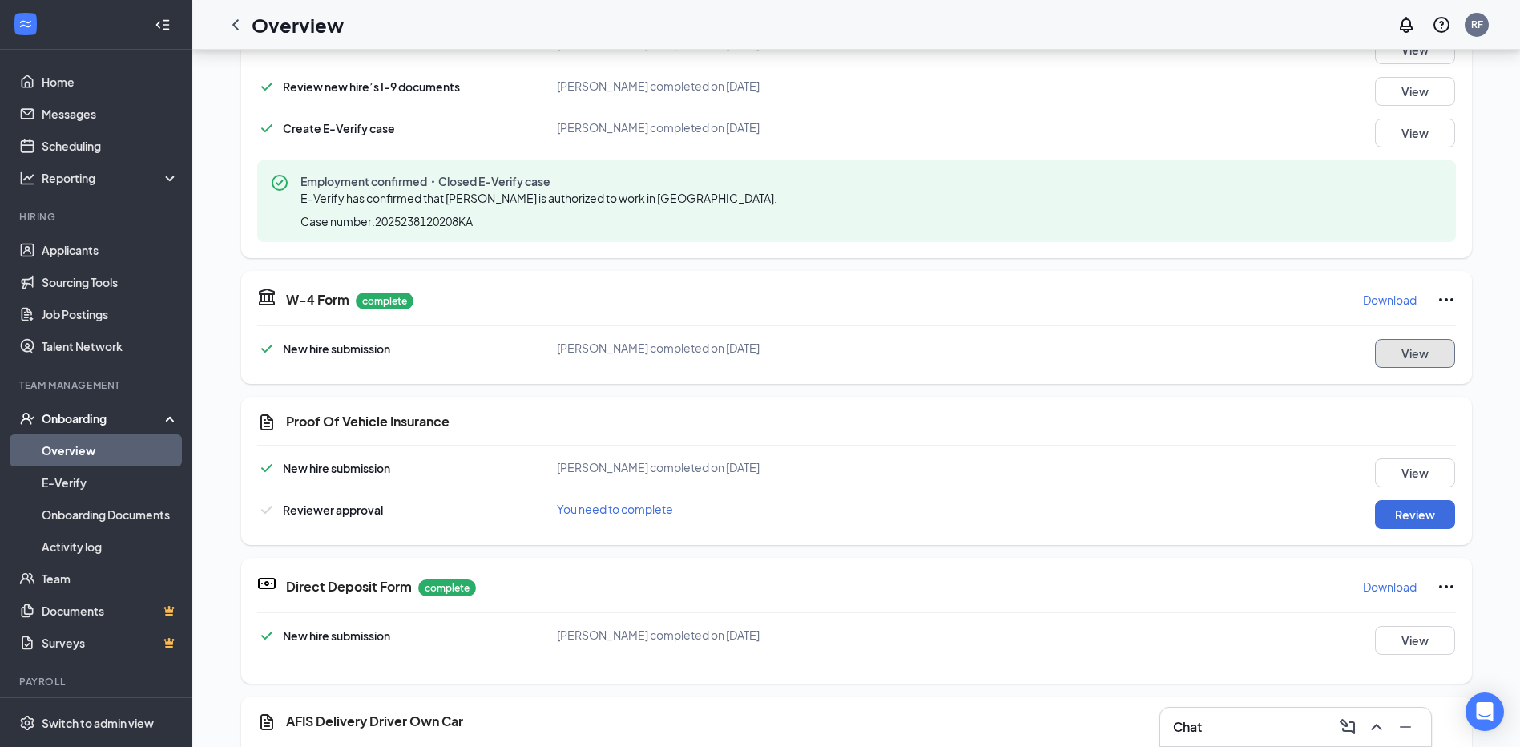
click at [1407, 353] on button "View" at bounding box center [1415, 353] width 80 height 29
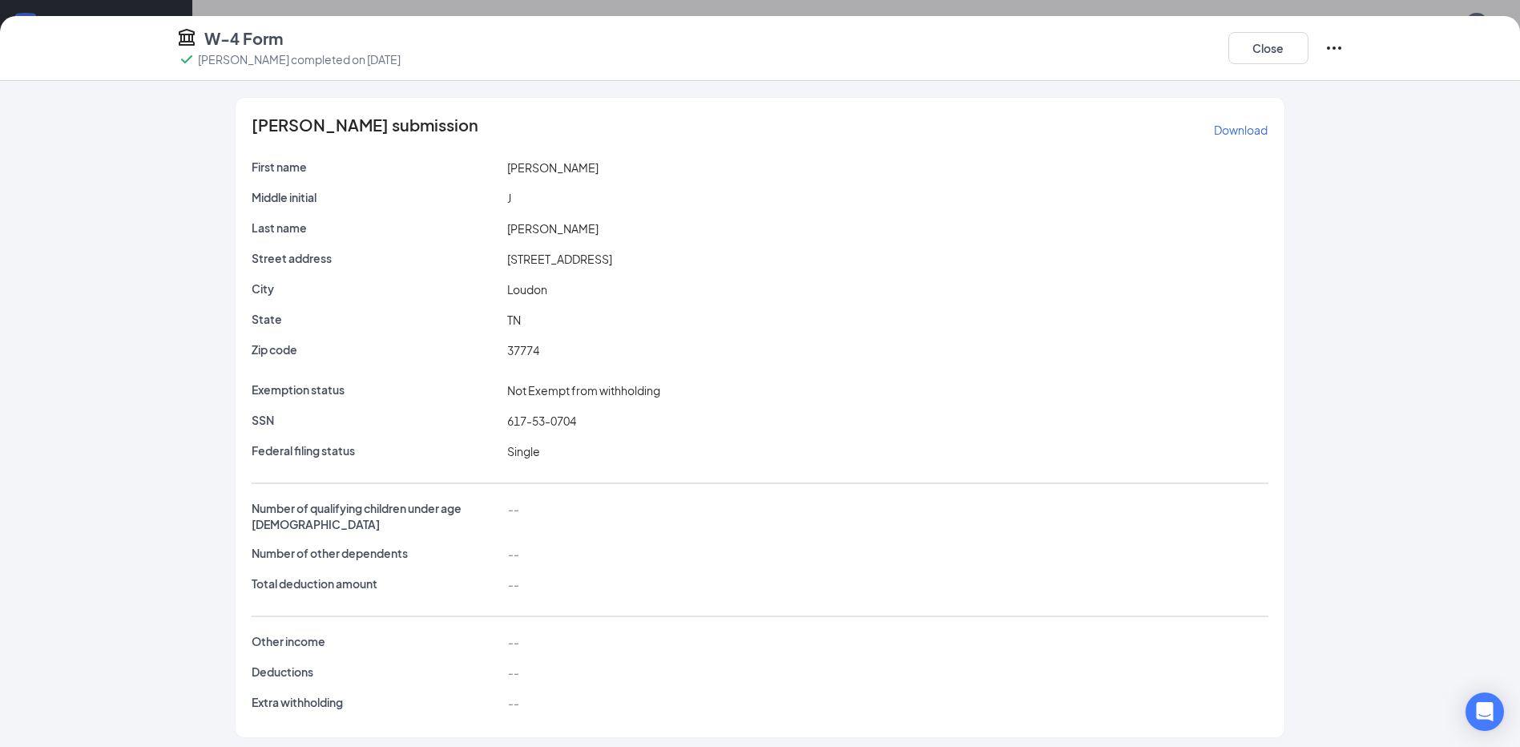
scroll to position [945, 0]
click at [1266, 46] on button "Close" at bounding box center [1269, 48] width 80 height 32
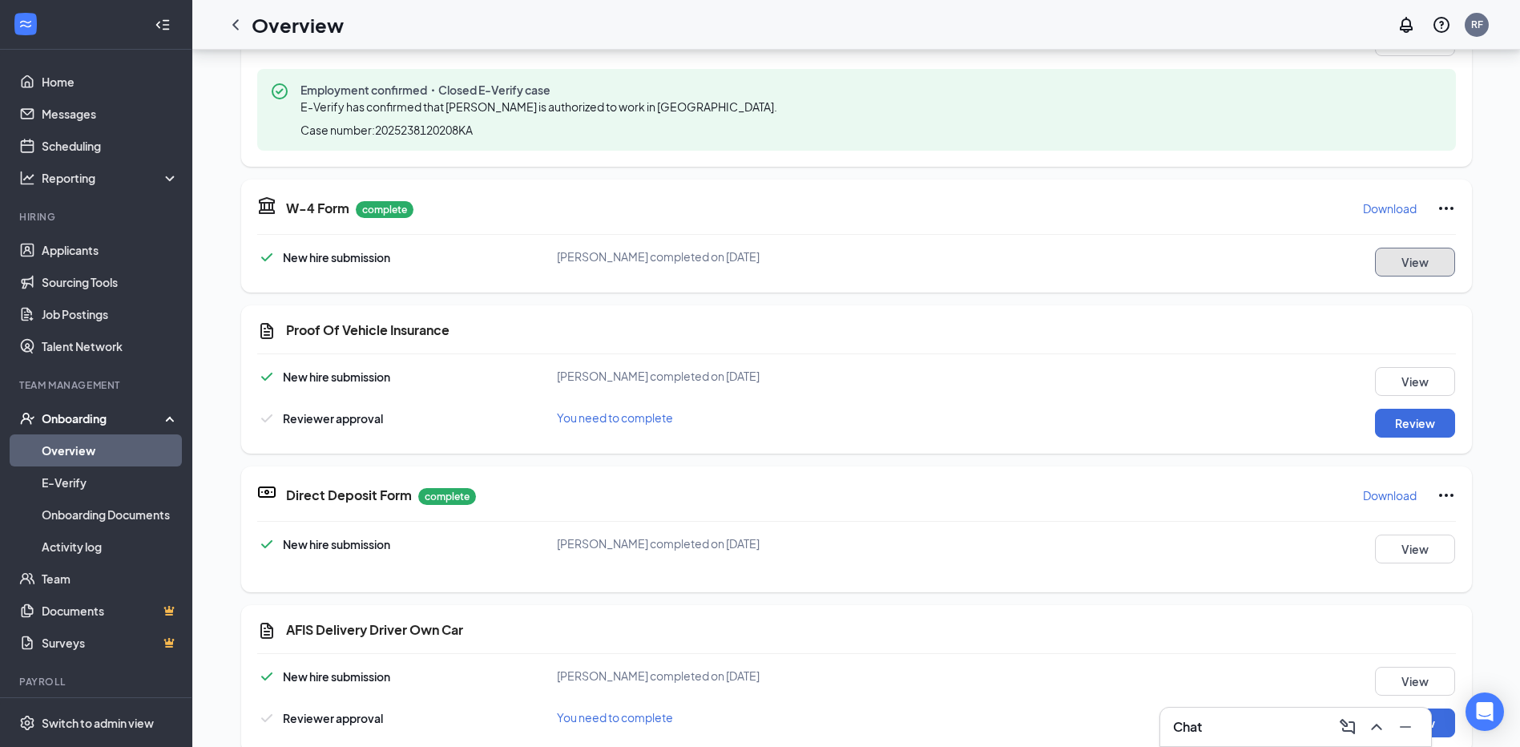
scroll to position [578, 0]
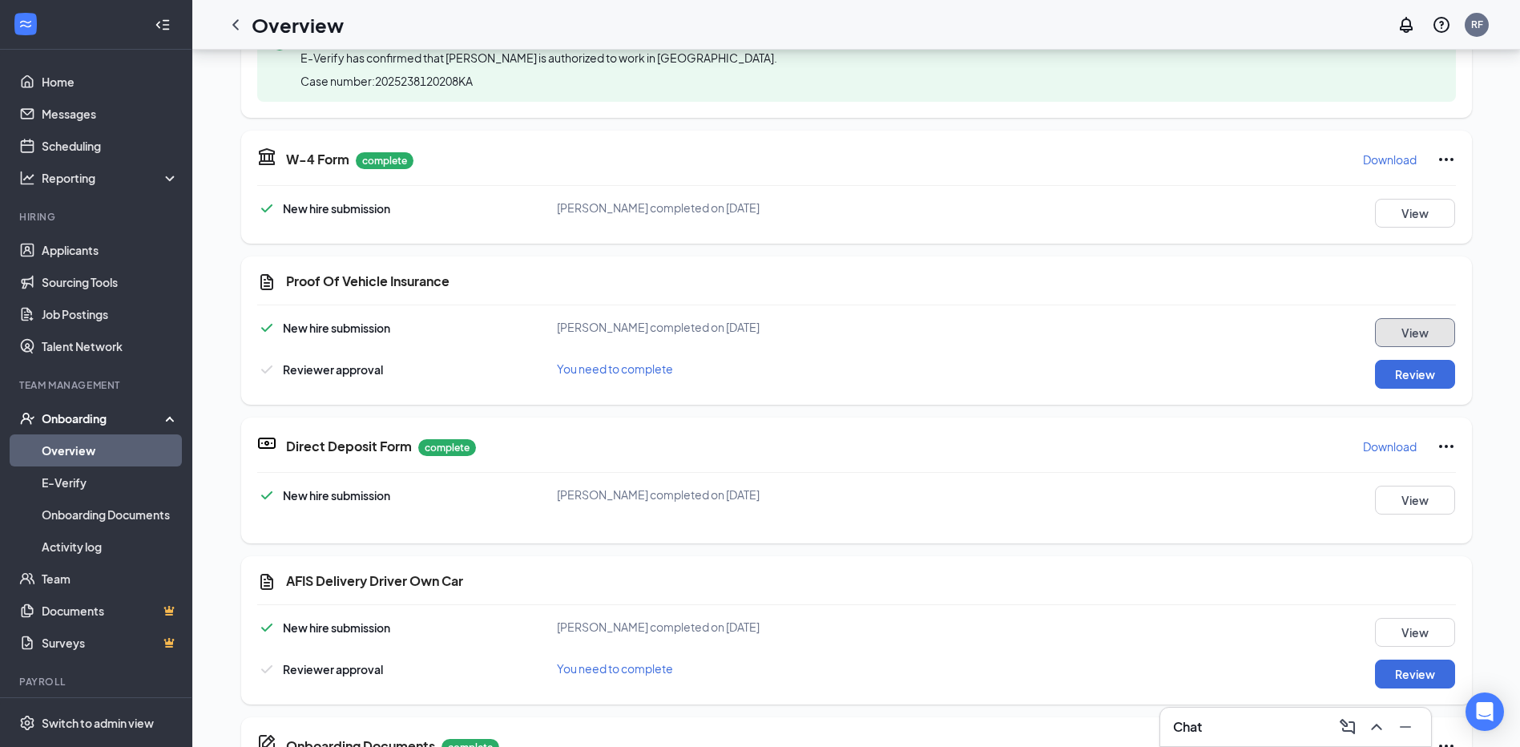
click at [1410, 330] on button "View" at bounding box center [1415, 332] width 80 height 29
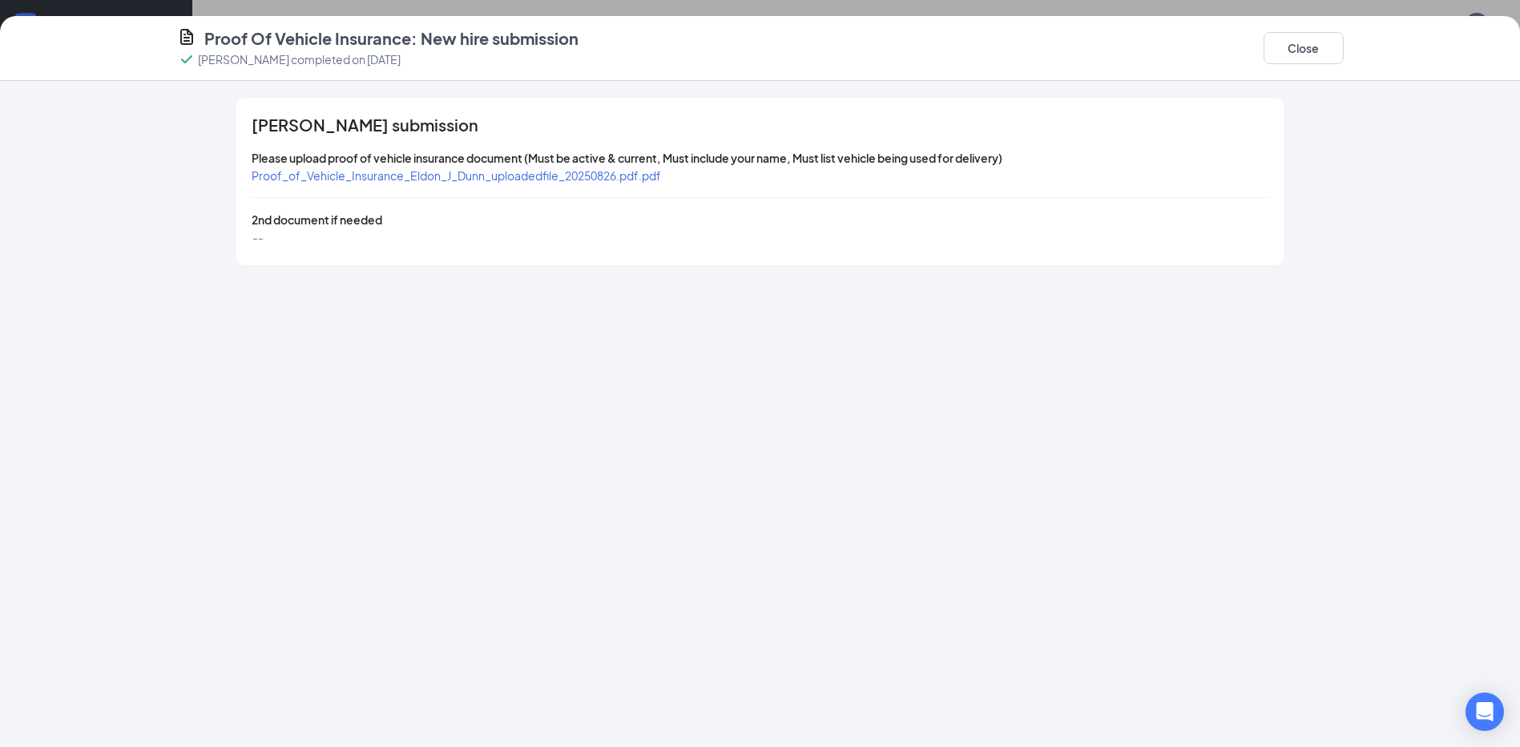
click at [479, 174] on span "Proof_of_Vehicle_Insurance_Eldon_J_Dunn_uploadedfile_20250826.pdf.pdf" at bounding box center [457, 175] width 410 height 14
click at [1302, 40] on button "Close" at bounding box center [1304, 48] width 80 height 32
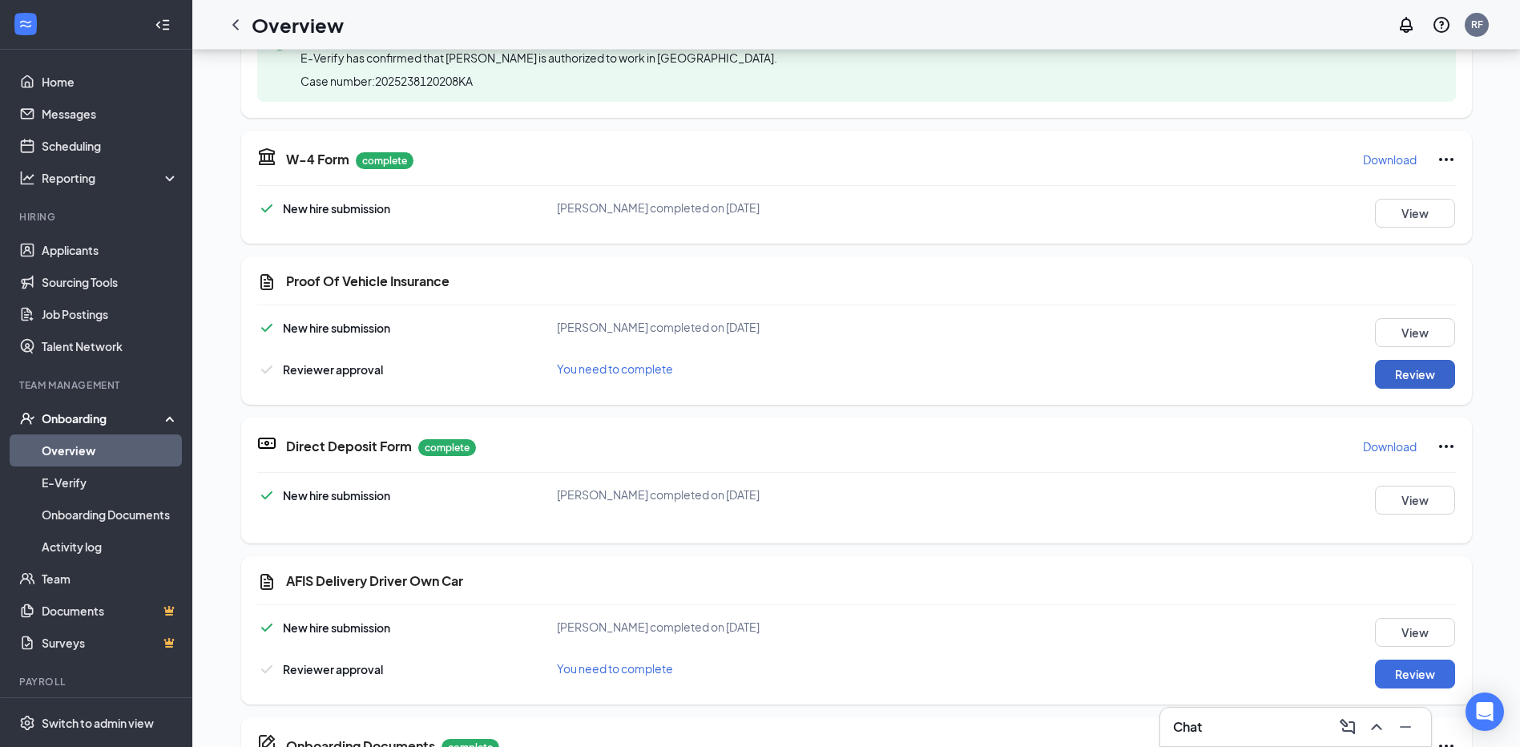
click at [1432, 378] on button "Review" at bounding box center [1415, 374] width 80 height 29
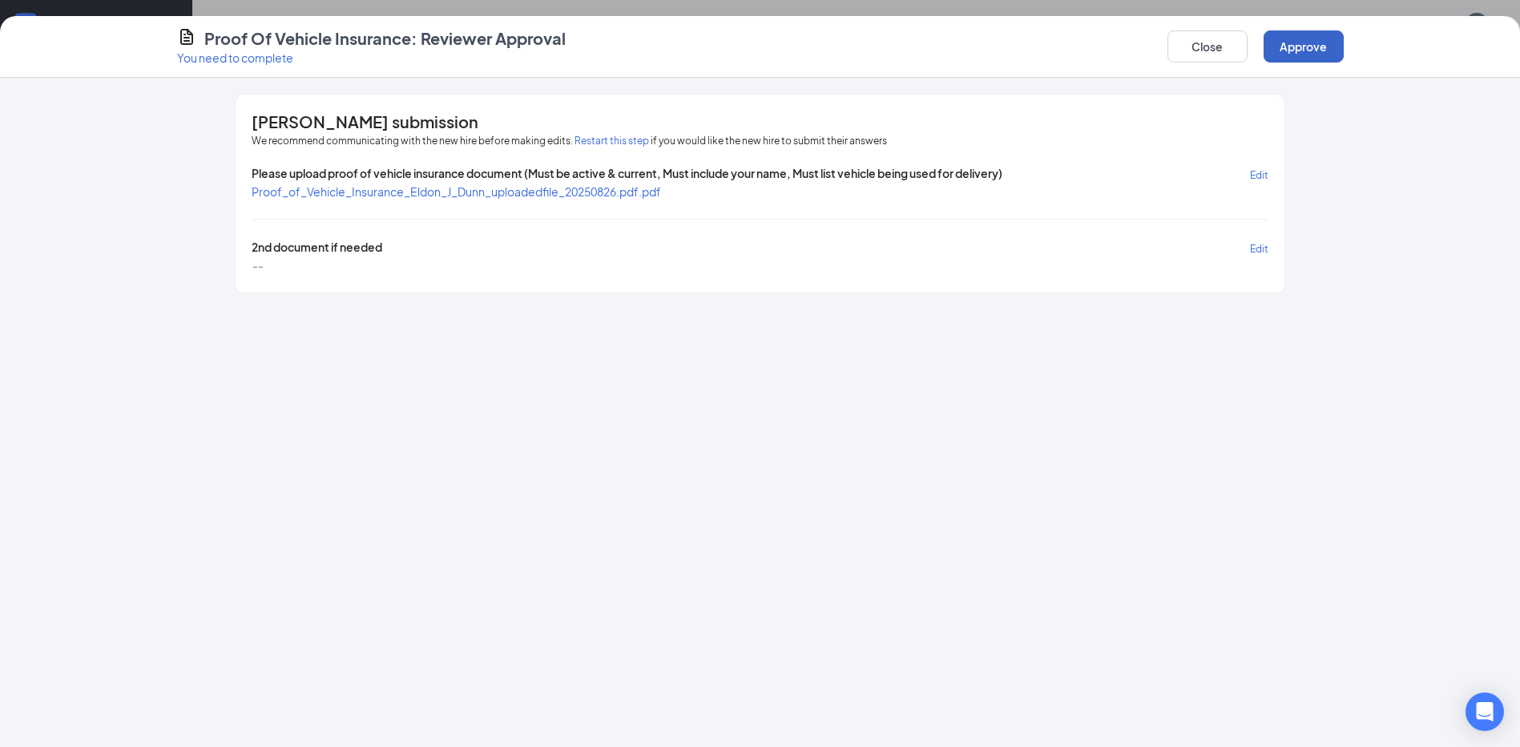
click at [1289, 46] on button "Approve" at bounding box center [1304, 46] width 80 height 32
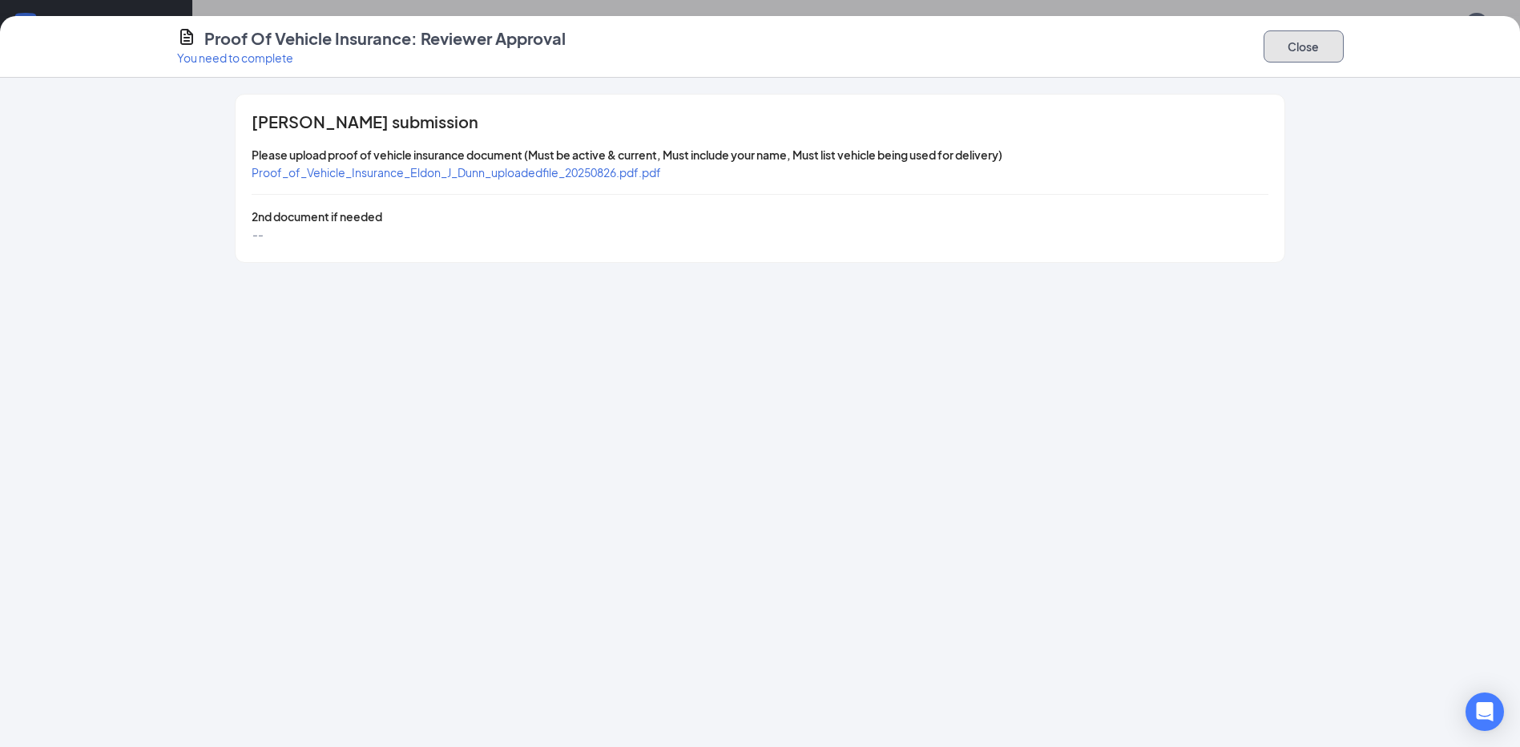
click at [1292, 46] on button "Close" at bounding box center [1304, 46] width 80 height 32
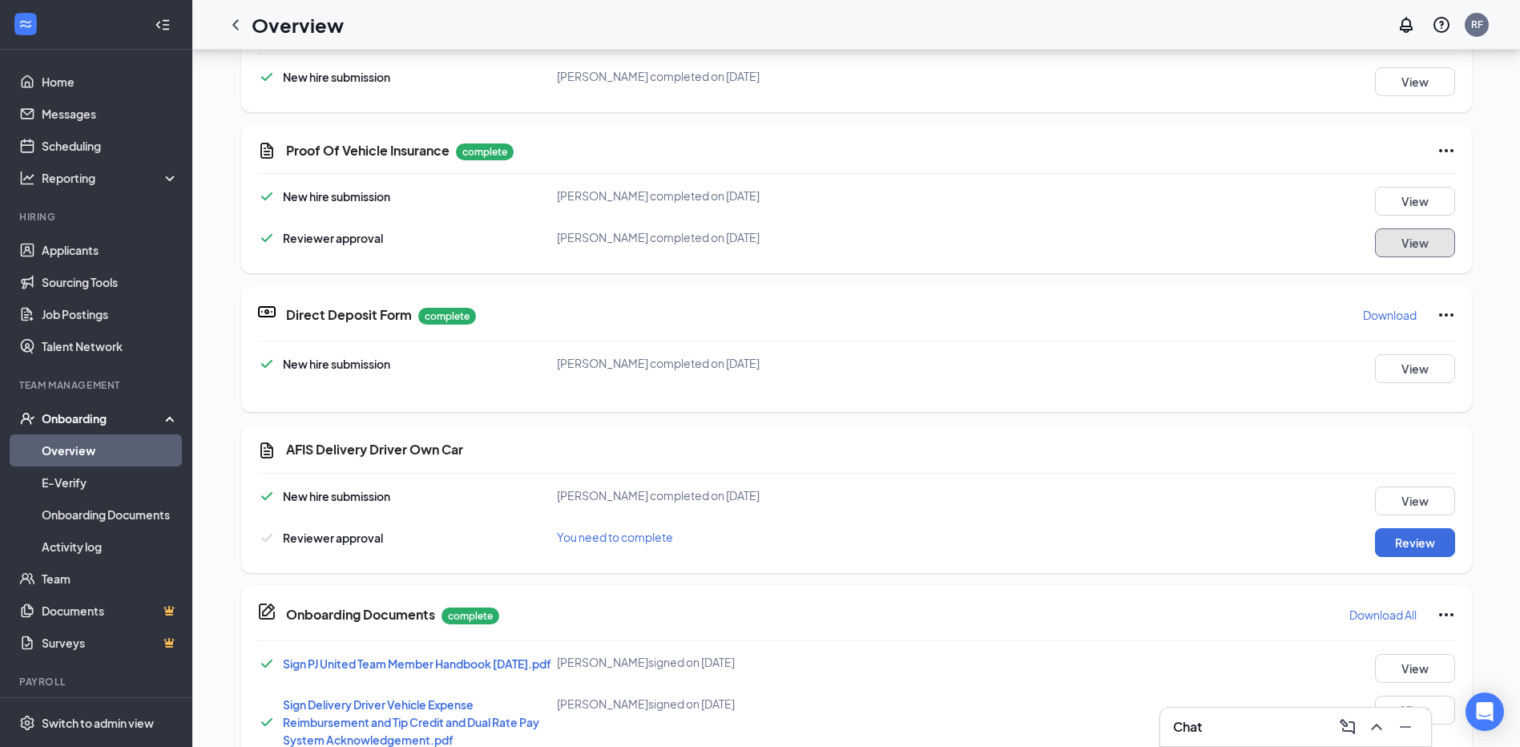
scroll to position [745, 0]
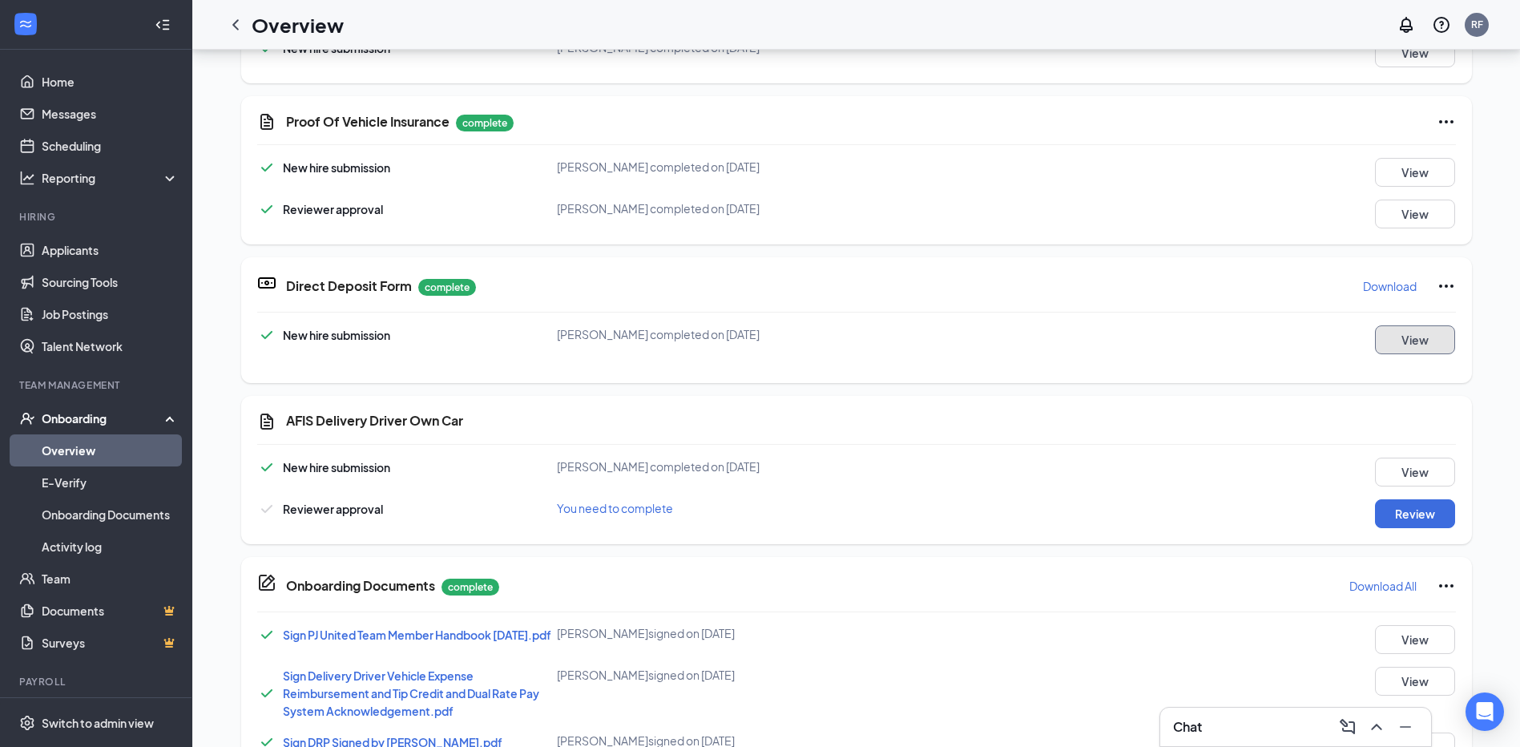
click at [1389, 337] on button "View" at bounding box center [1415, 339] width 80 height 29
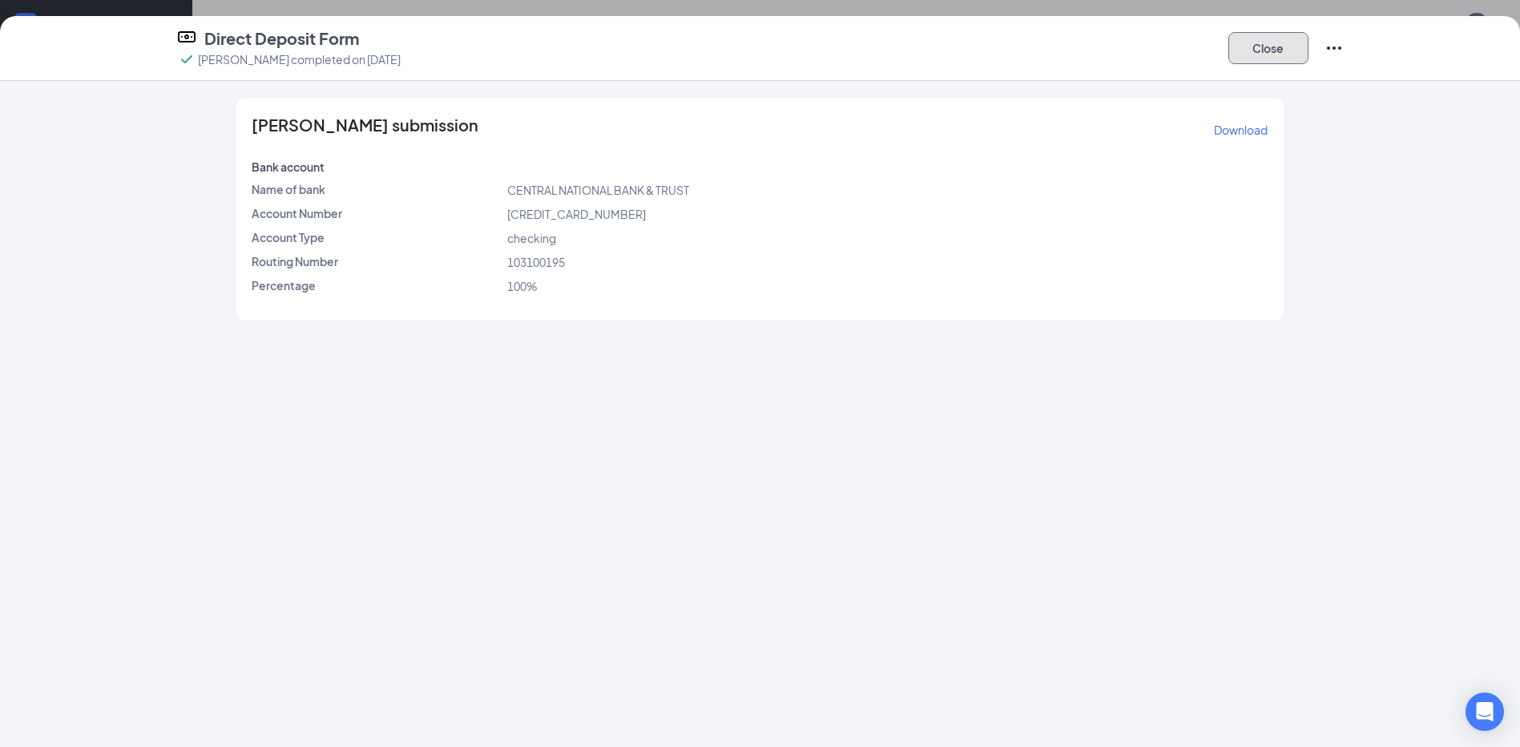
click at [1264, 53] on button "Close" at bounding box center [1269, 48] width 80 height 32
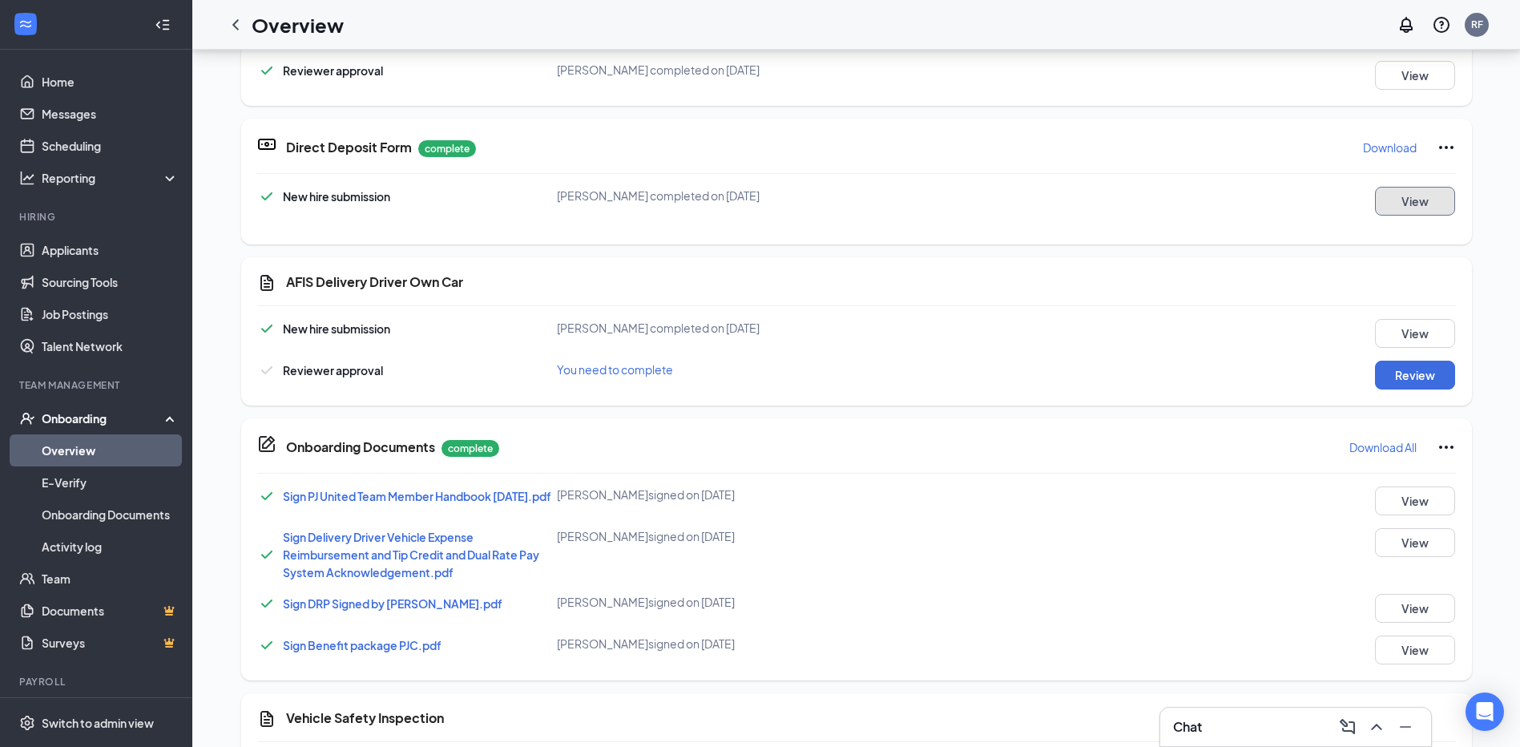
scroll to position [905, 0]
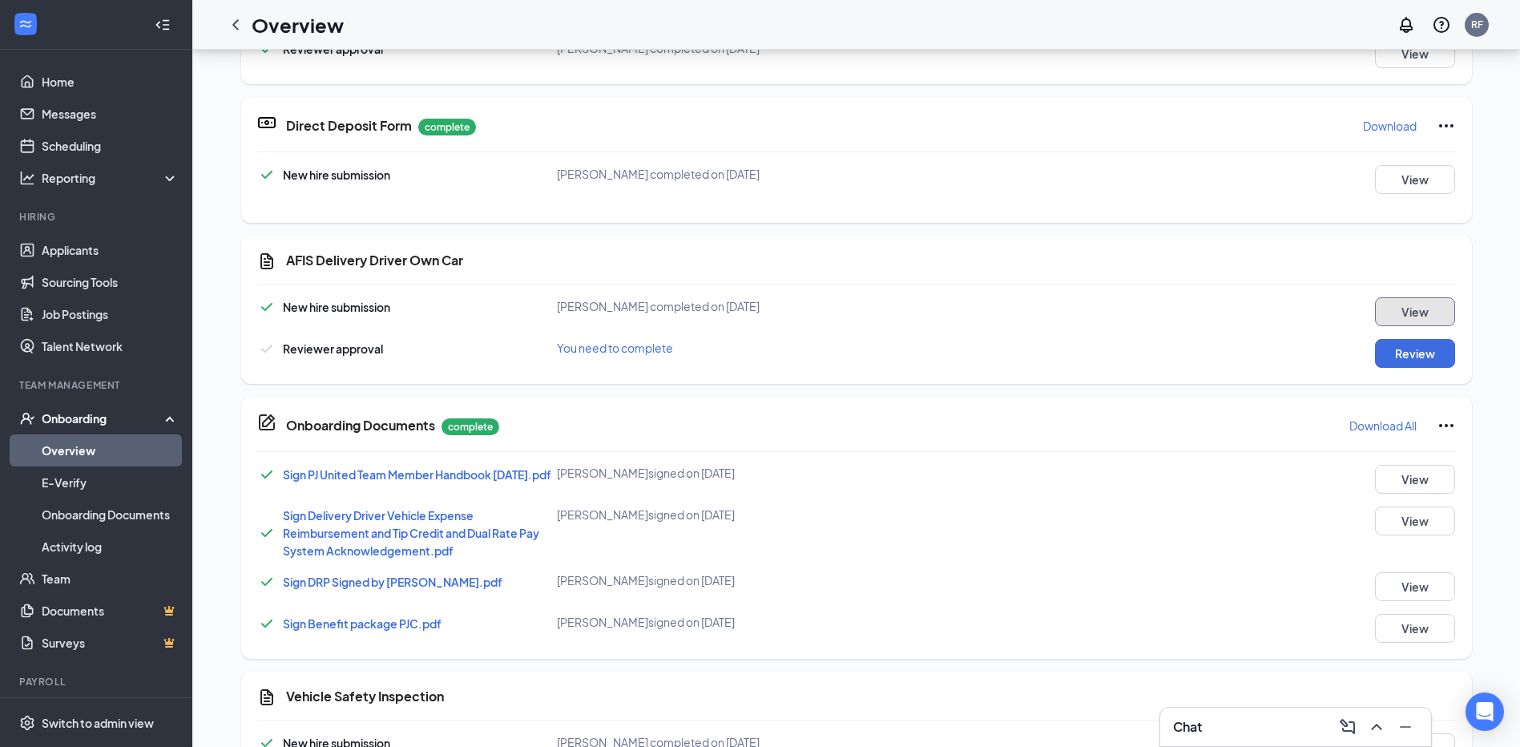
click at [1393, 313] on button "View" at bounding box center [1415, 311] width 80 height 29
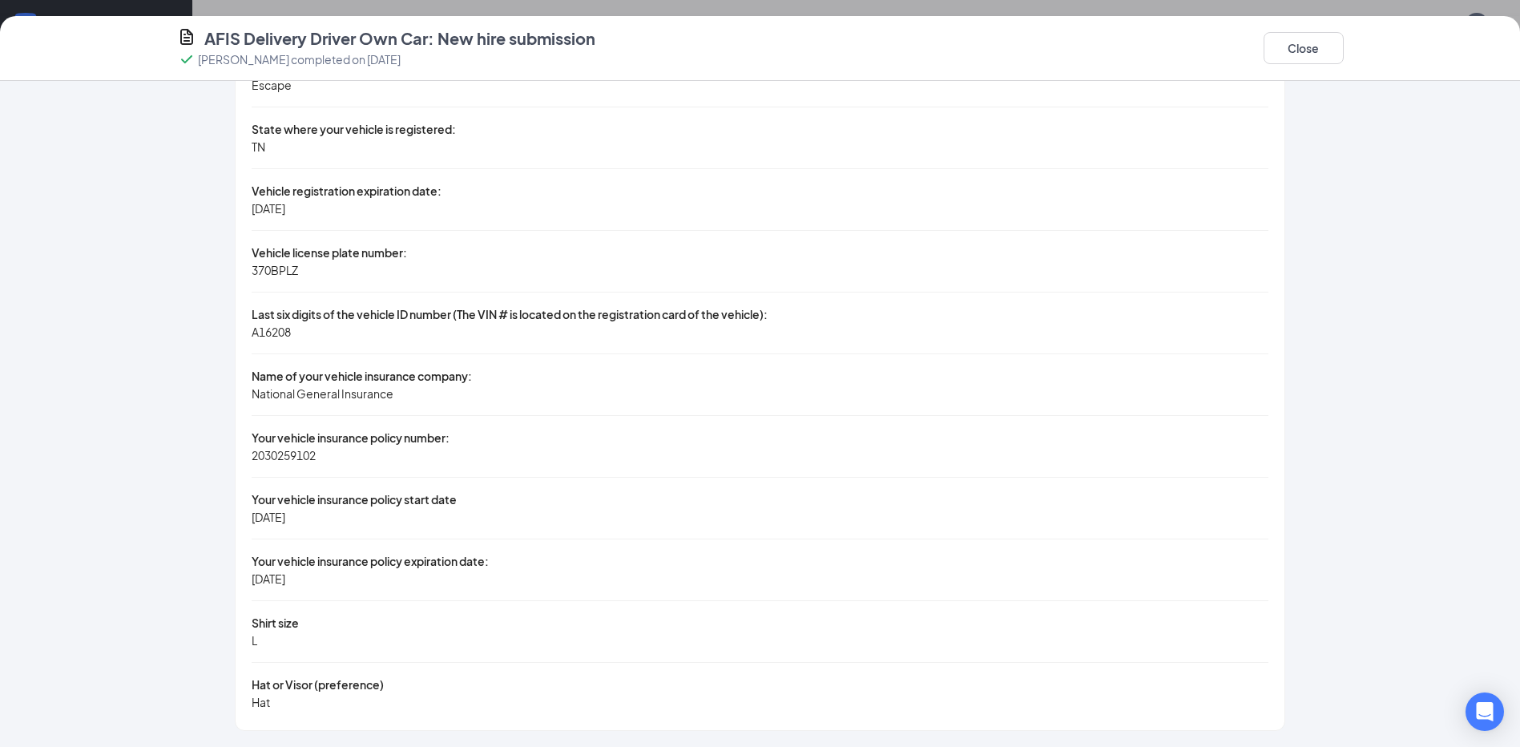
scroll to position [1352, 0]
click at [1310, 42] on button "Close" at bounding box center [1304, 48] width 80 height 32
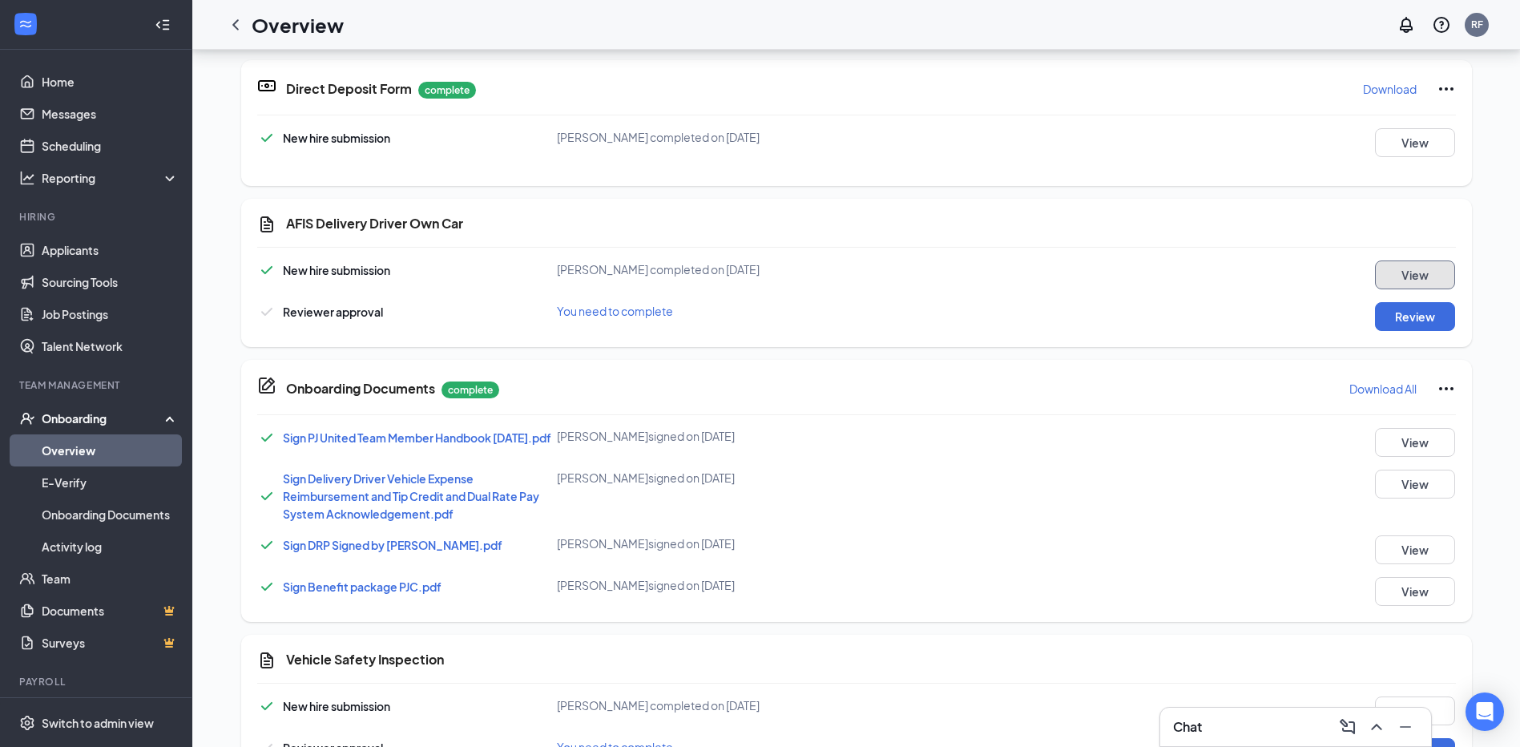
scroll to position [1003, 0]
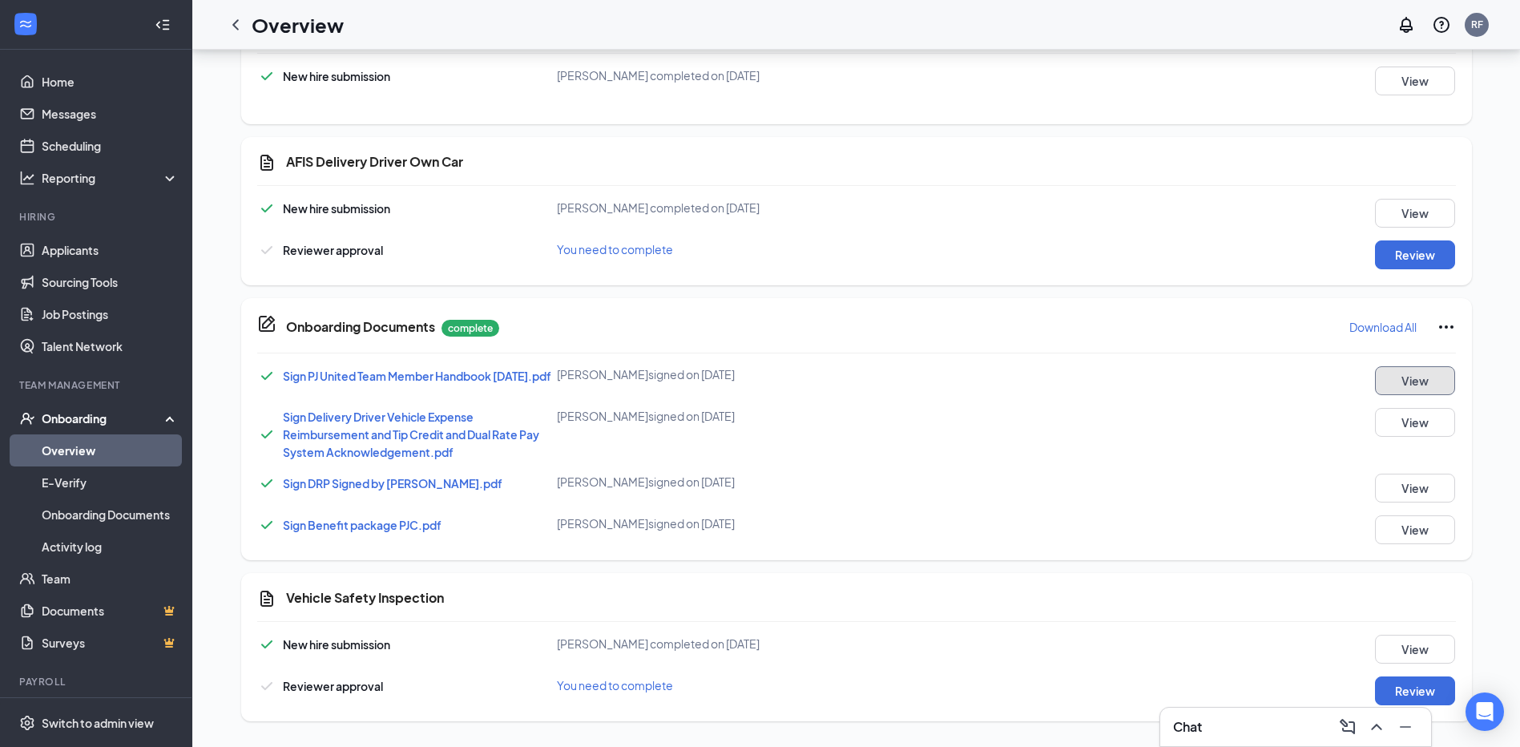
click at [1395, 385] on button "View" at bounding box center [1415, 380] width 80 height 29
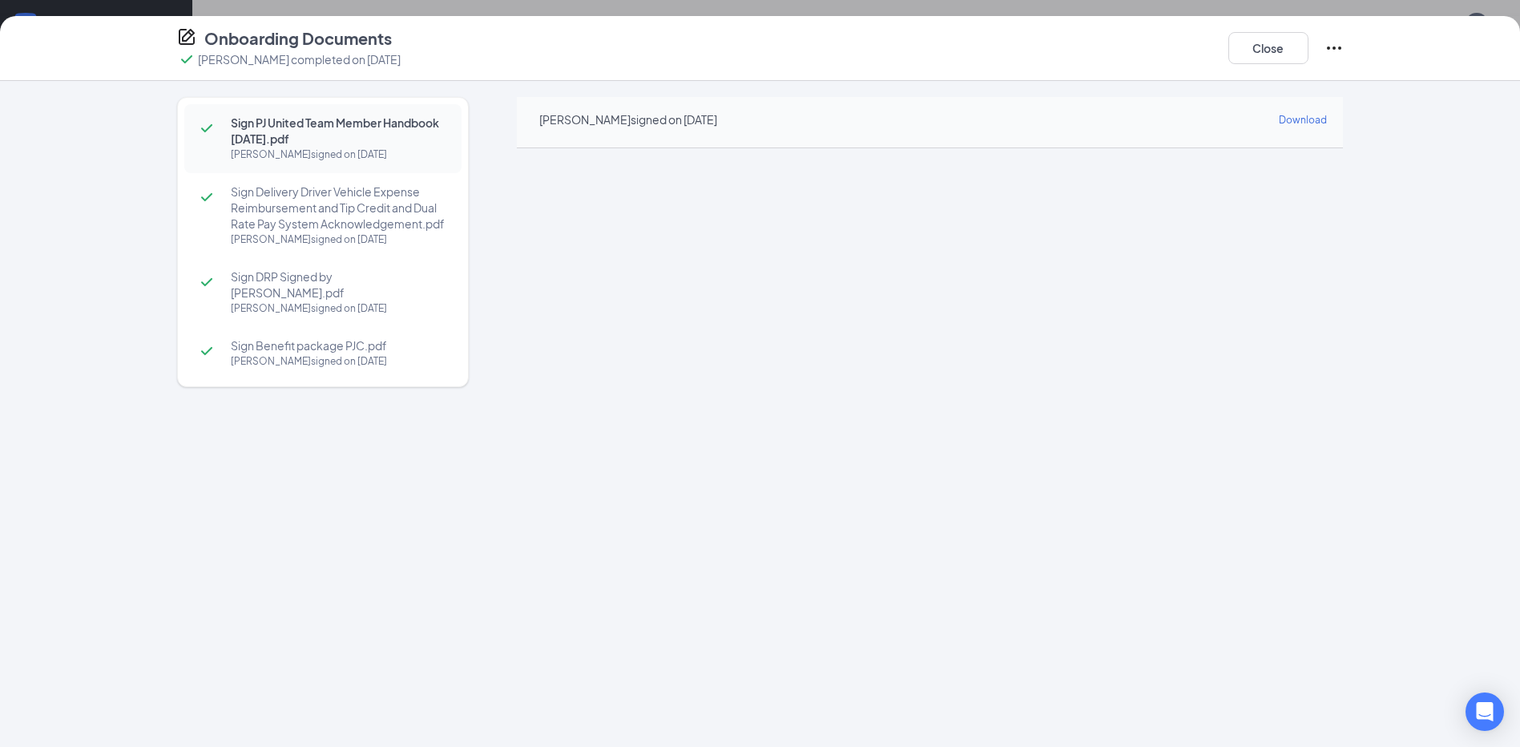
scroll to position [1352, 0]
click at [1284, 53] on button "Close" at bounding box center [1269, 48] width 80 height 32
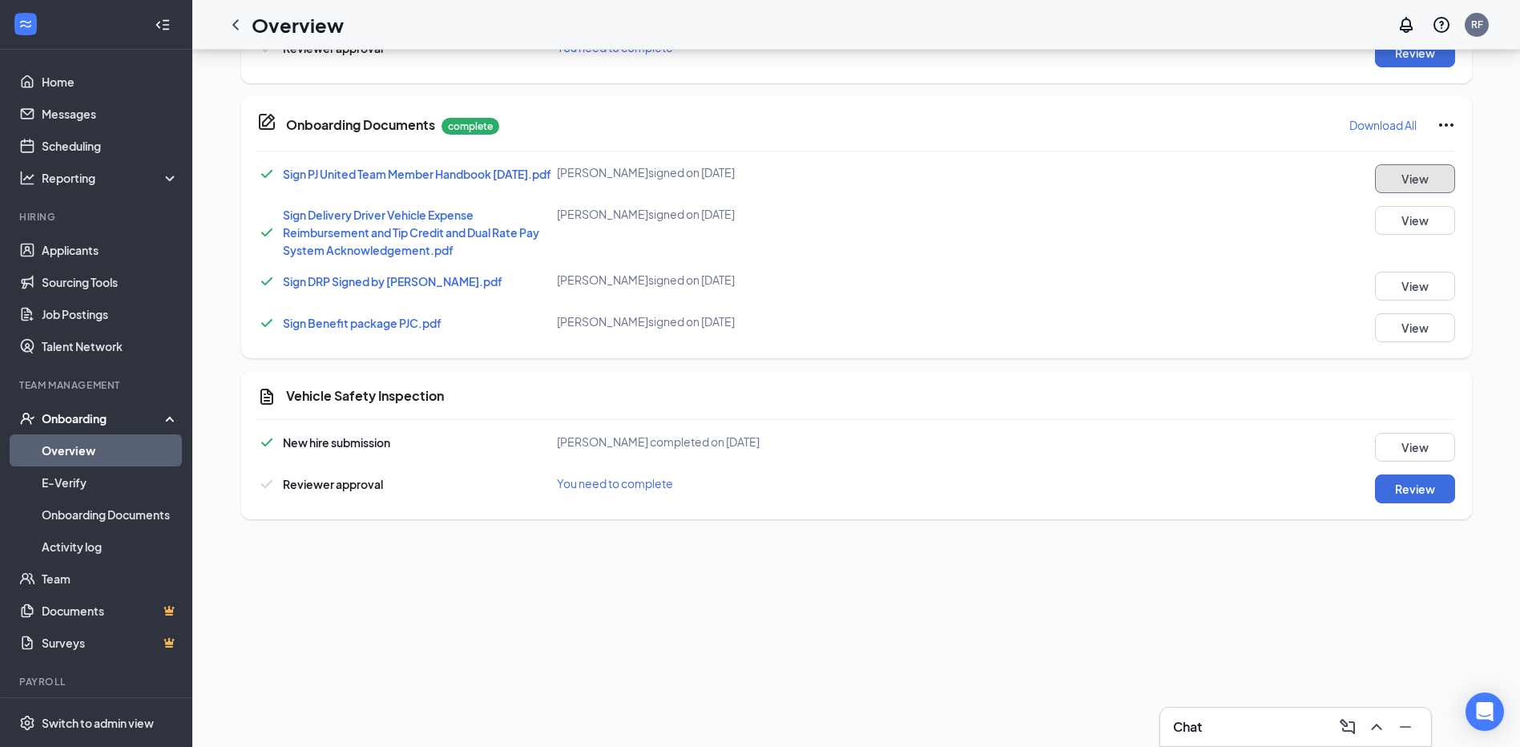
scroll to position [188, 0]
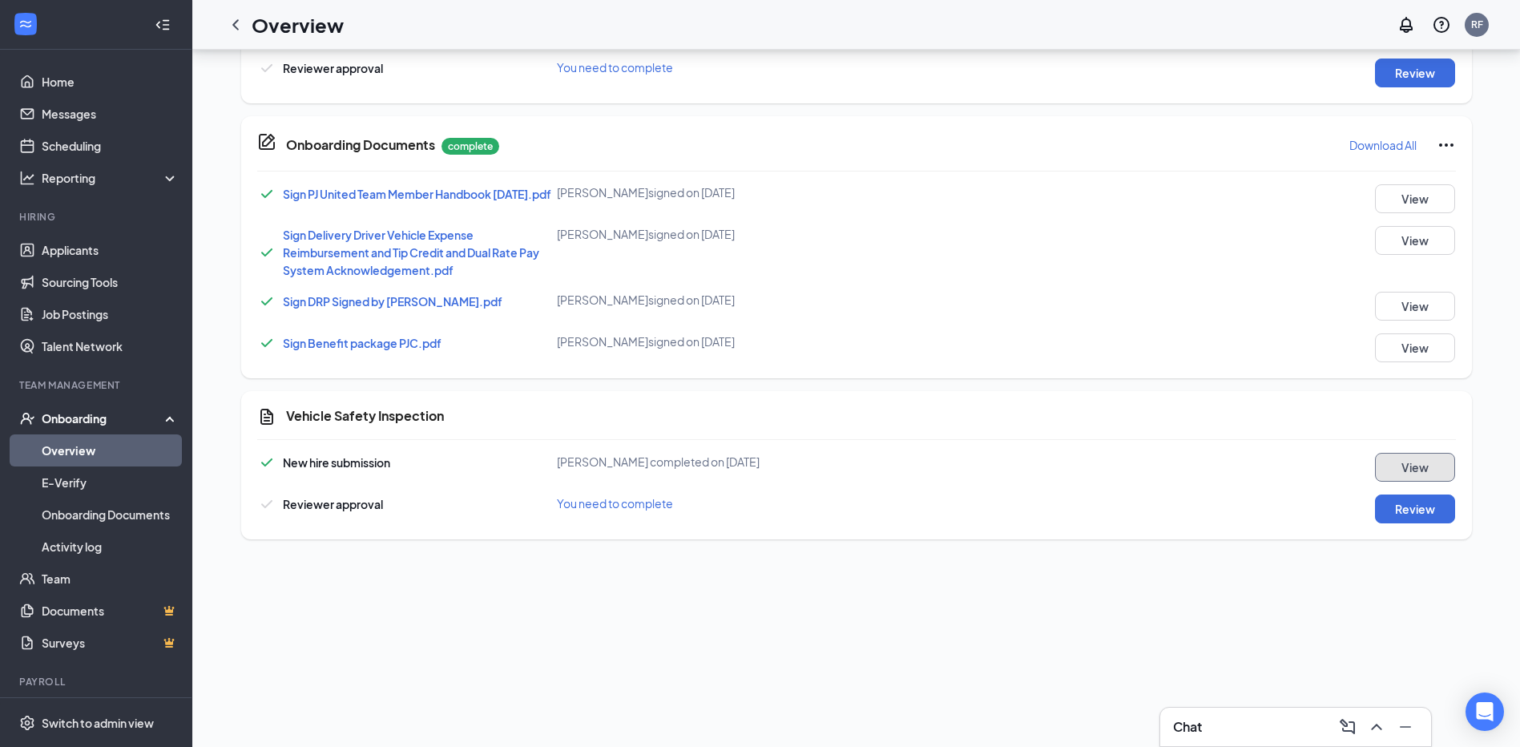
click at [1396, 467] on button "View" at bounding box center [1415, 467] width 80 height 29
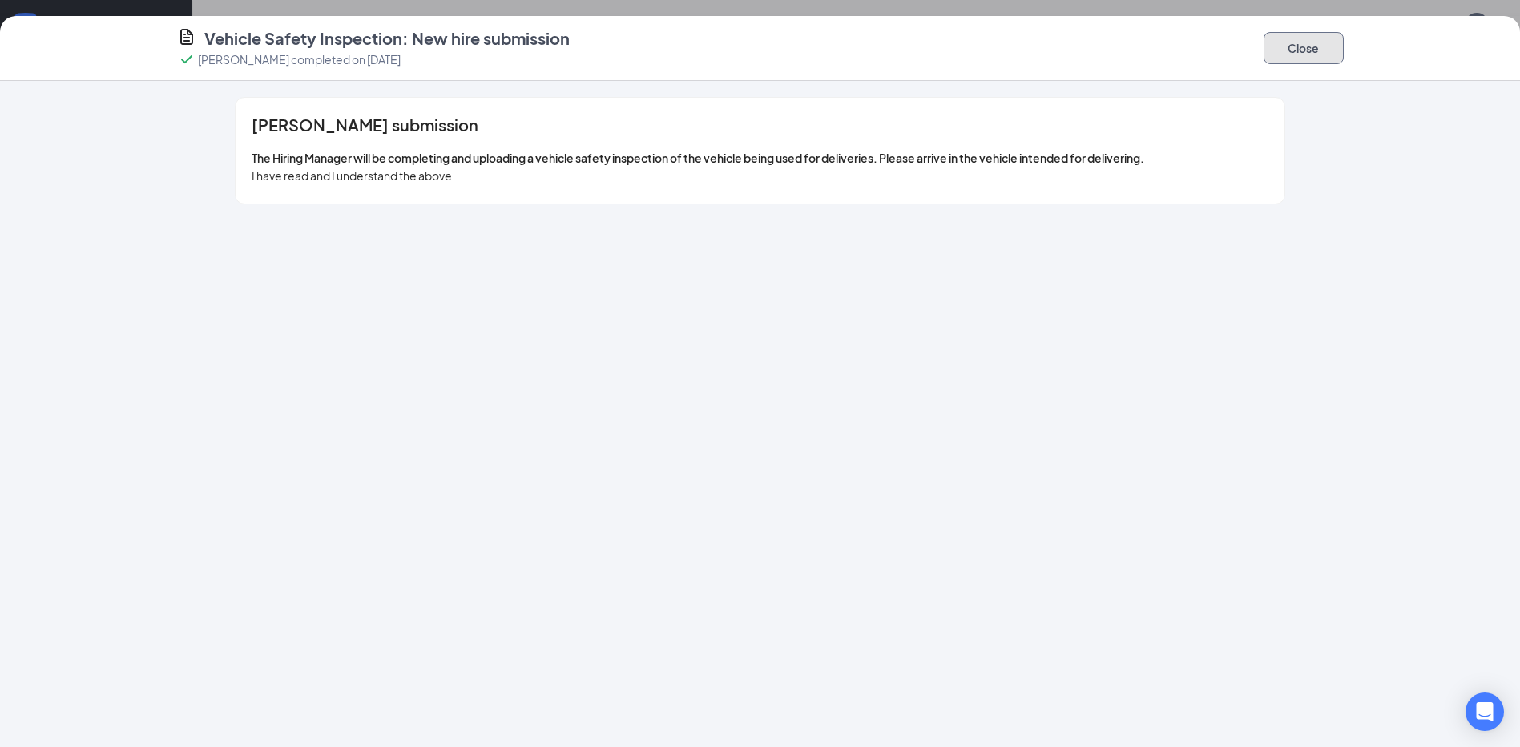
click at [1299, 51] on button "Close" at bounding box center [1304, 48] width 80 height 32
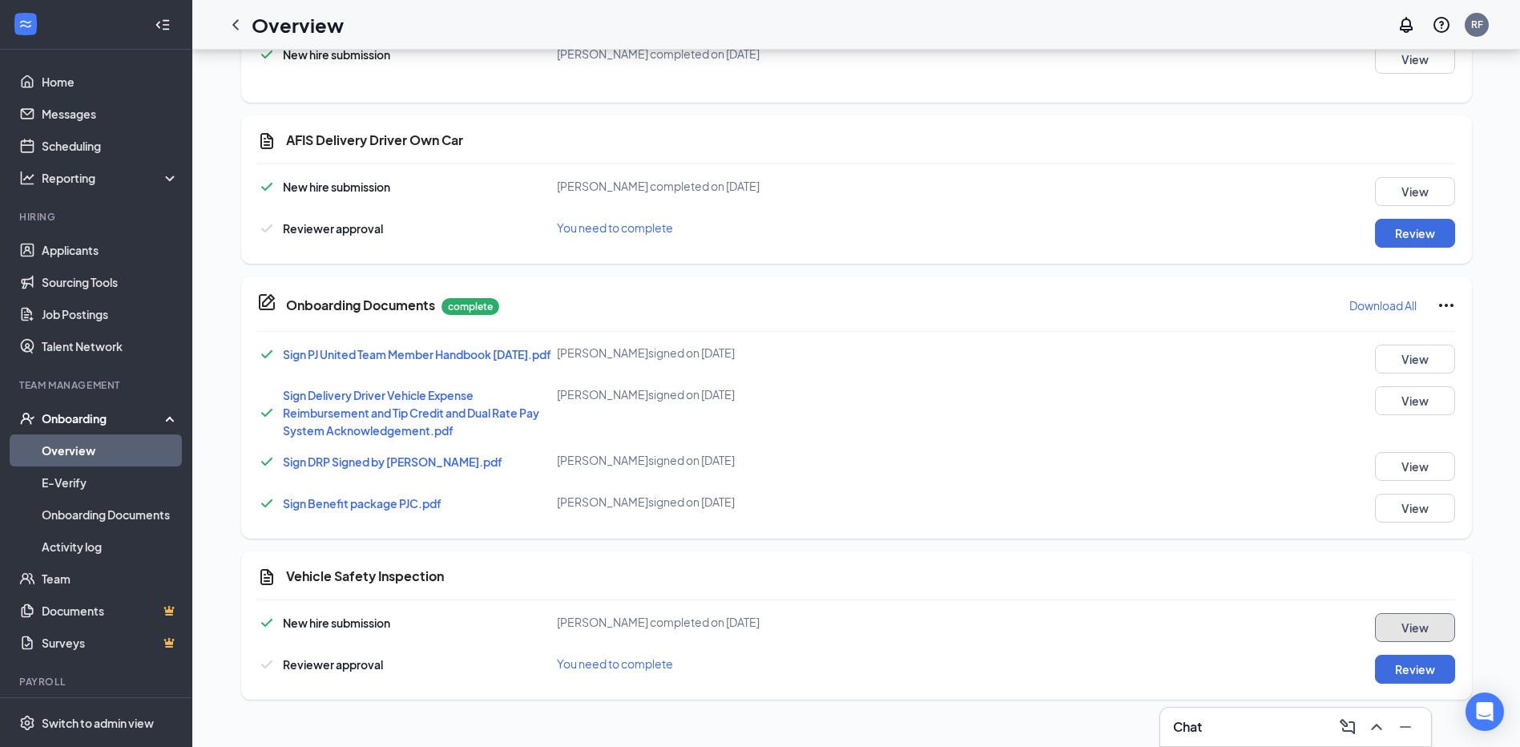
scroll to position [0, 0]
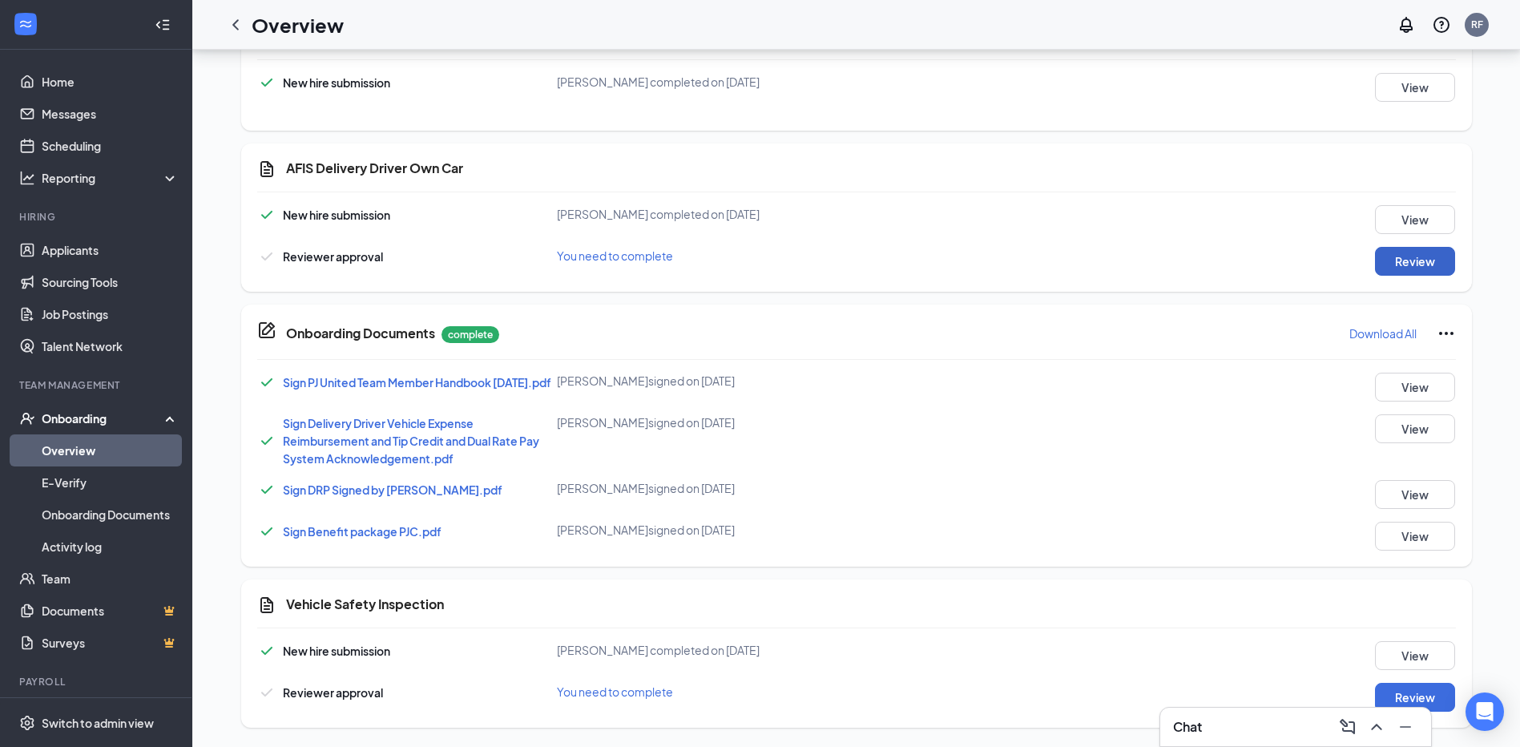
click at [1395, 259] on button "Review" at bounding box center [1415, 261] width 80 height 29
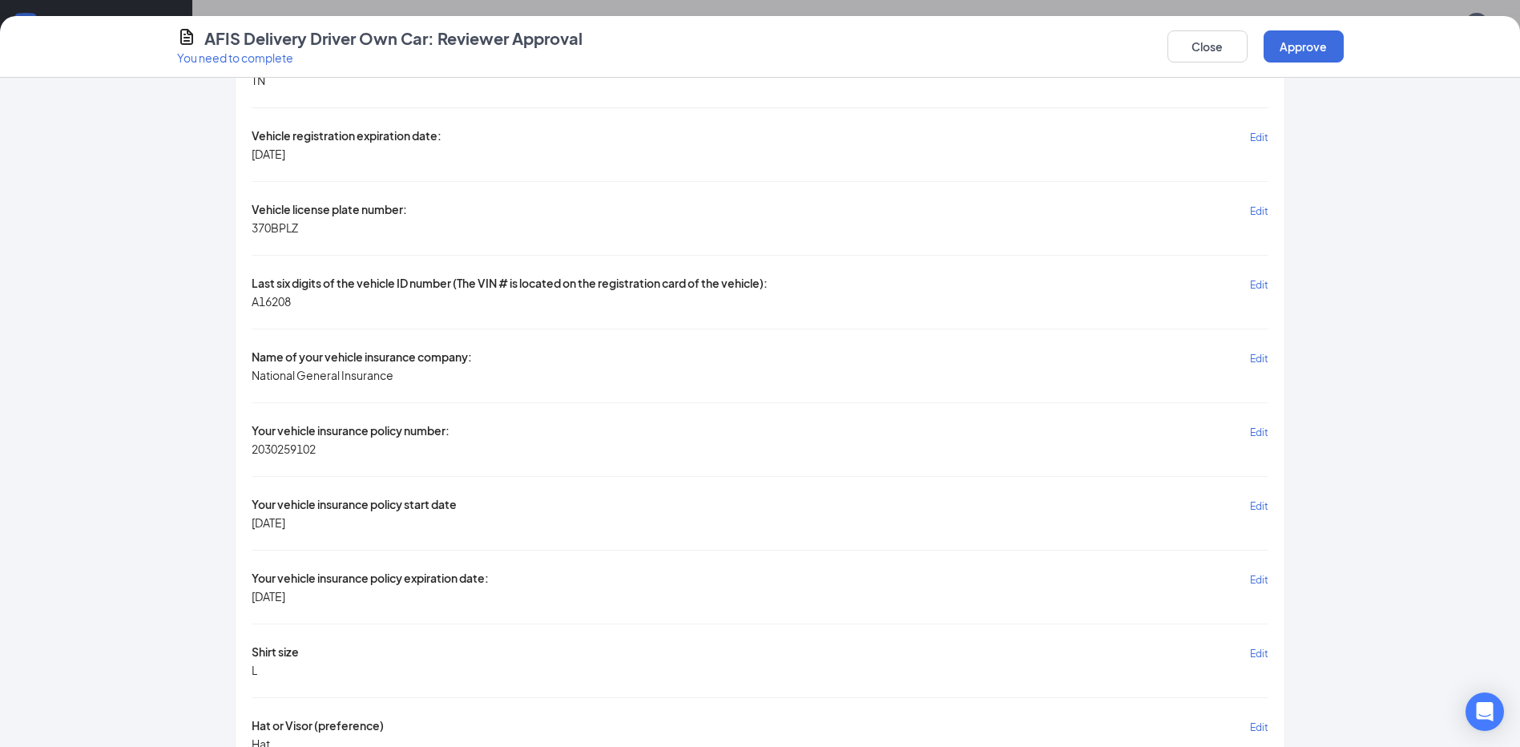
scroll to position [1774, 0]
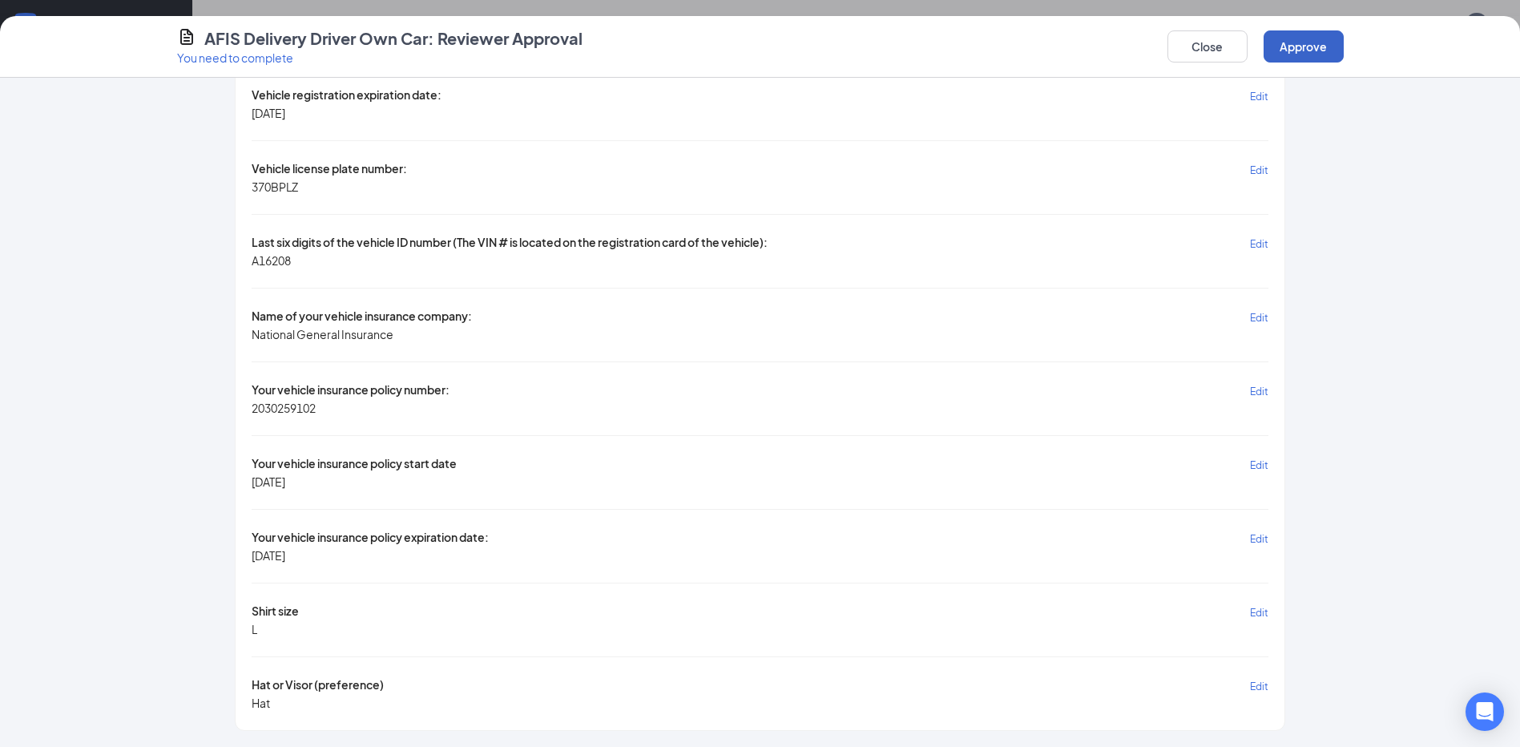
click at [1294, 47] on button "Approve" at bounding box center [1304, 46] width 80 height 32
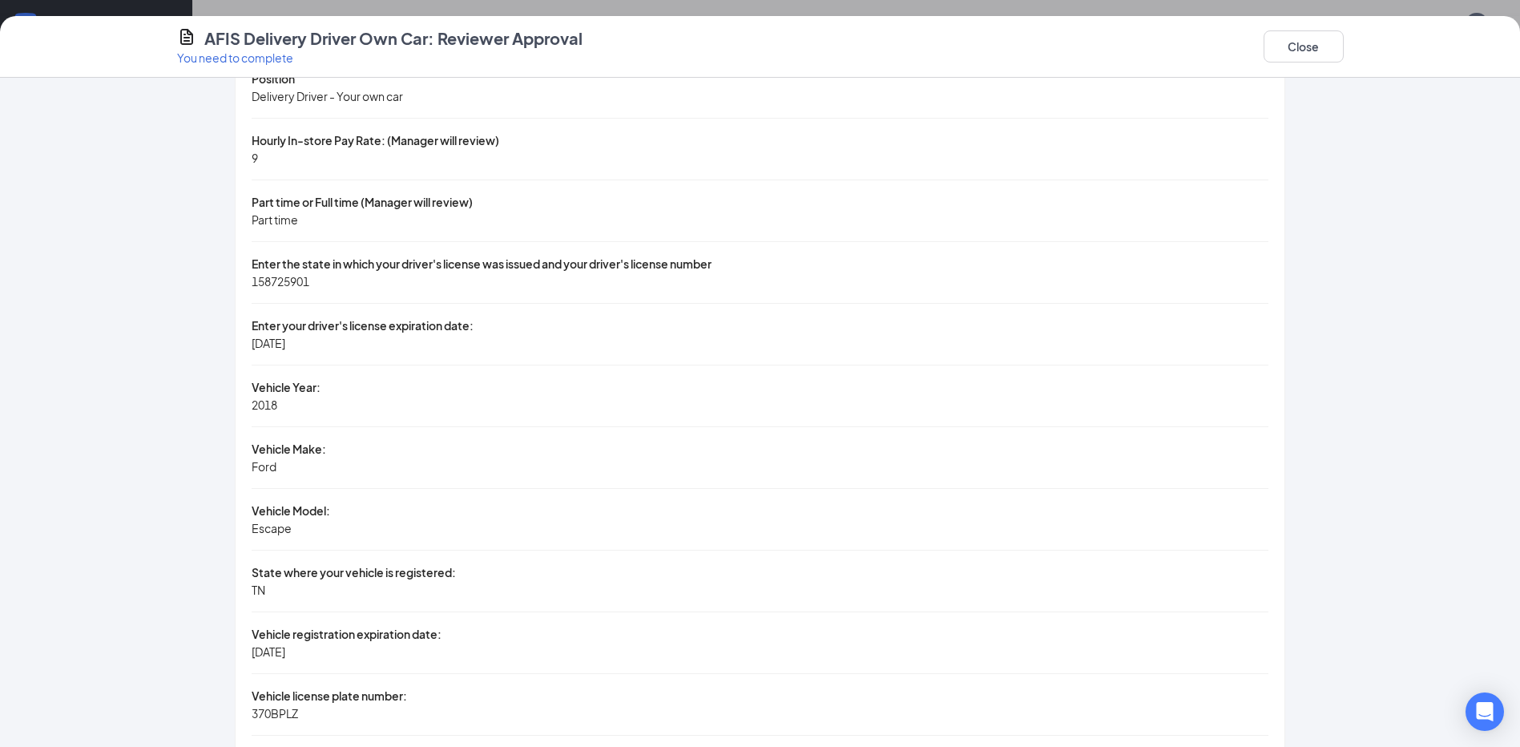
scroll to position [902, 0]
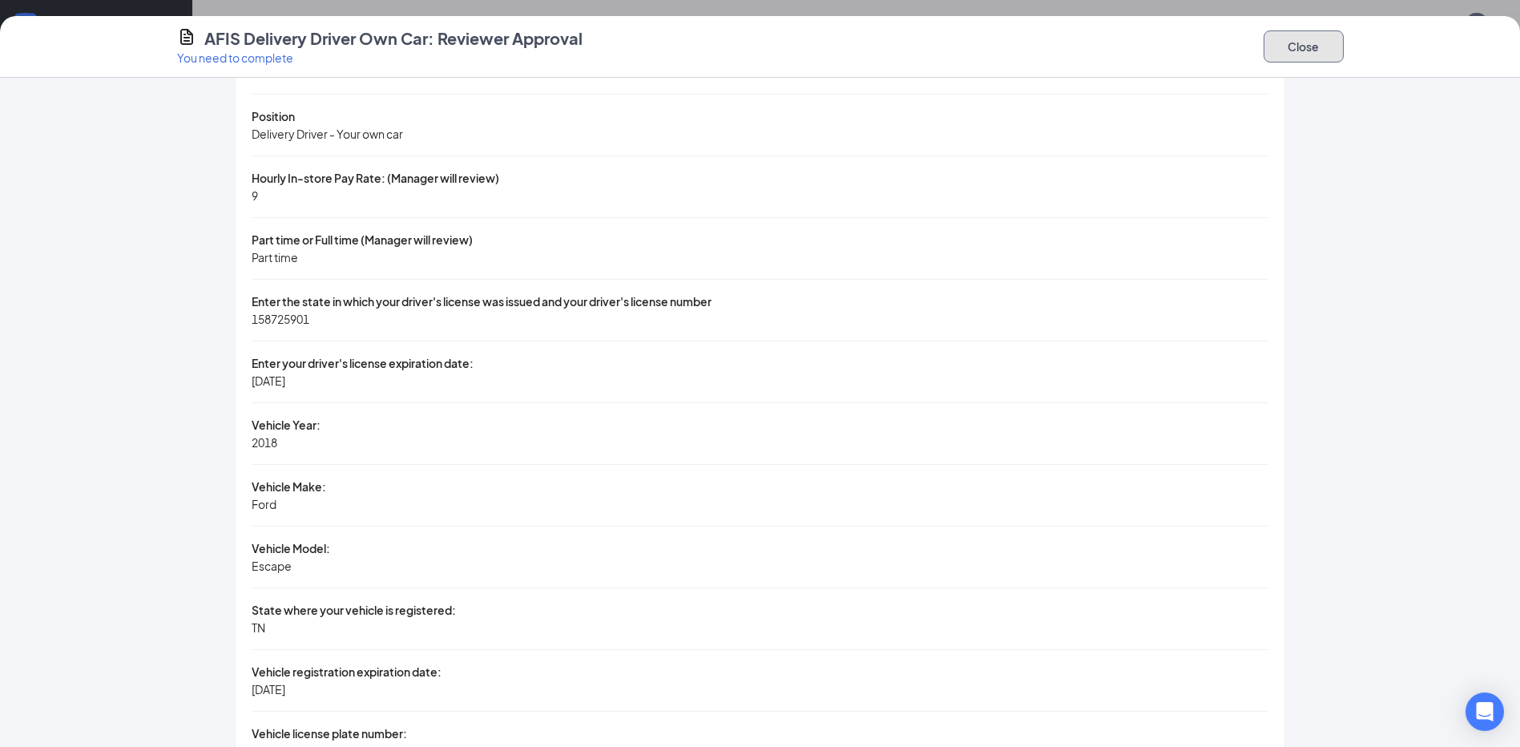
click at [1297, 50] on button "Close" at bounding box center [1304, 46] width 80 height 32
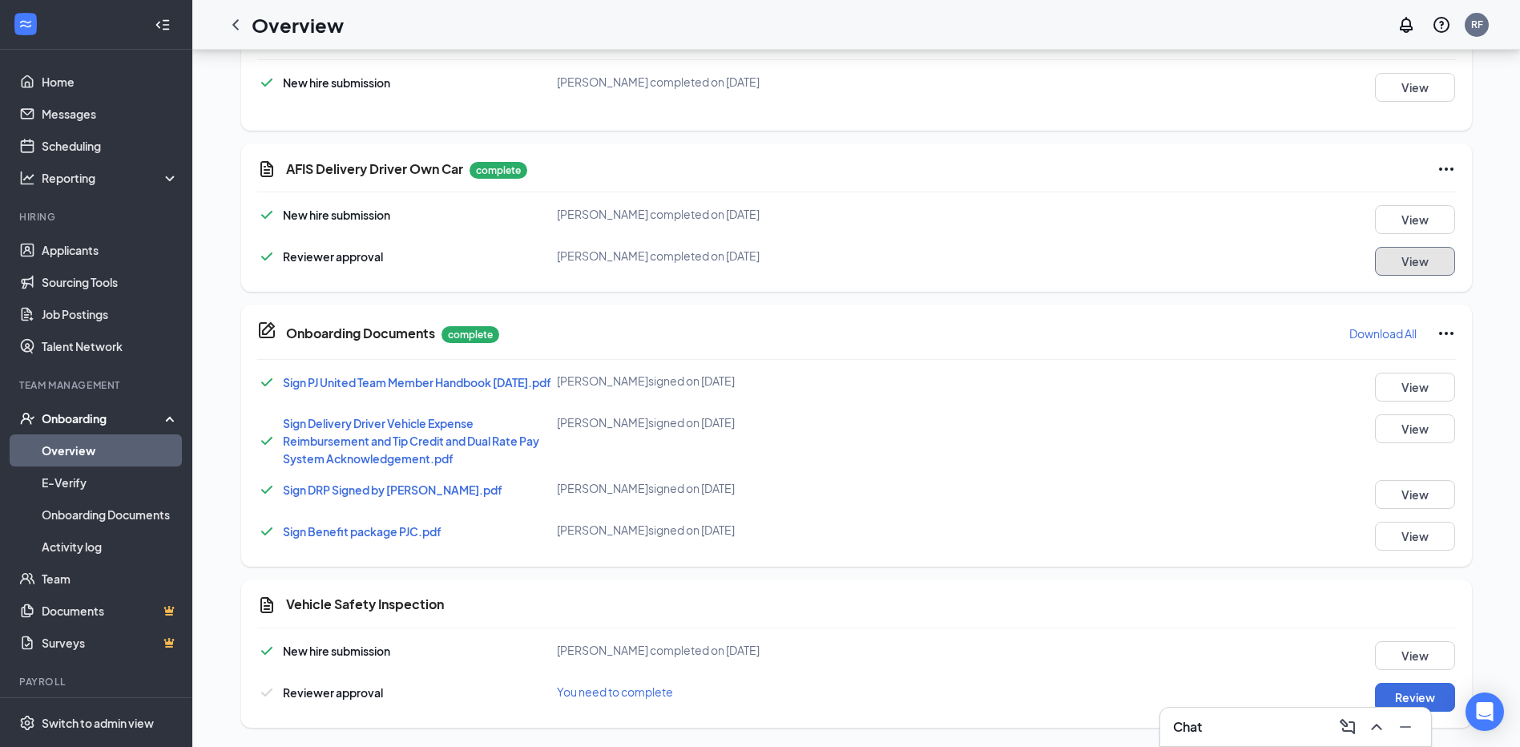
click at [1399, 249] on button "View" at bounding box center [1415, 261] width 80 height 29
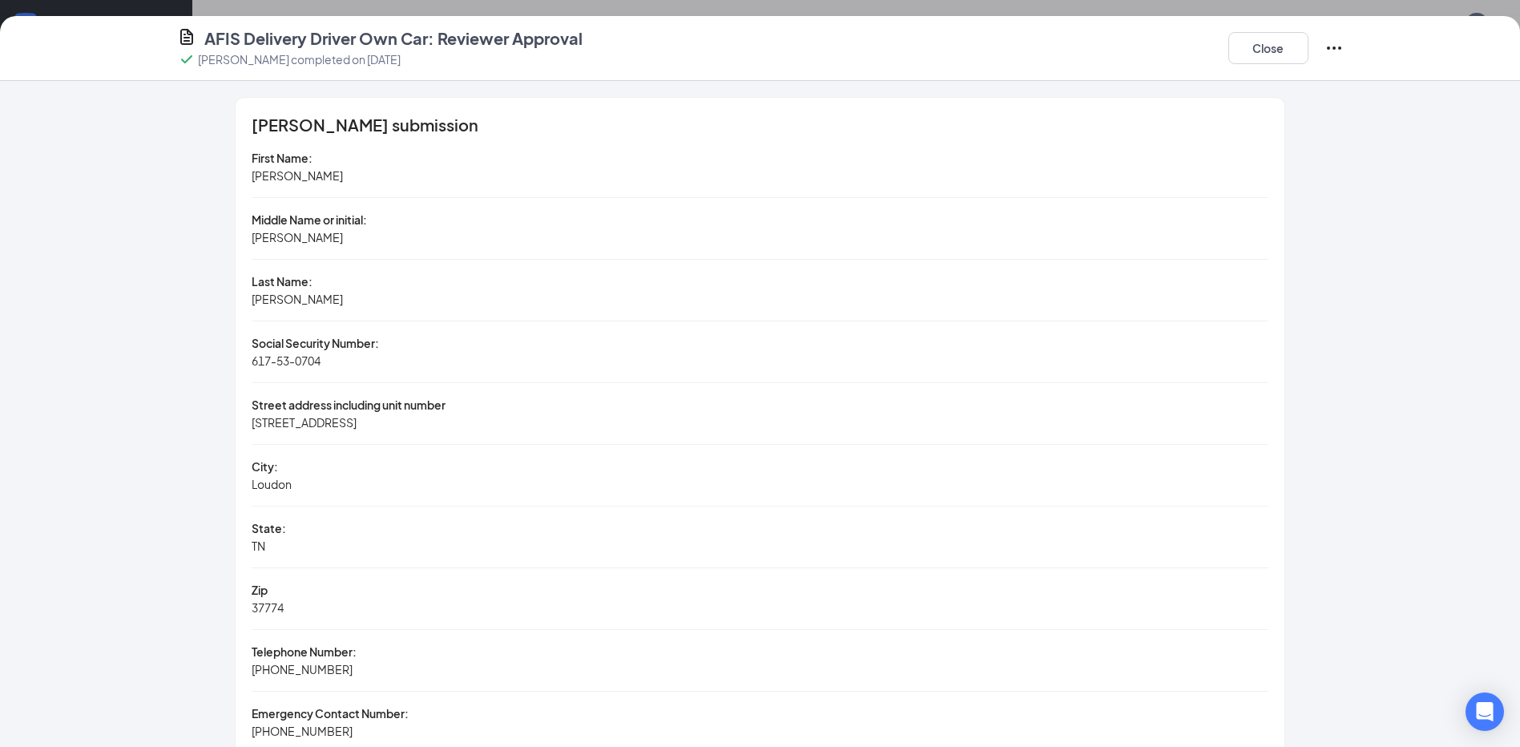
scroll to position [951, 0]
click at [1265, 48] on button "Close" at bounding box center [1269, 48] width 80 height 32
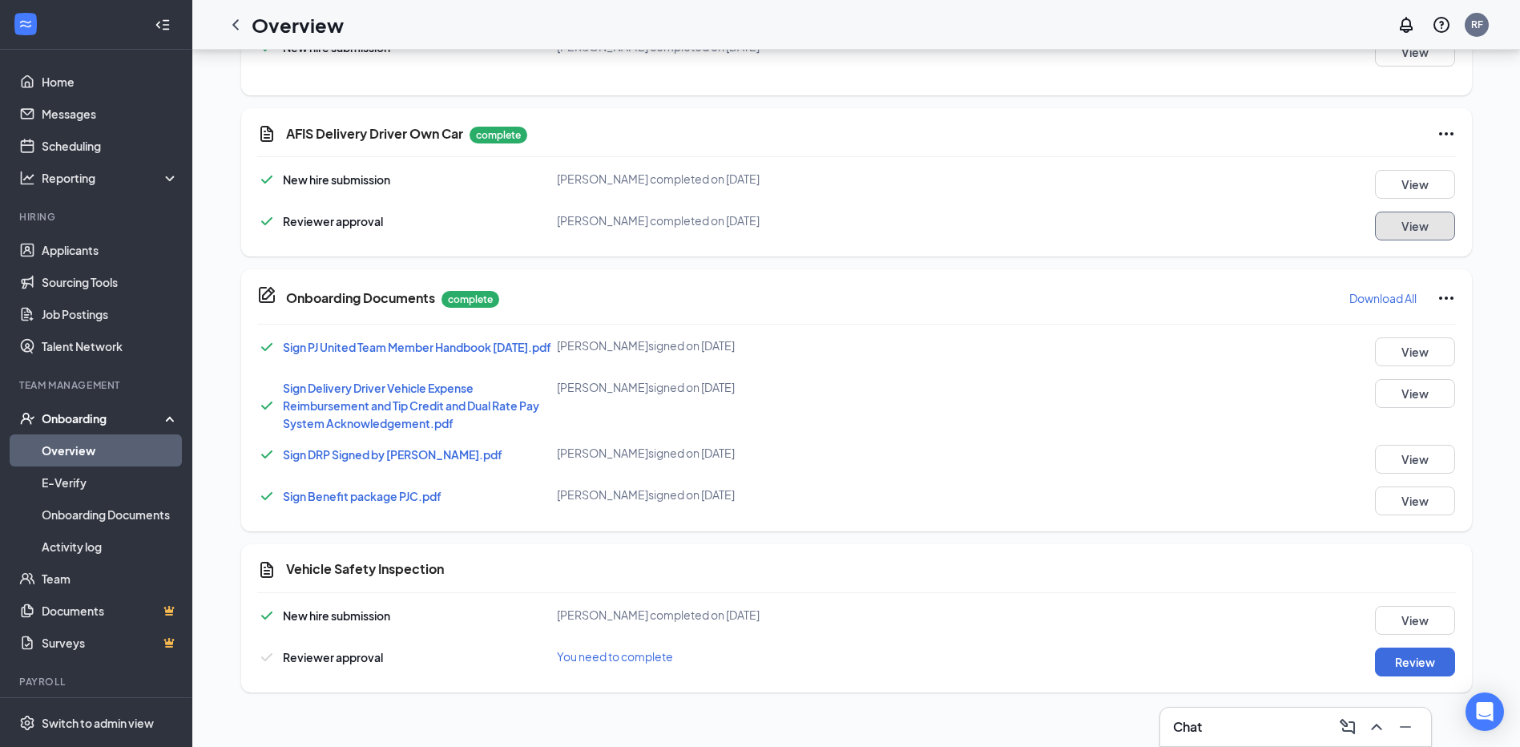
scroll to position [28, 0]
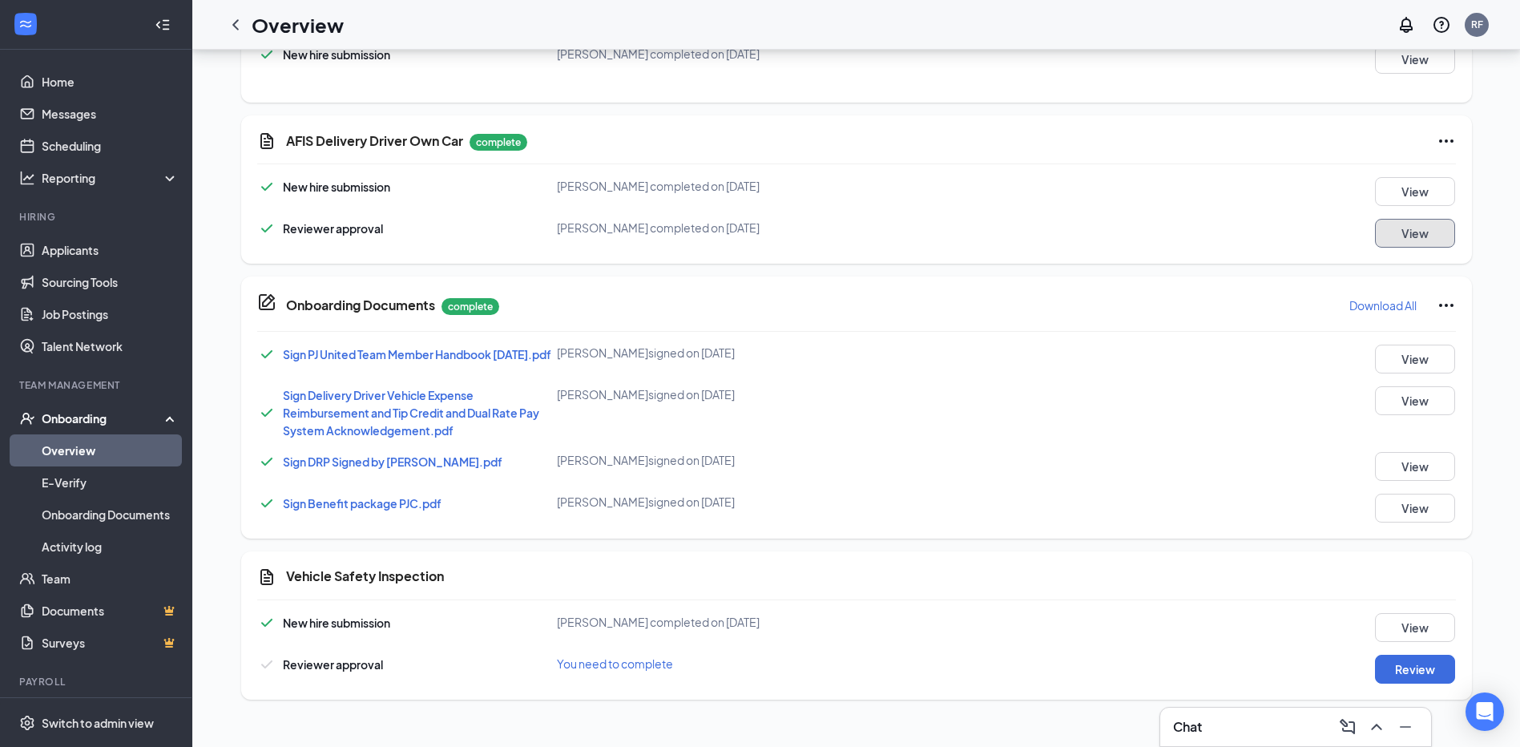
click at [1429, 225] on button "View" at bounding box center [1415, 233] width 80 height 29
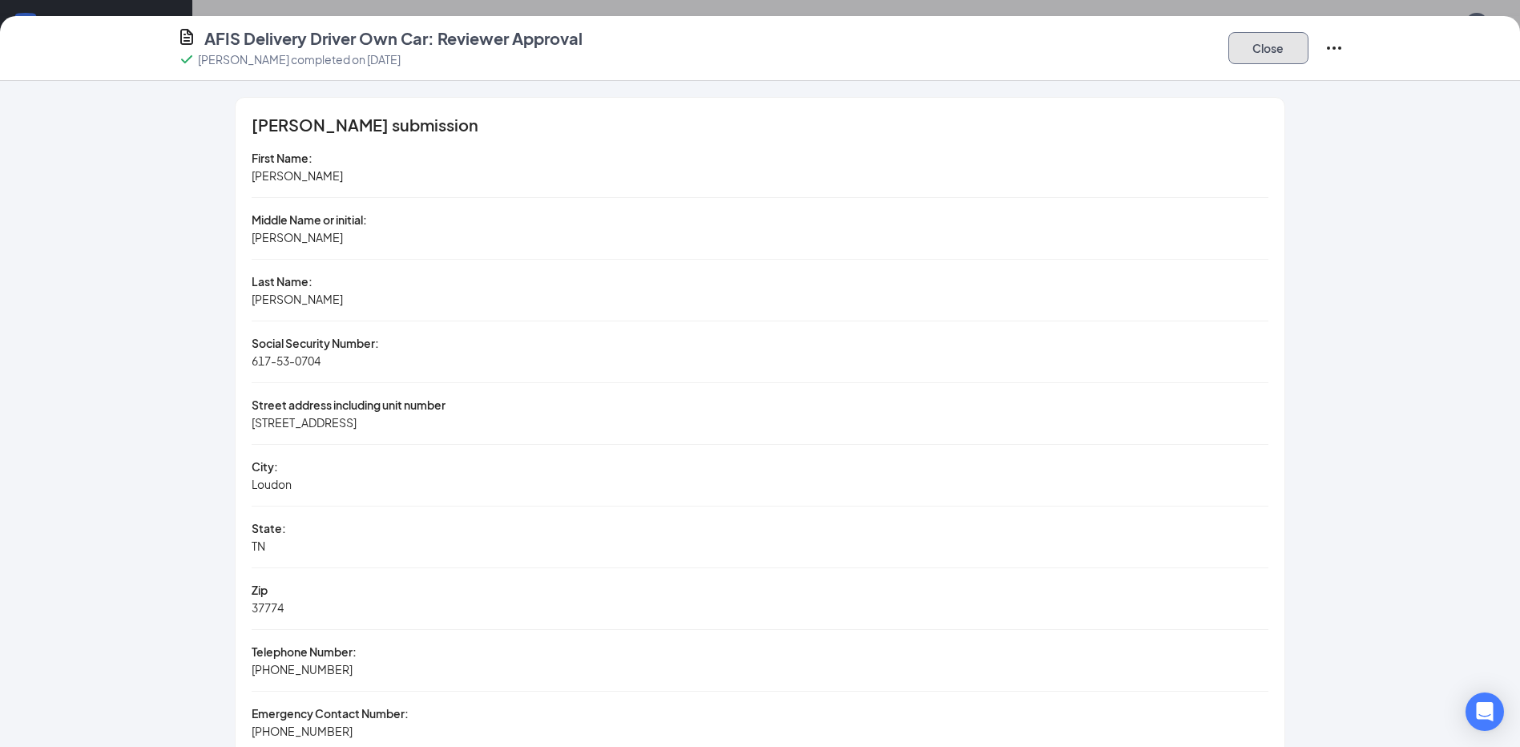
click at [1269, 51] on button "Close" at bounding box center [1269, 48] width 80 height 32
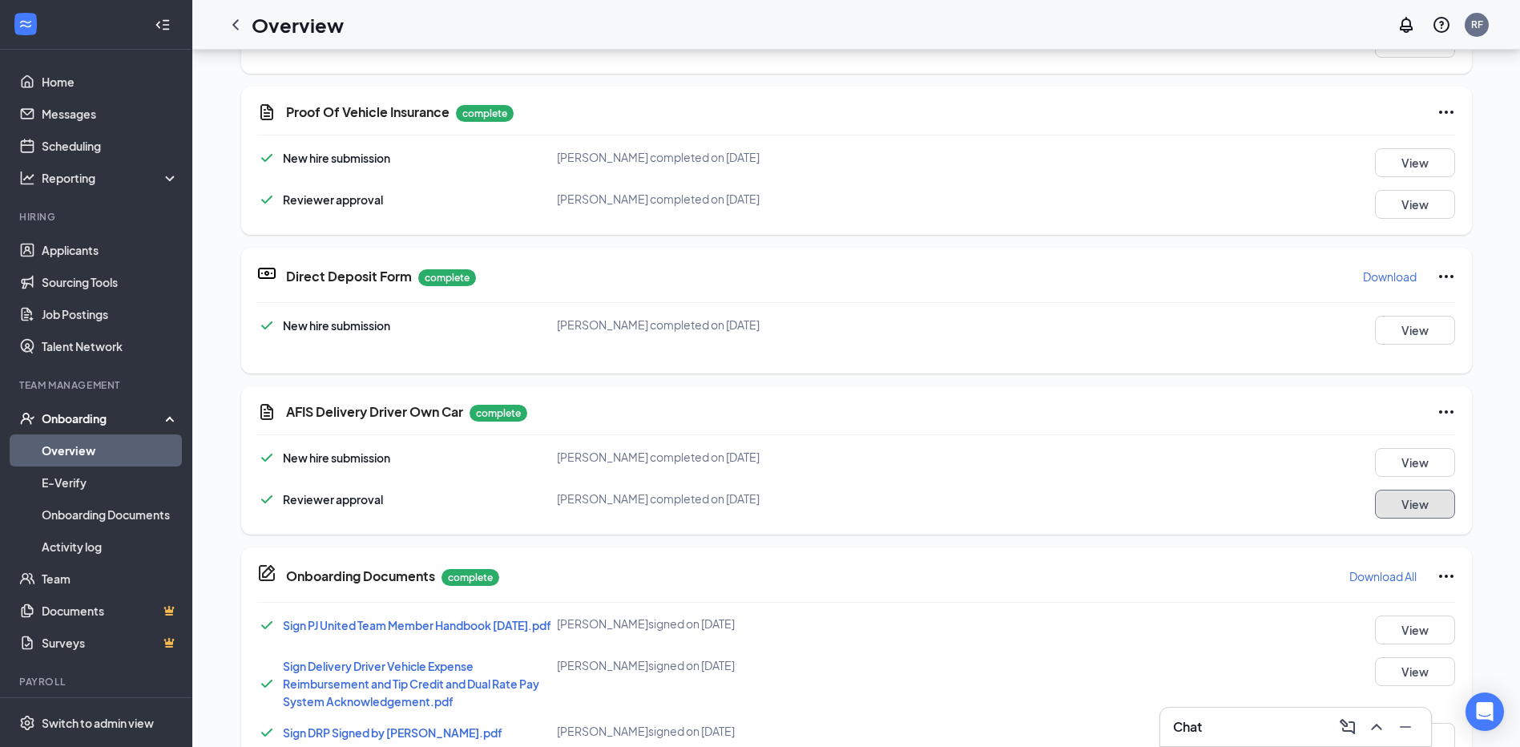
scroll to position [1031, 0]
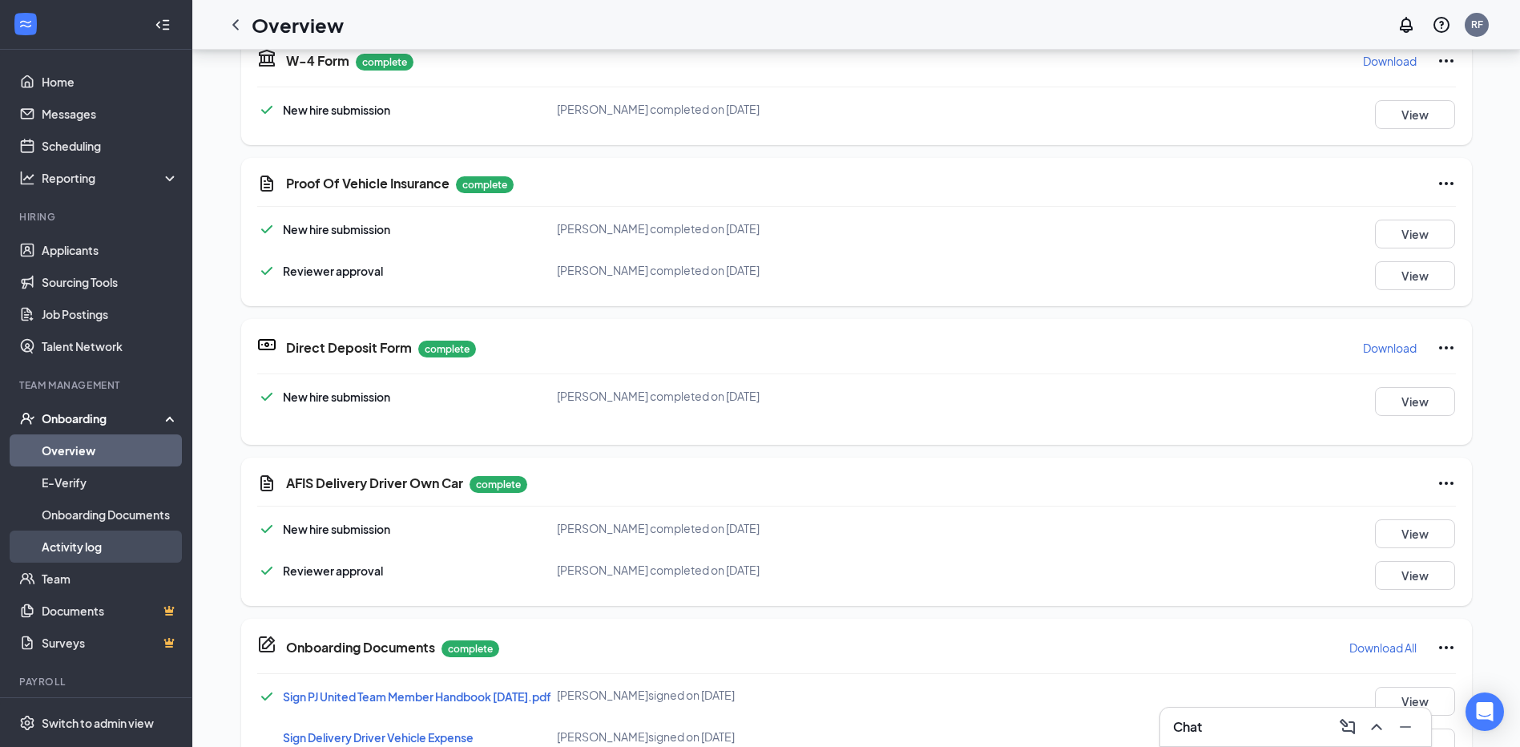
click at [79, 548] on link "Activity log" at bounding box center [110, 547] width 137 height 32
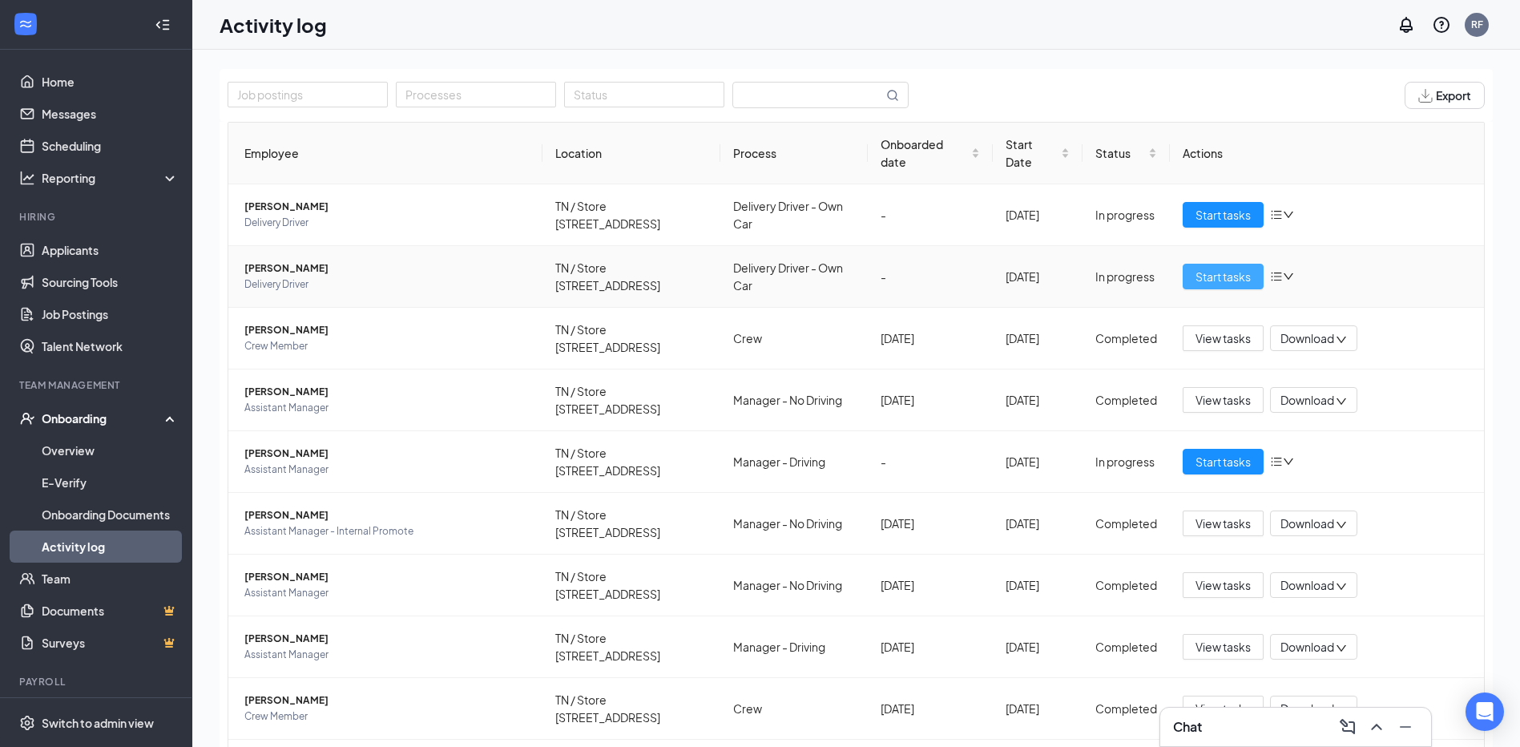
click at [1207, 280] on span "Start tasks" at bounding box center [1223, 277] width 55 height 18
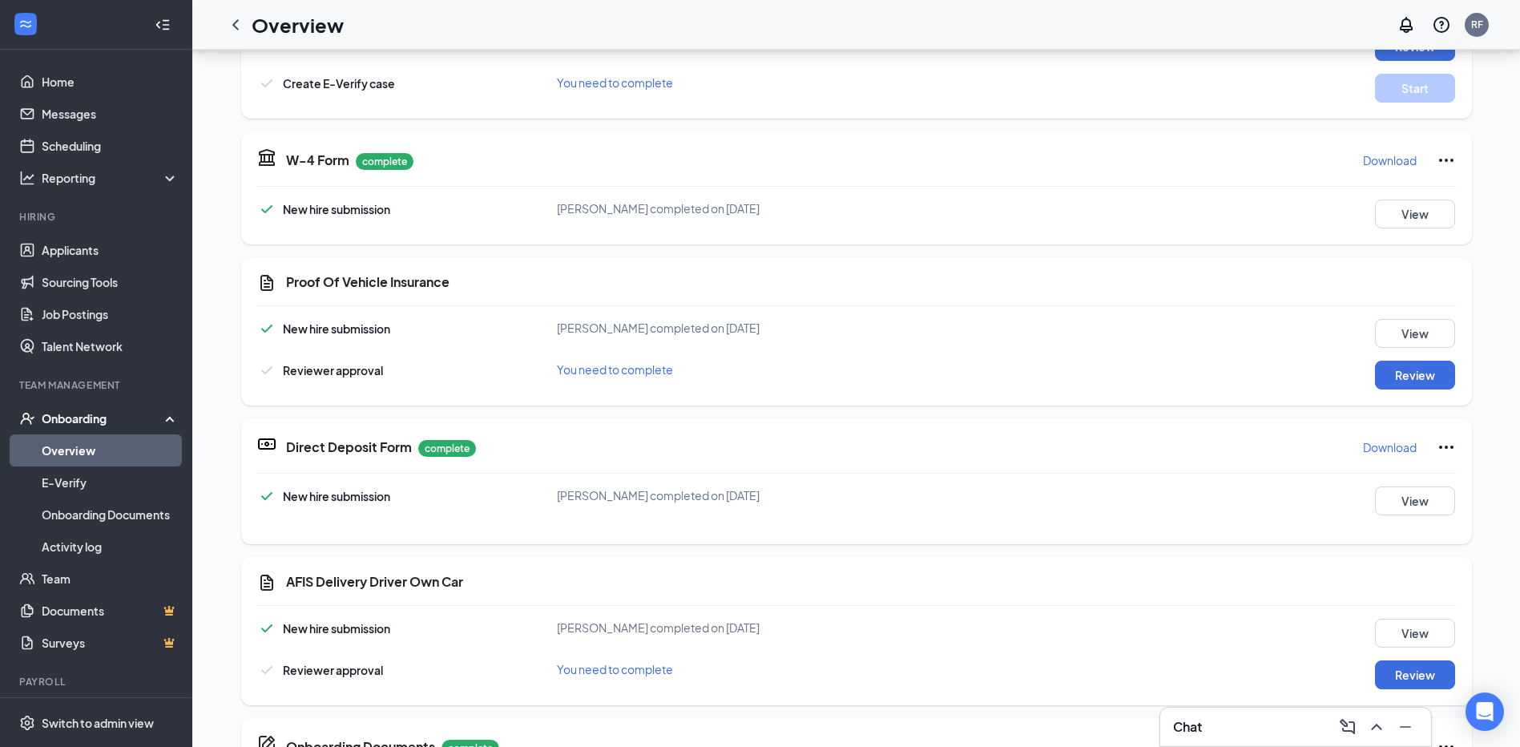
scroll to position [641, 0]
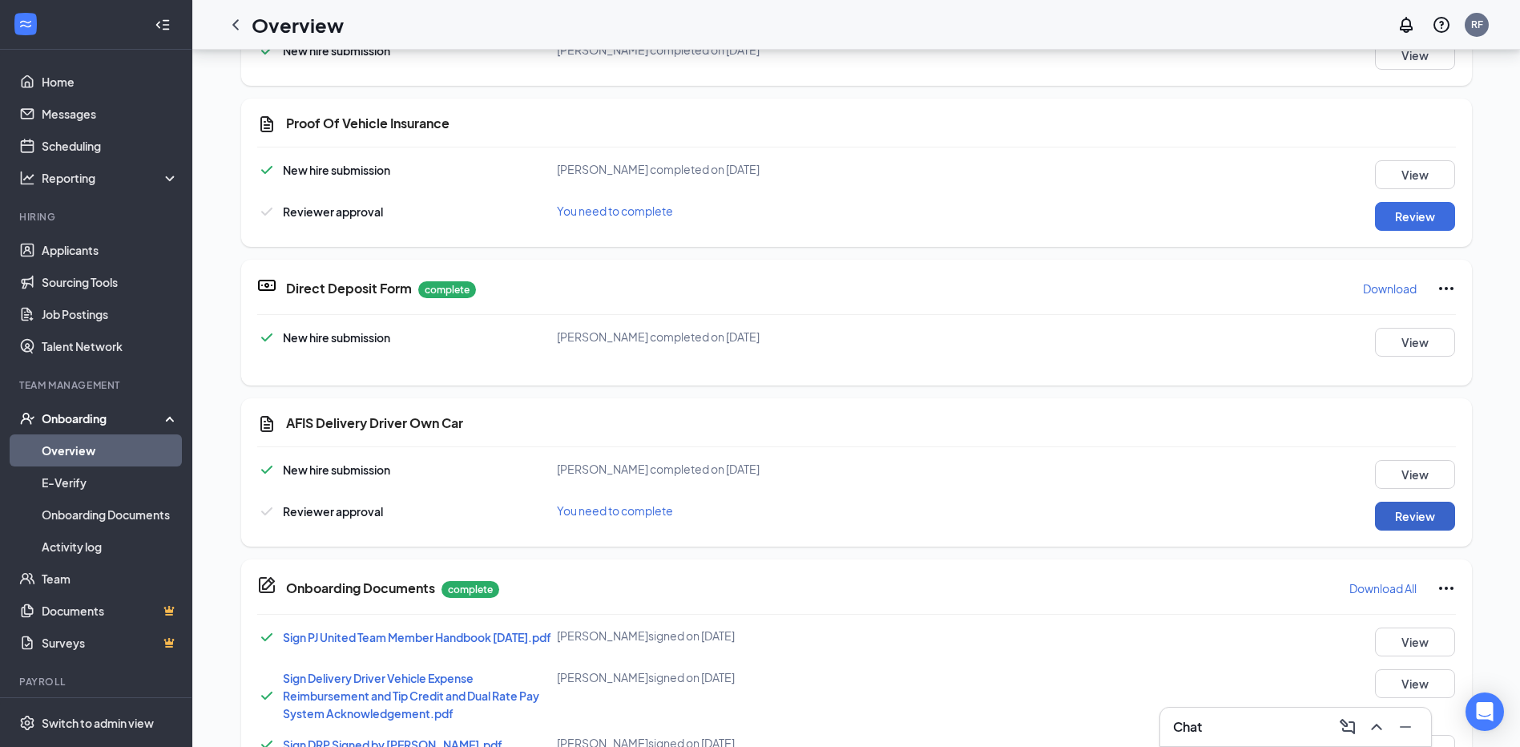
click at [1402, 520] on button "Review" at bounding box center [1415, 516] width 80 height 29
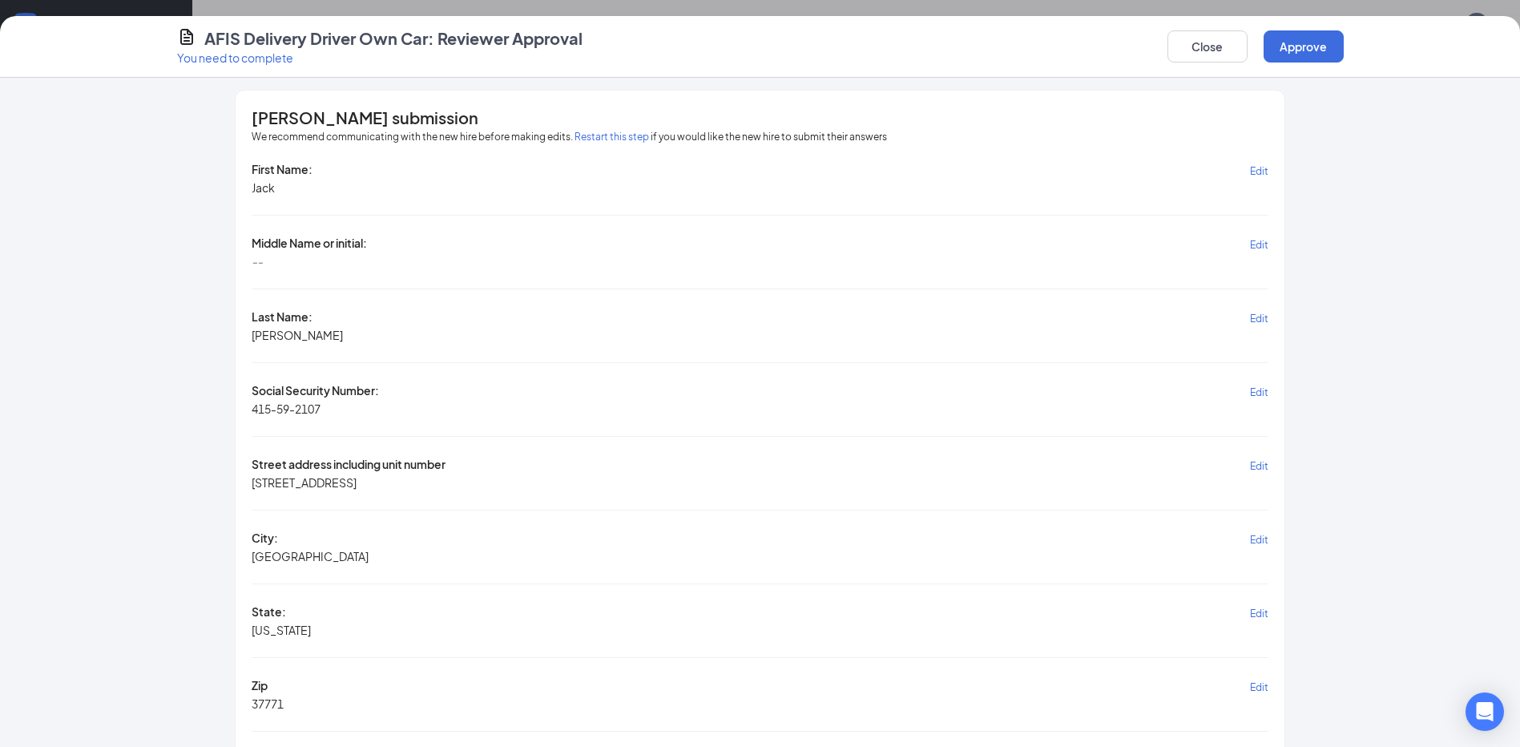
scroll to position [0, 0]
click at [1205, 40] on button "Close" at bounding box center [1208, 46] width 80 height 32
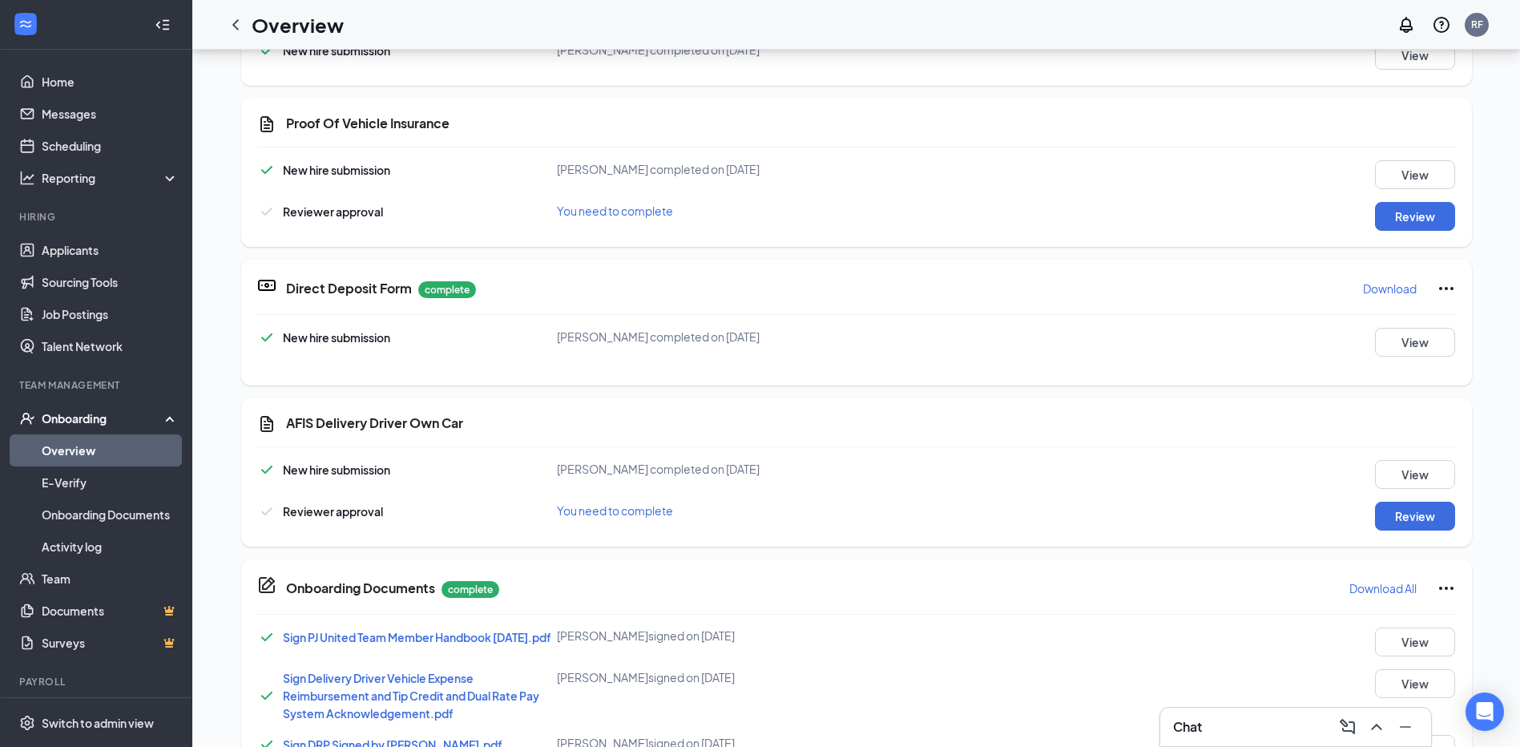
click at [77, 420] on div "Onboarding" at bounding box center [103, 418] width 123 height 16
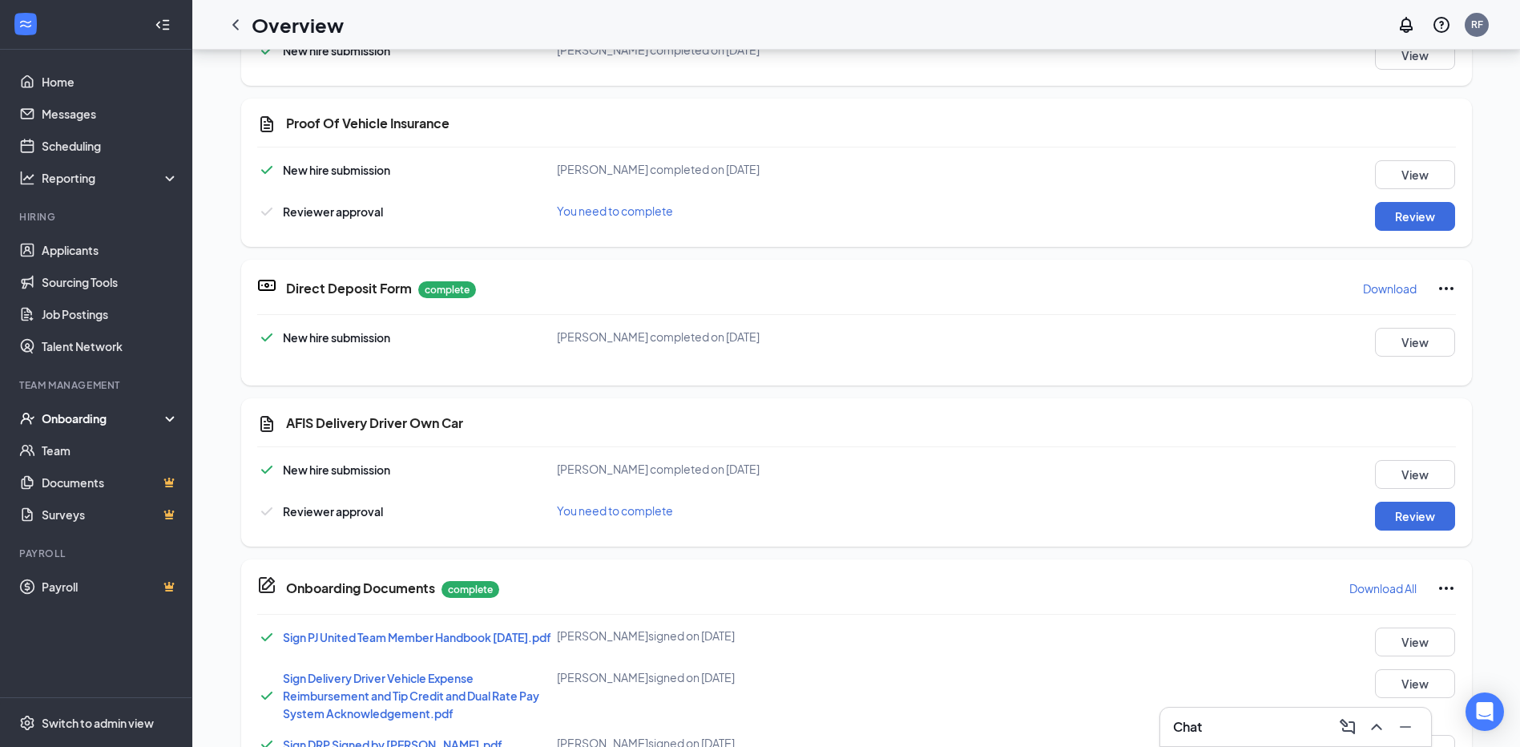
click at [67, 414] on div "Onboarding" at bounding box center [103, 418] width 123 height 16
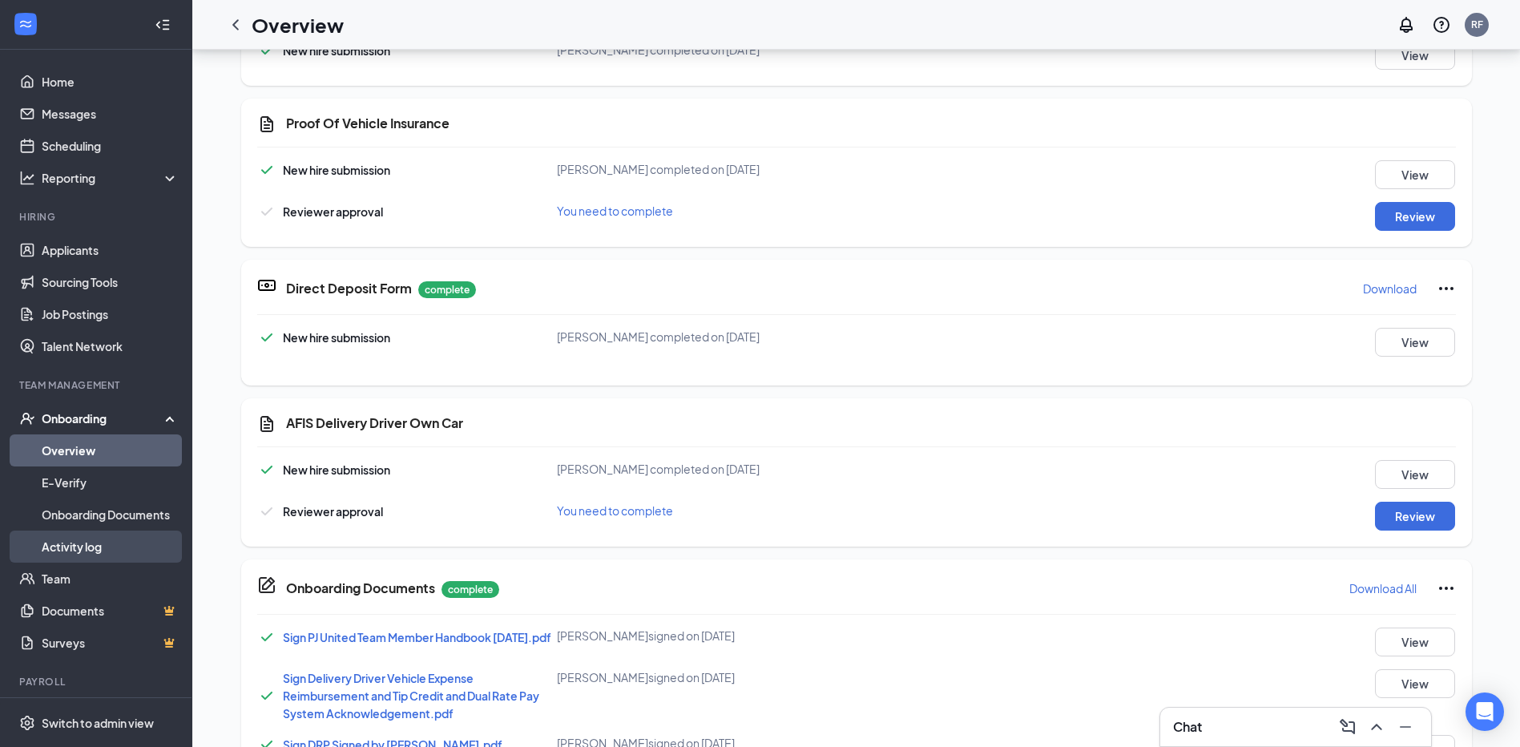
click at [61, 544] on link "Activity log" at bounding box center [110, 547] width 137 height 32
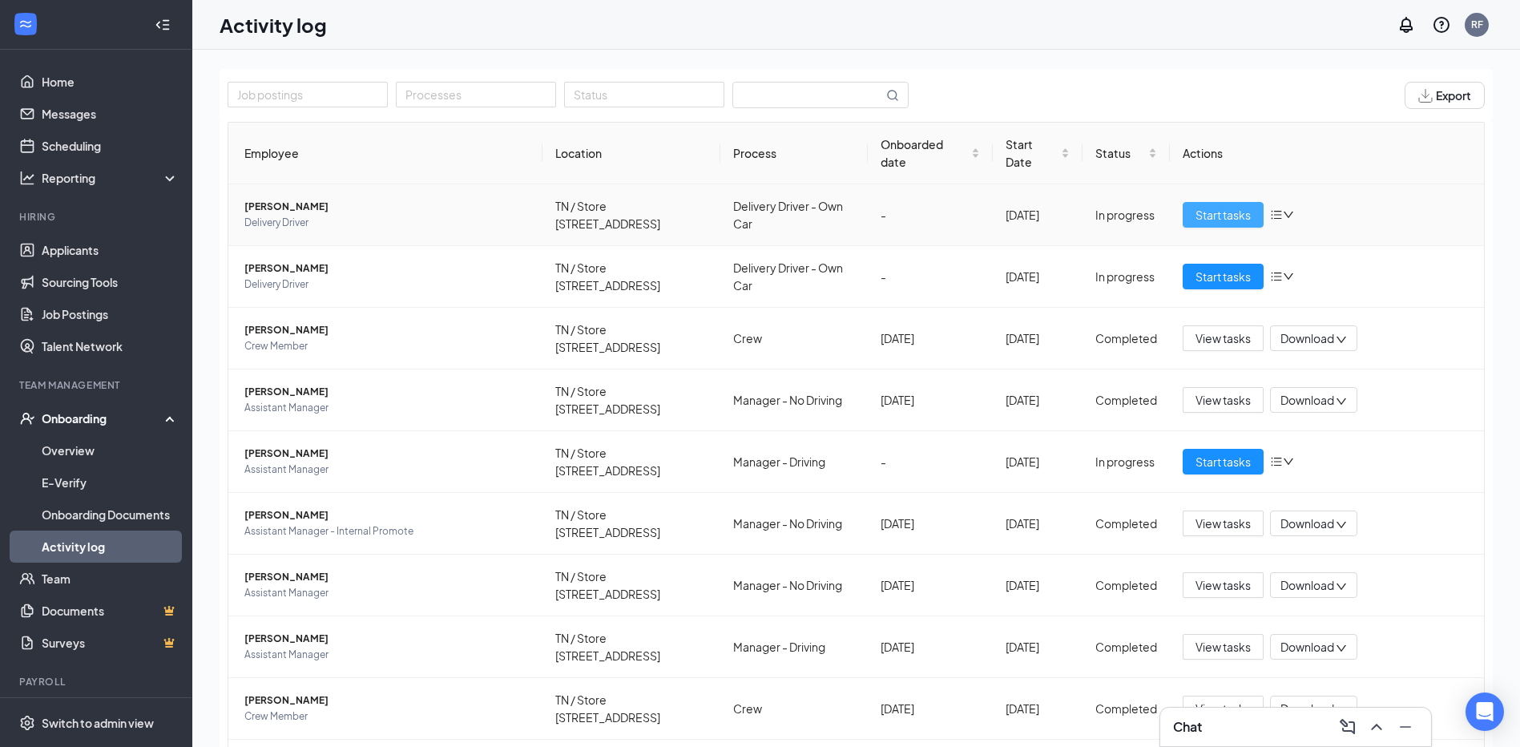
click at [1197, 214] on span "Start tasks" at bounding box center [1223, 215] width 55 height 18
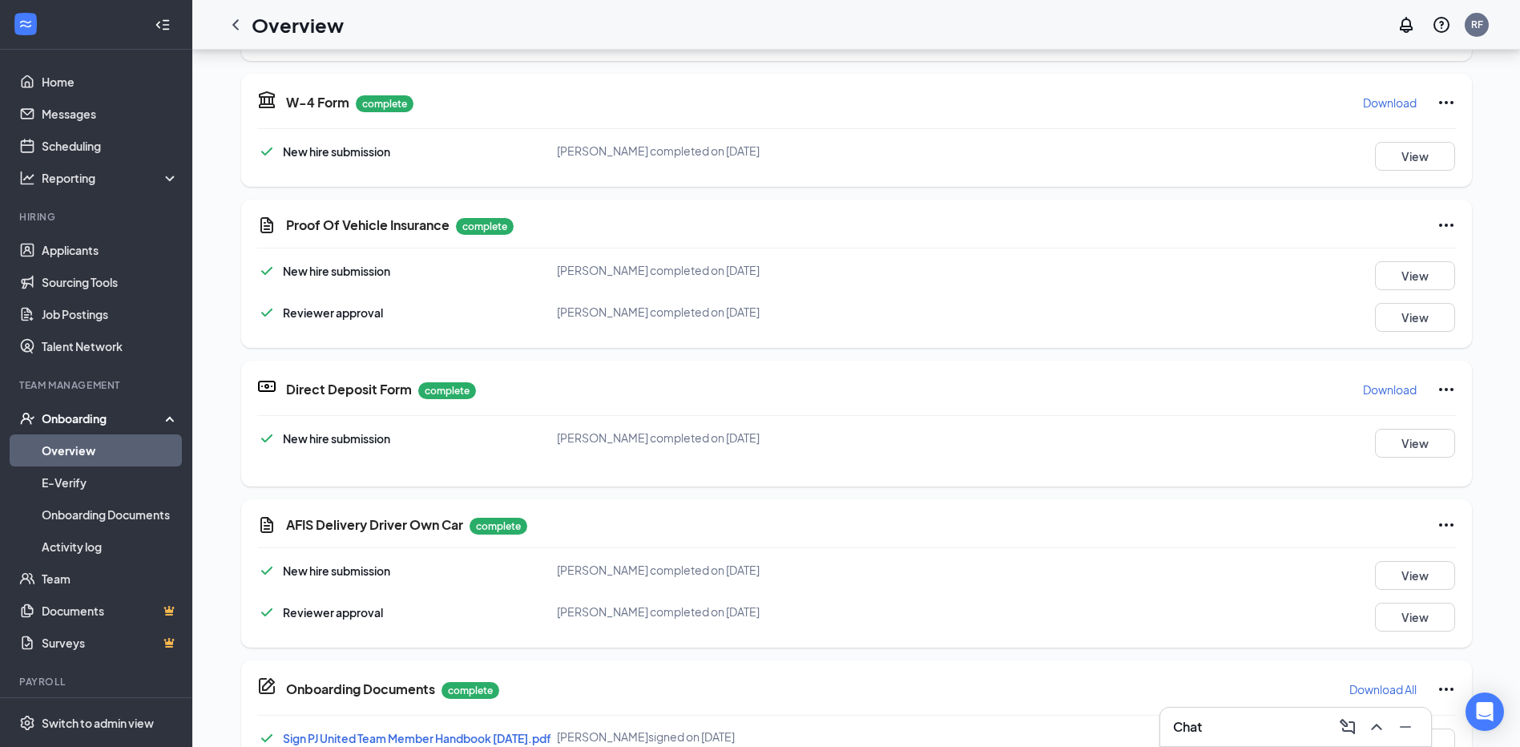
scroll to position [721, 0]
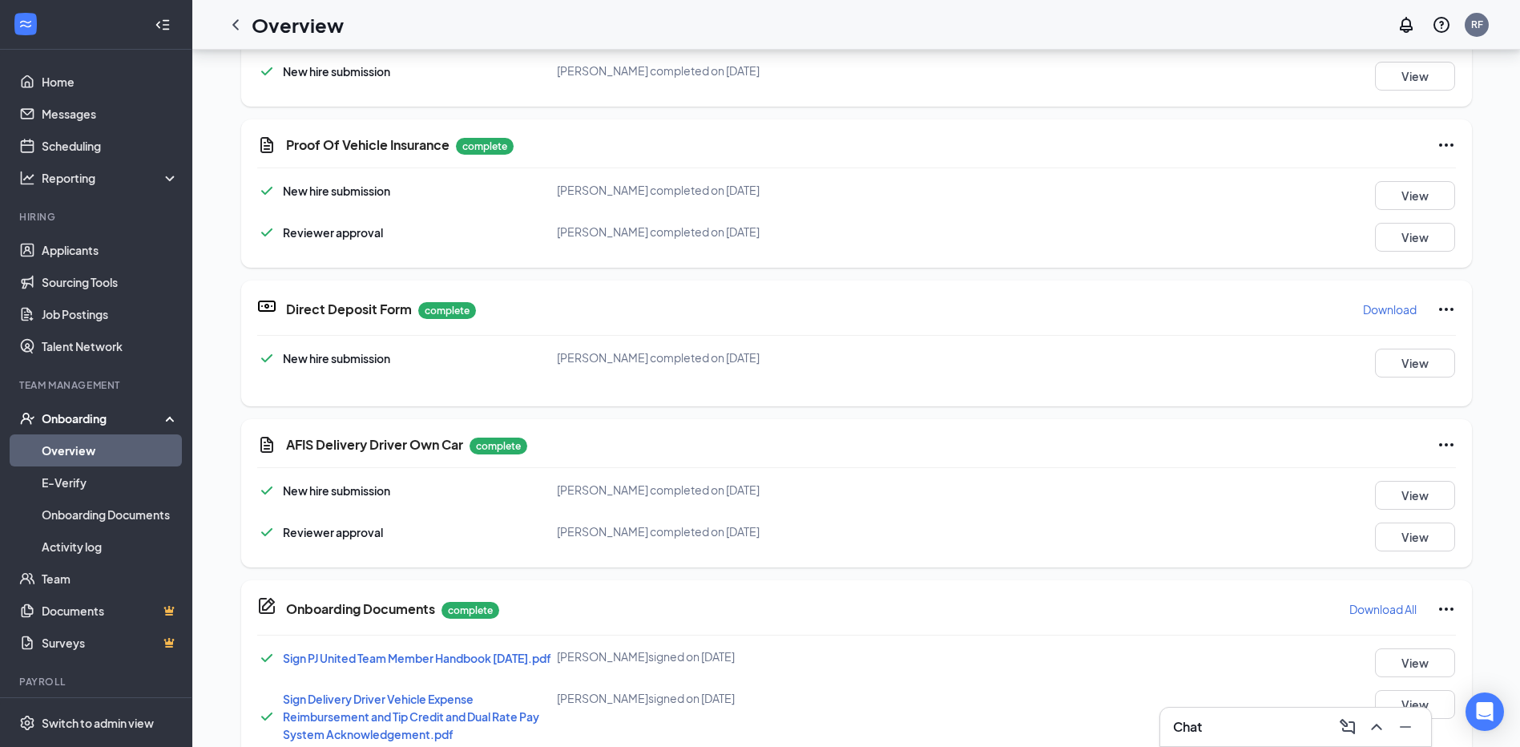
click at [1439, 446] on icon "Ellipses" at bounding box center [1446, 444] width 14 height 3
click at [837, 459] on div "AFIS Delivery Driver Own Car complete New hire submission Eldon J Dunn complete…" at bounding box center [856, 493] width 1231 height 148
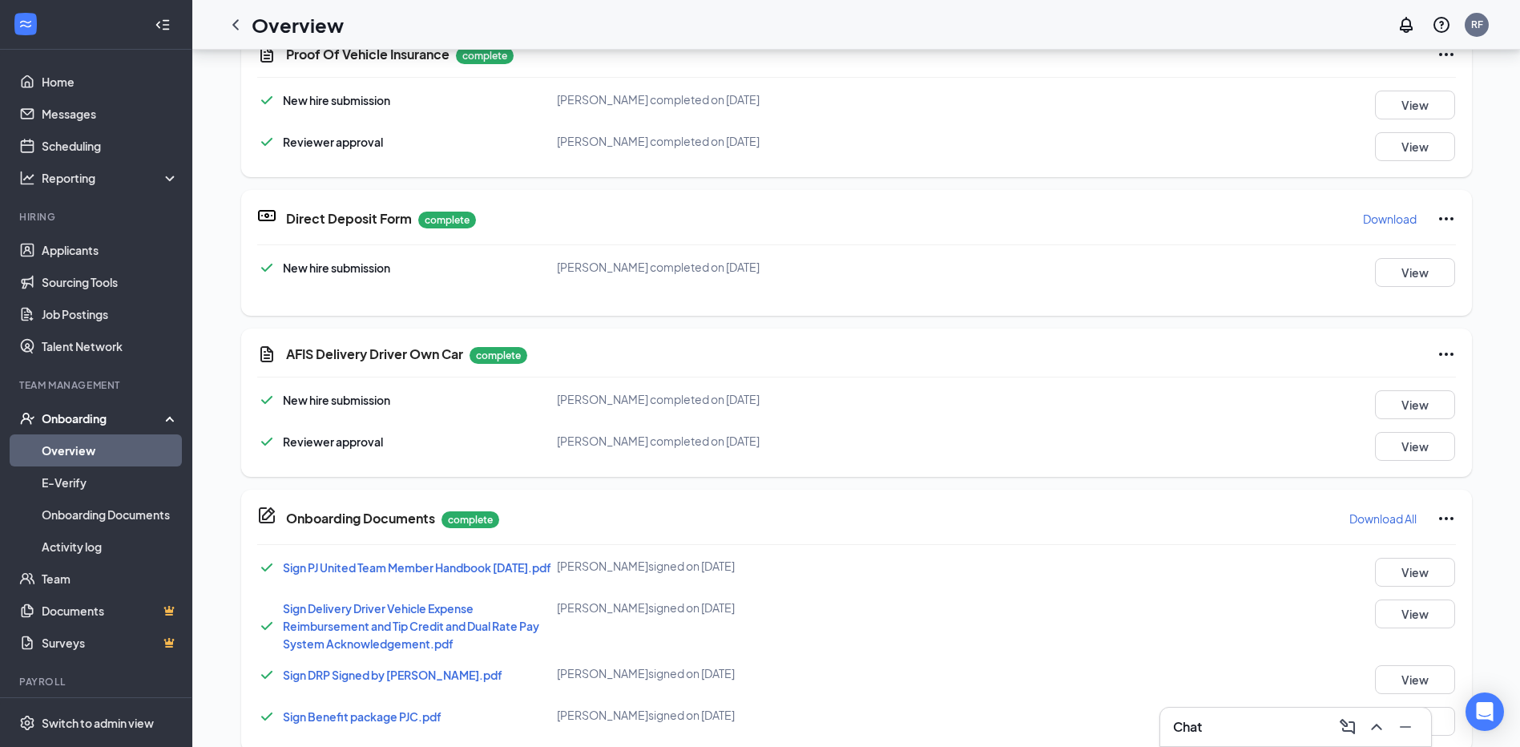
scroll to position [1122, 0]
